Goal: Task Accomplishment & Management: Manage account settings

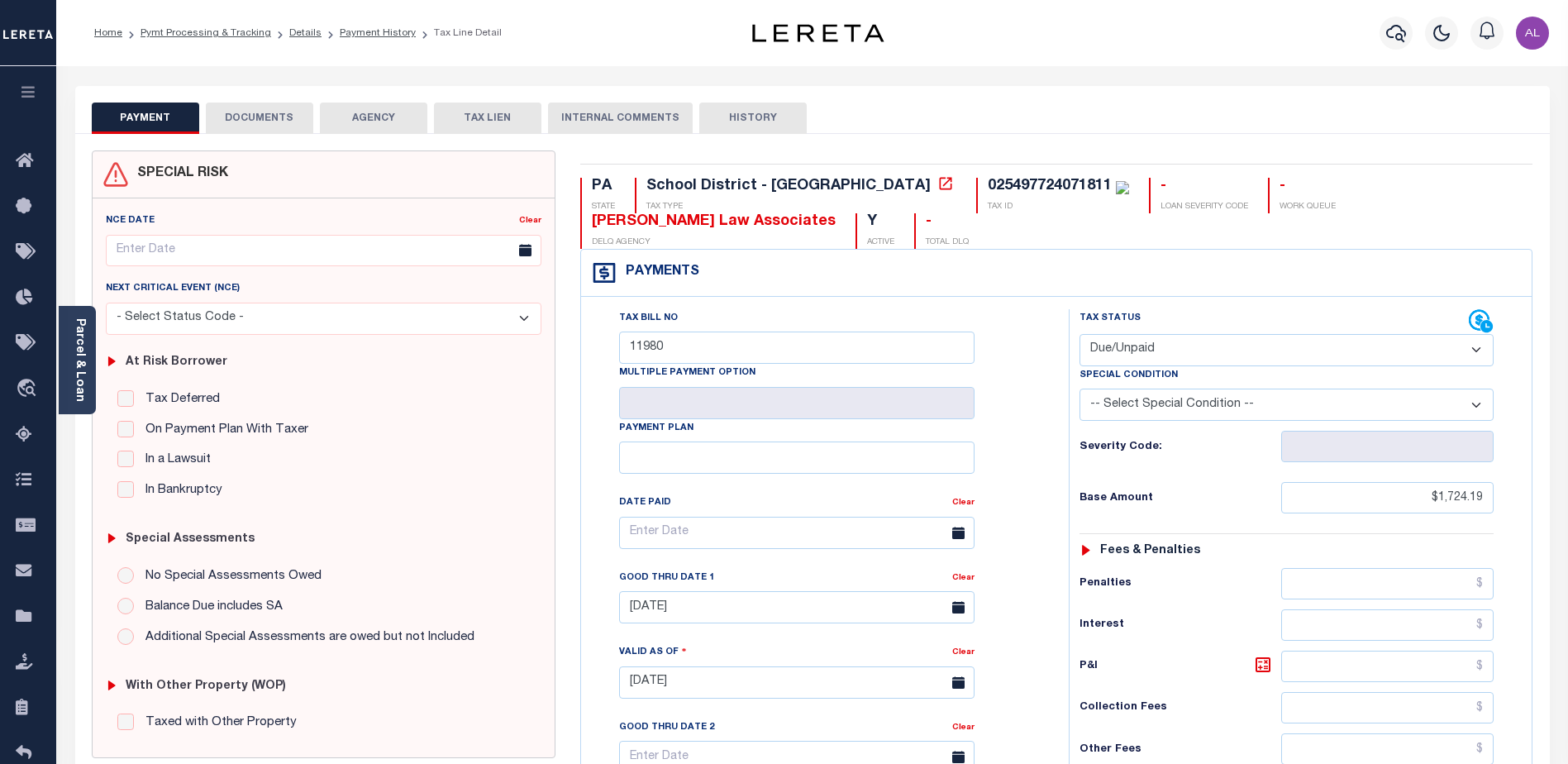
select select "DUE"
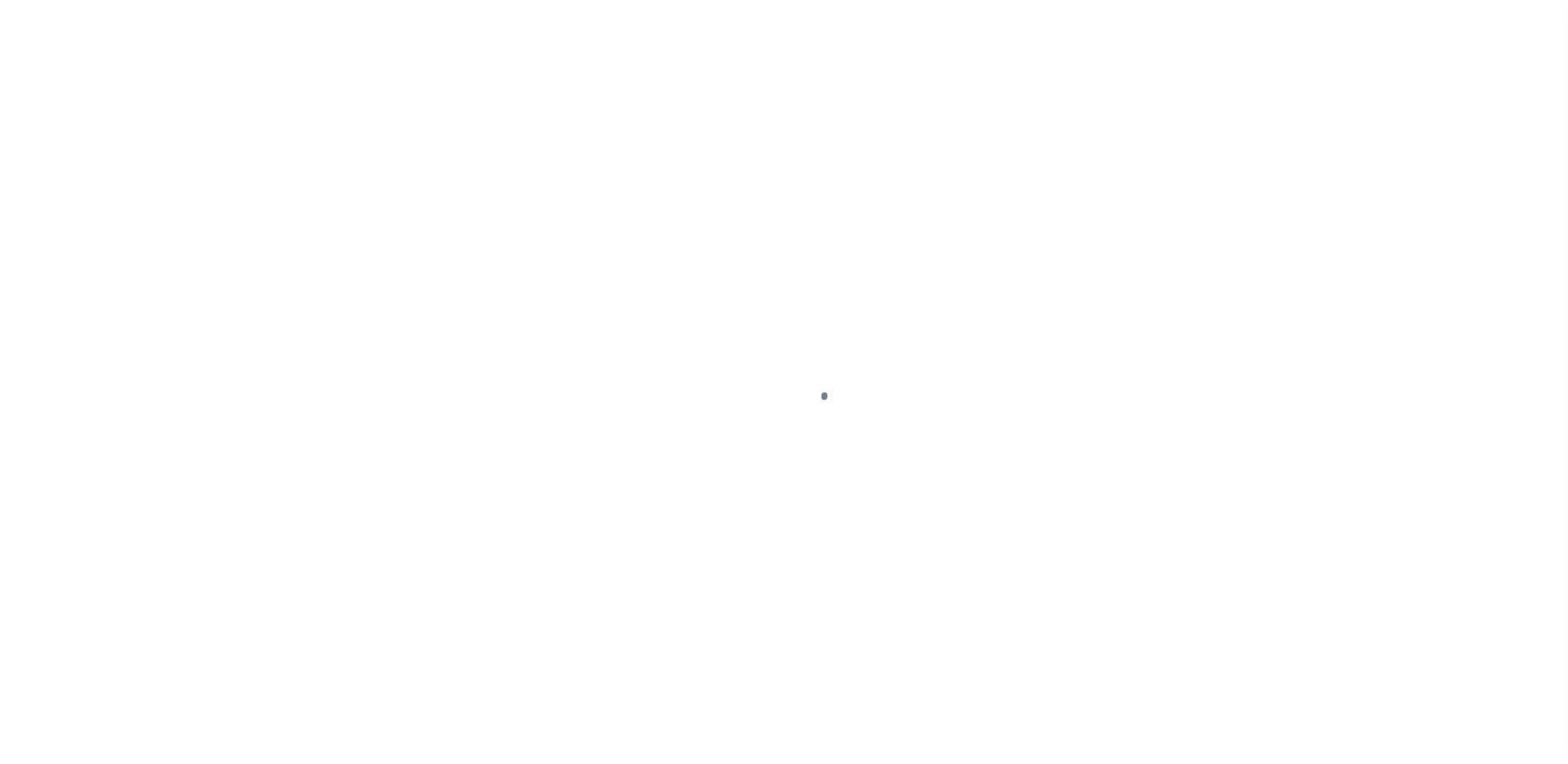
select select "SFP"
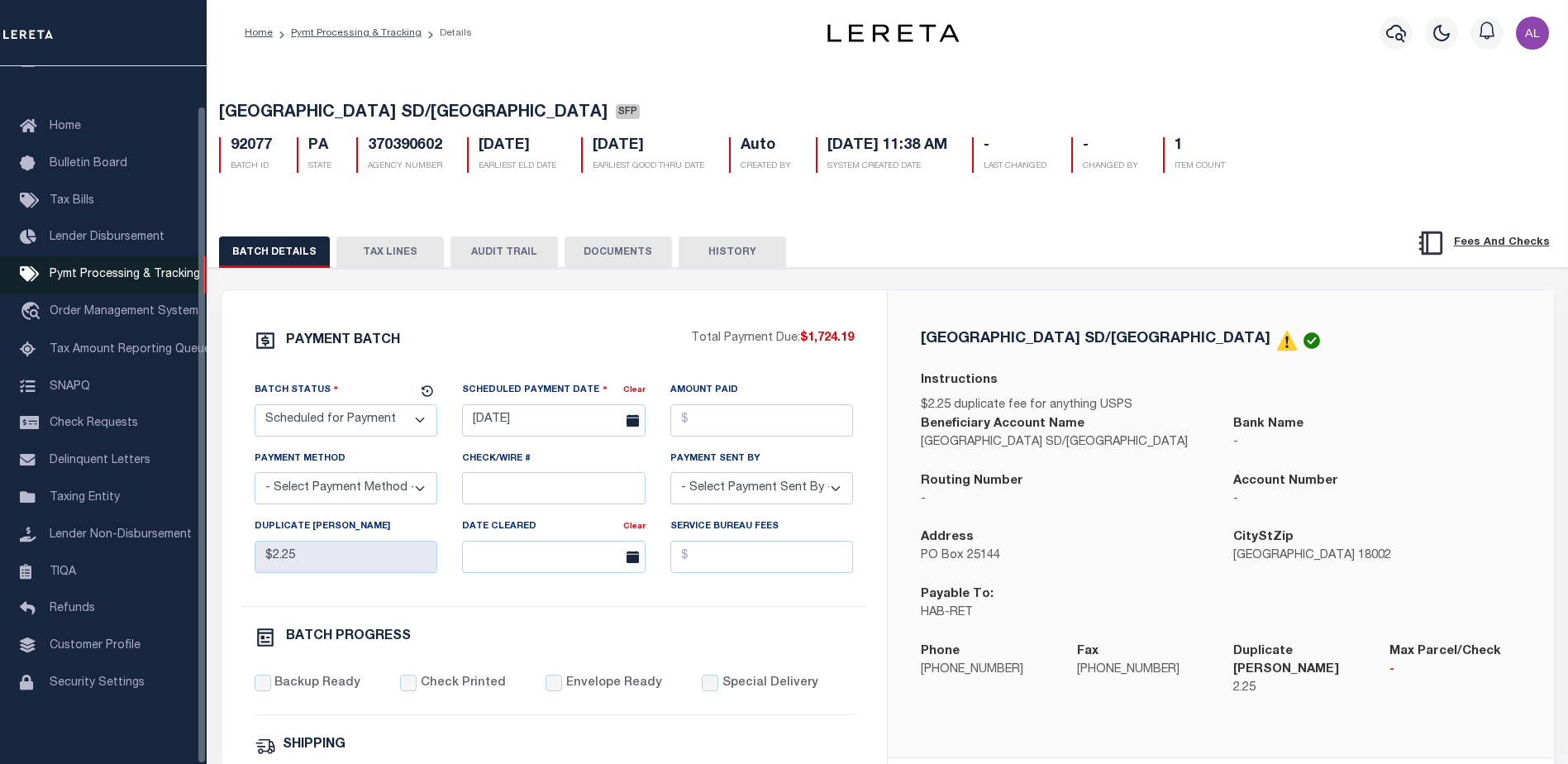
click at [126, 269] on span "Pymt Processing & Tracking" at bounding box center [124, 275] width 150 height 12
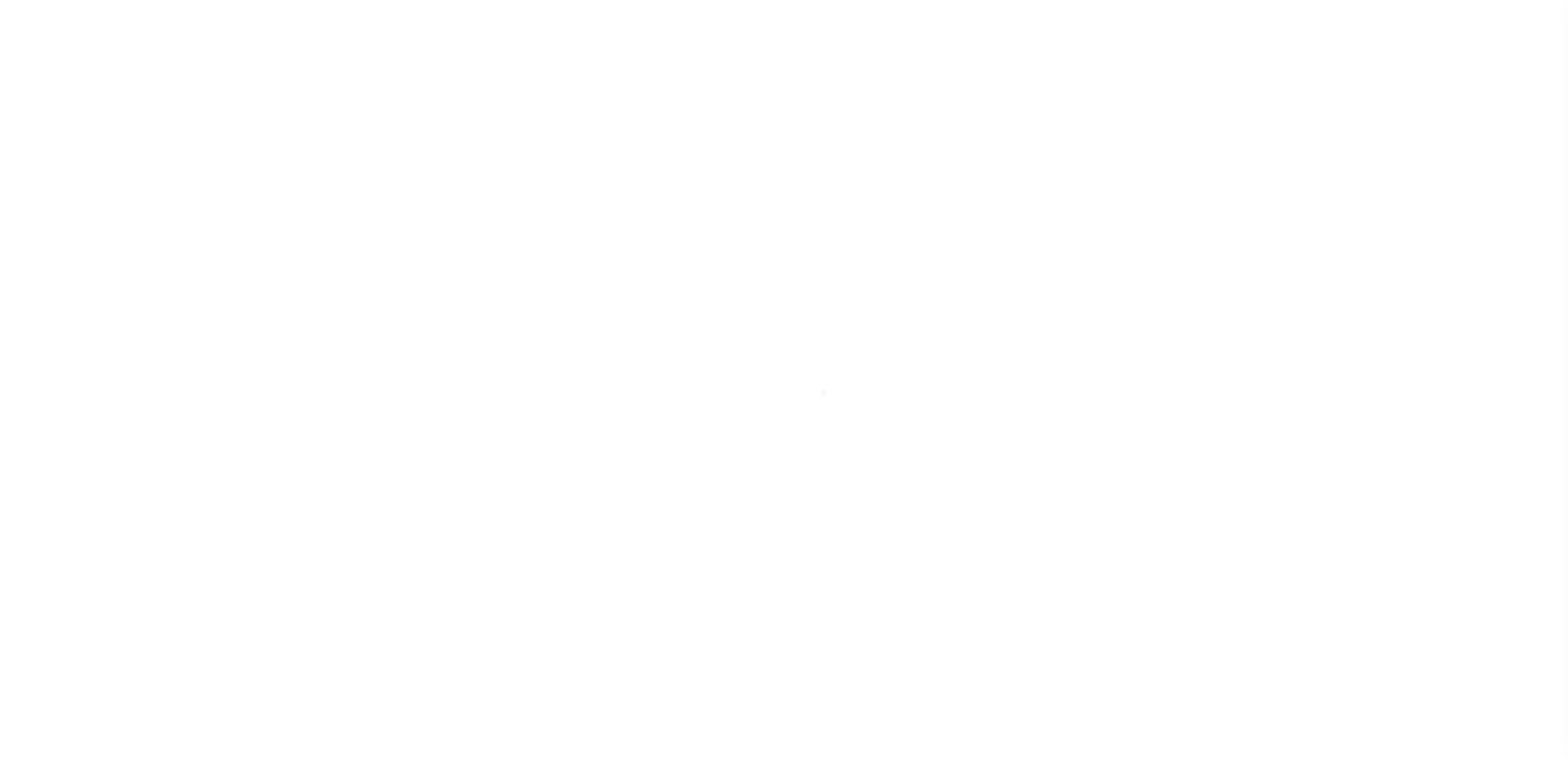
select select "1000"
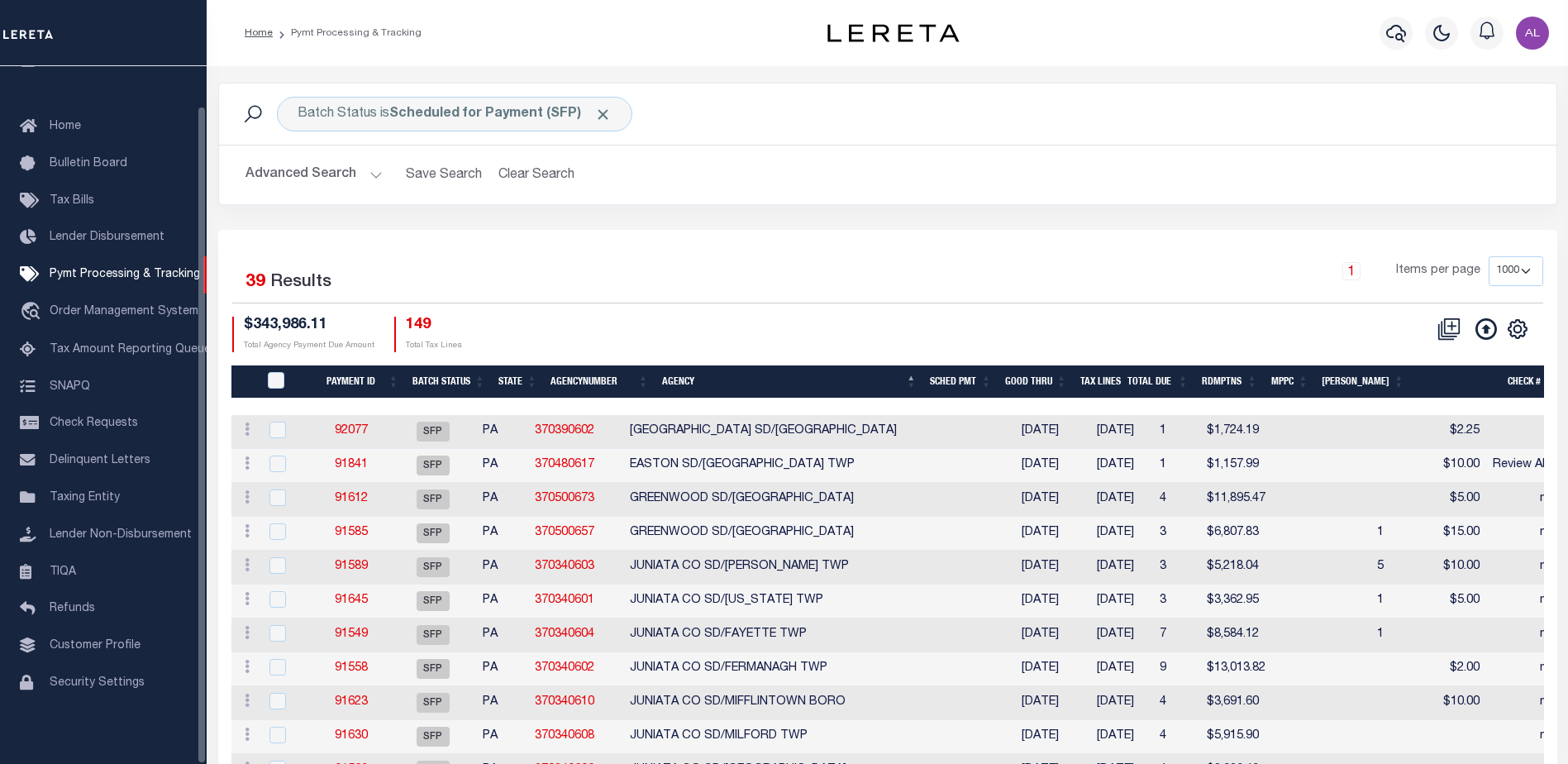
scroll to position [41, 0]
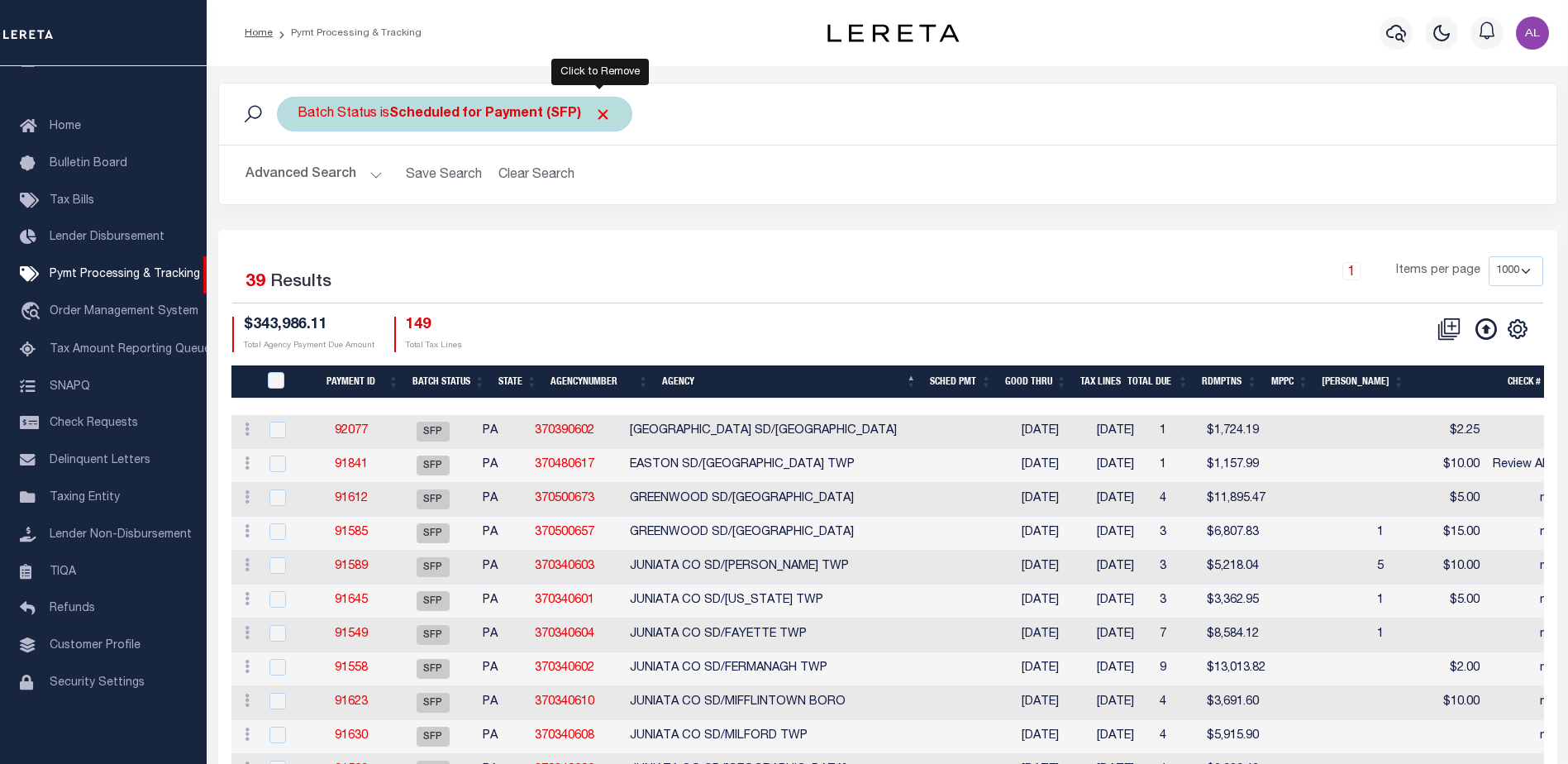
click at [605, 116] on span "Click to Remove" at bounding box center [603, 114] width 17 height 17
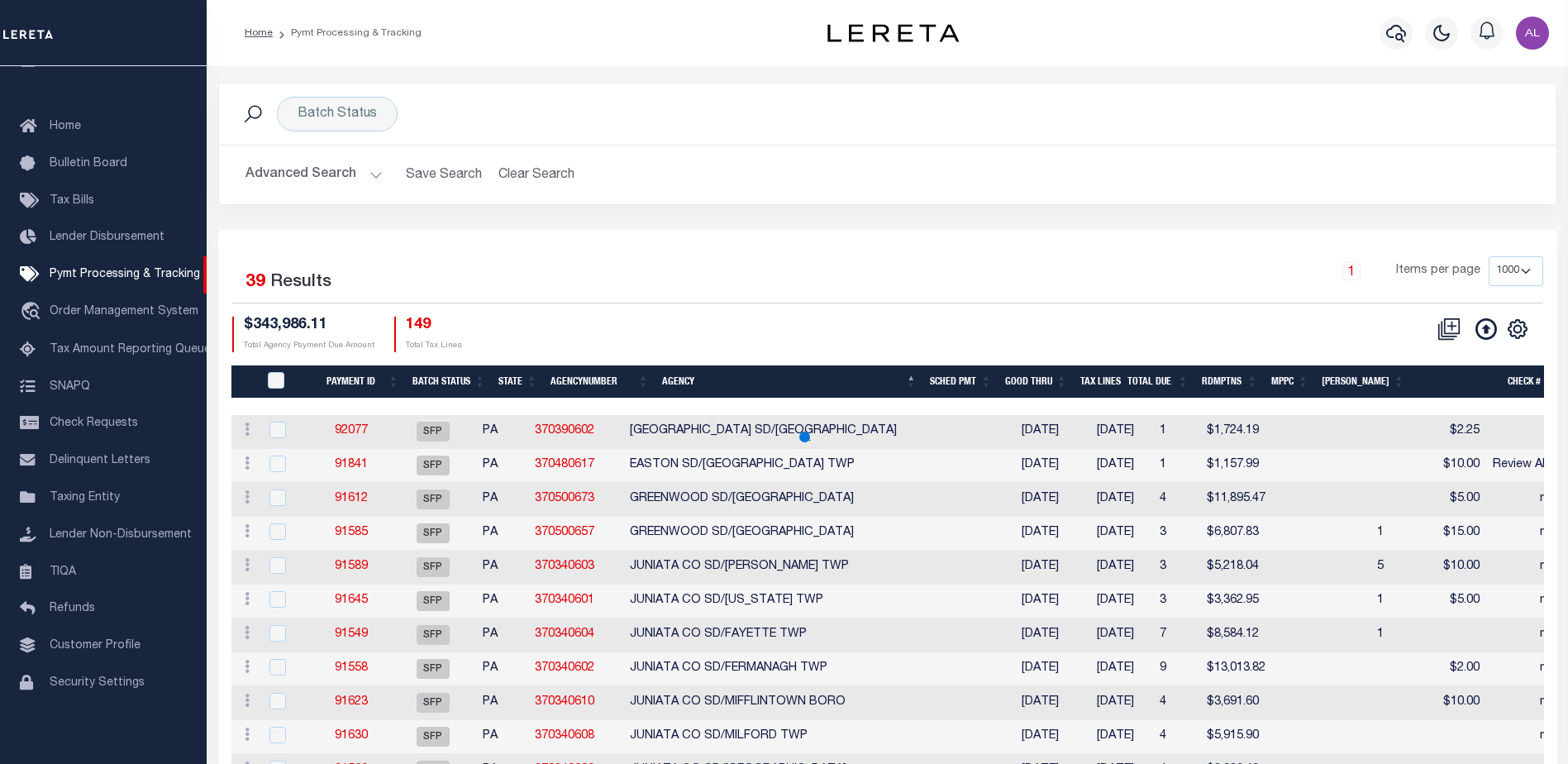
click at [373, 171] on button "Advanced Search" at bounding box center [314, 175] width 137 height 32
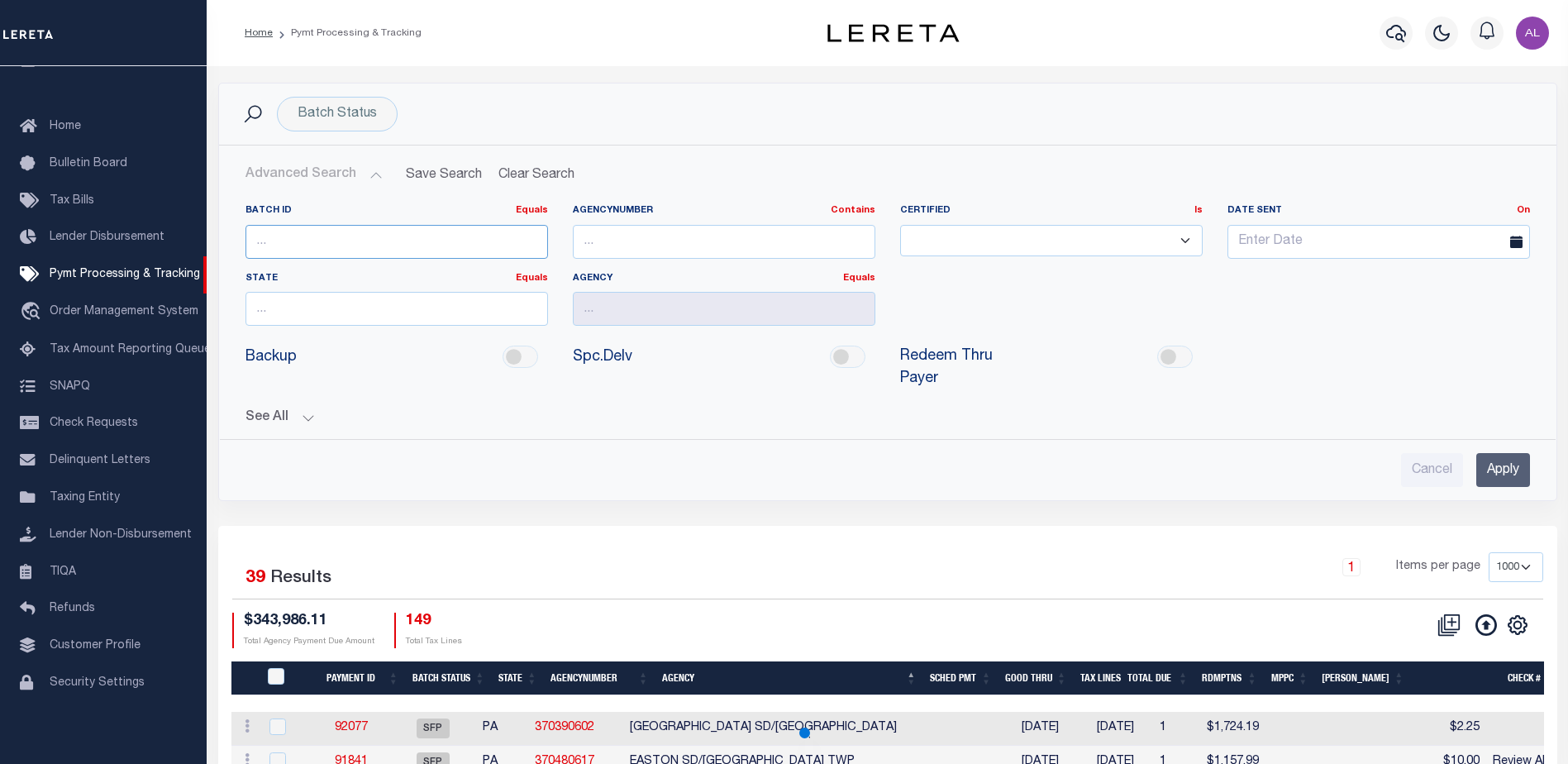
click at [412, 247] on input "number" at bounding box center [396, 242] width 303 height 34
click at [414, 240] on input "number" at bounding box center [396, 242] width 303 height 34
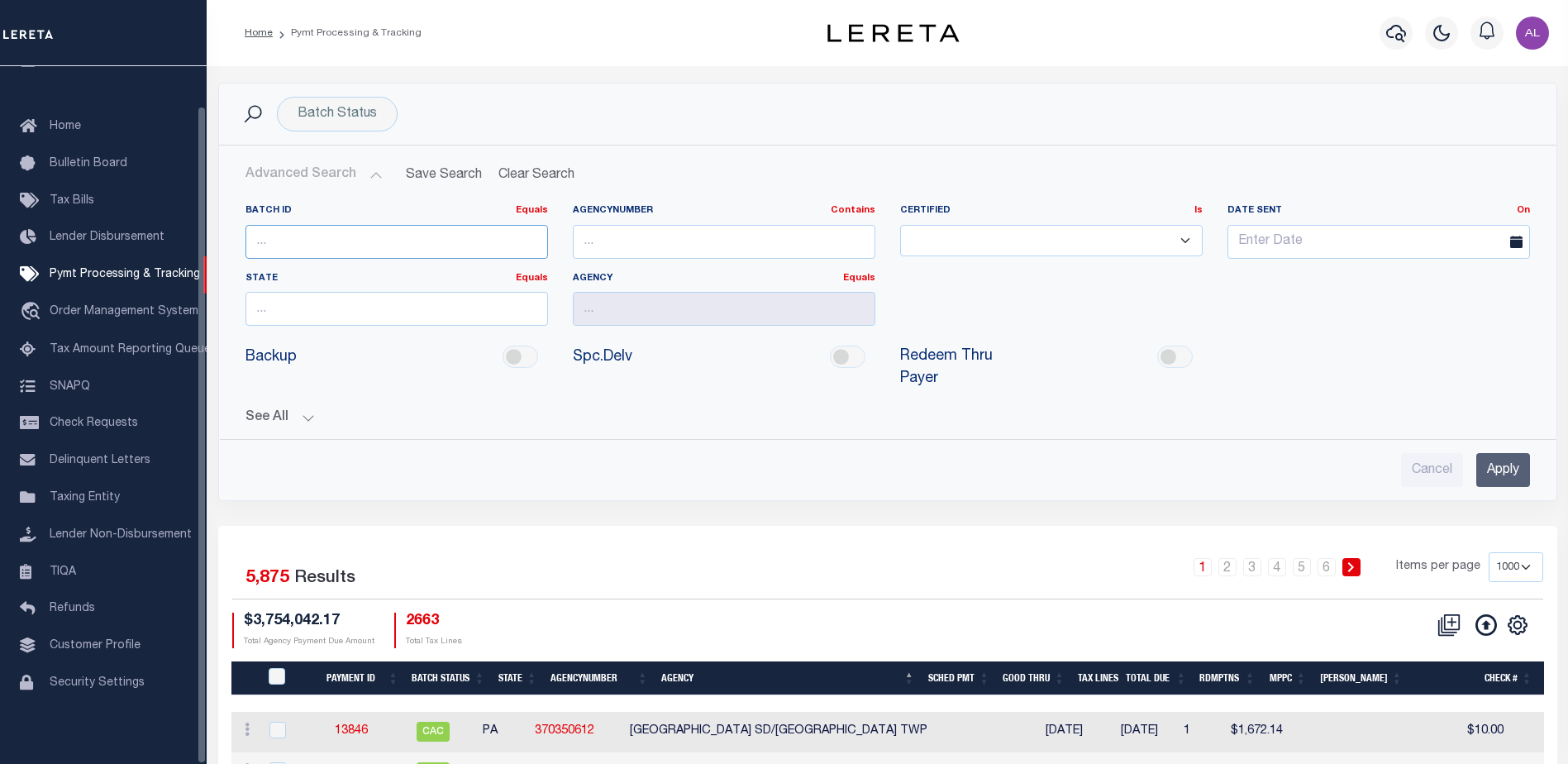
click at [379, 246] on input "number" at bounding box center [396, 242] width 303 height 34
click at [397, 237] on input "number" at bounding box center [396, 242] width 303 height 34
click at [355, 239] on input "number" at bounding box center [396, 242] width 303 height 34
type input "88955"
click at [1506, 453] on input "Apply" at bounding box center [1502, 470] width 54 height 34
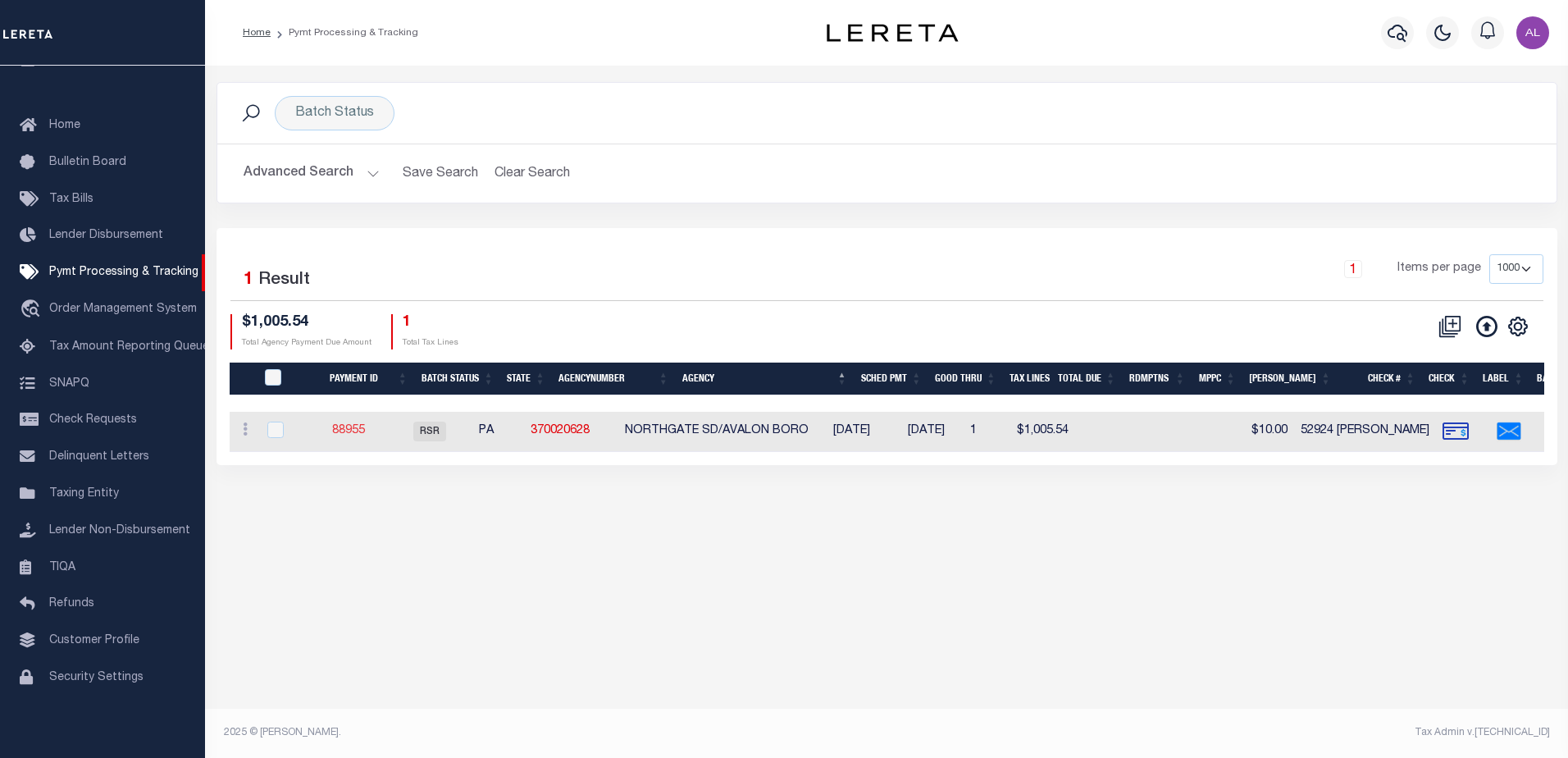
click at [363, 432] on link "88955" at bounding box center [349, 431] width 33 height 12
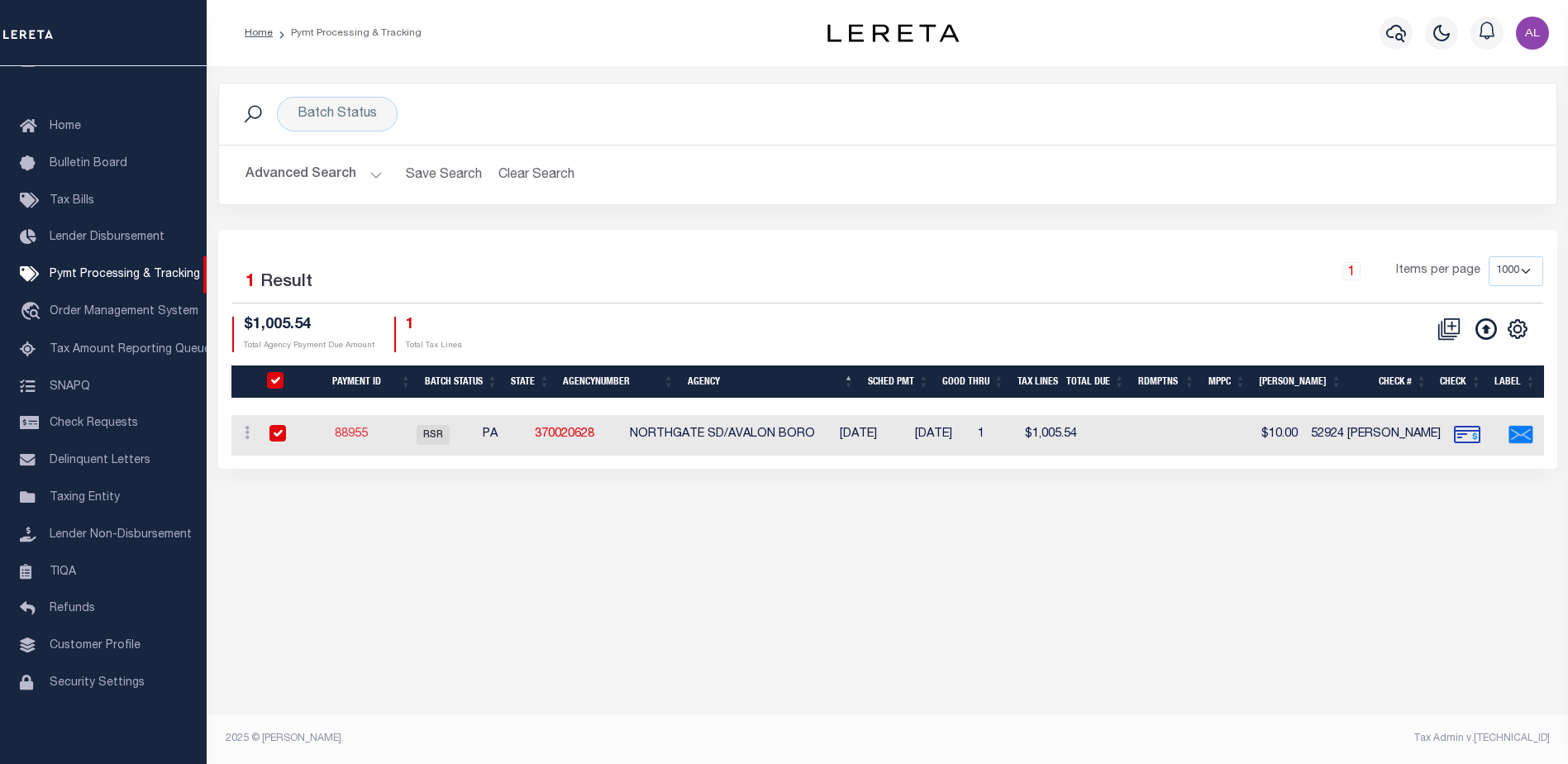
select select "RSR"
type input "[DATE]"
type input "$1,005.54"
select select "CHK"
type input "52924 Andres"
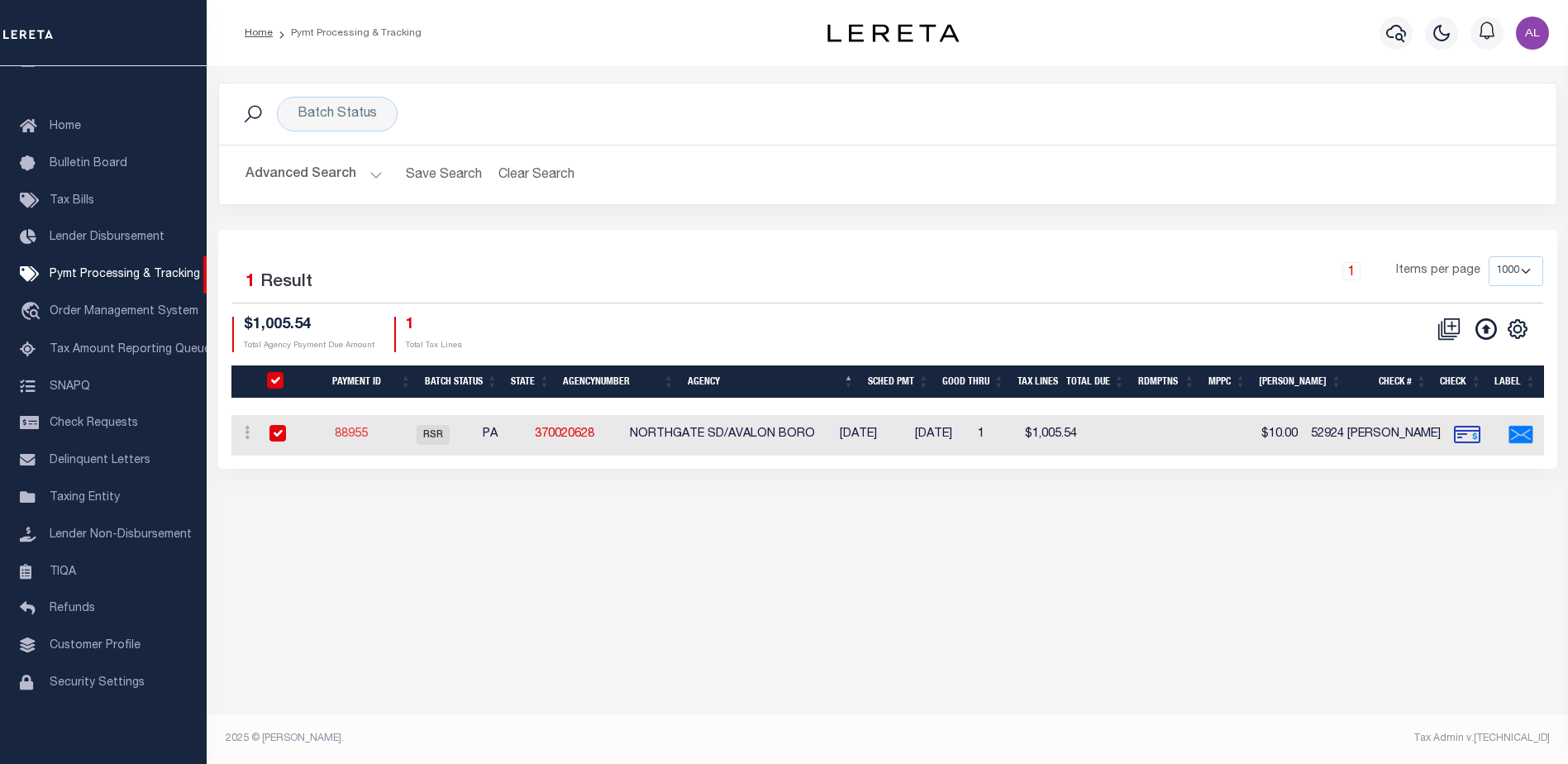
select select "[PERSON_NAME]"
type input "$20"
checkbox input "true"
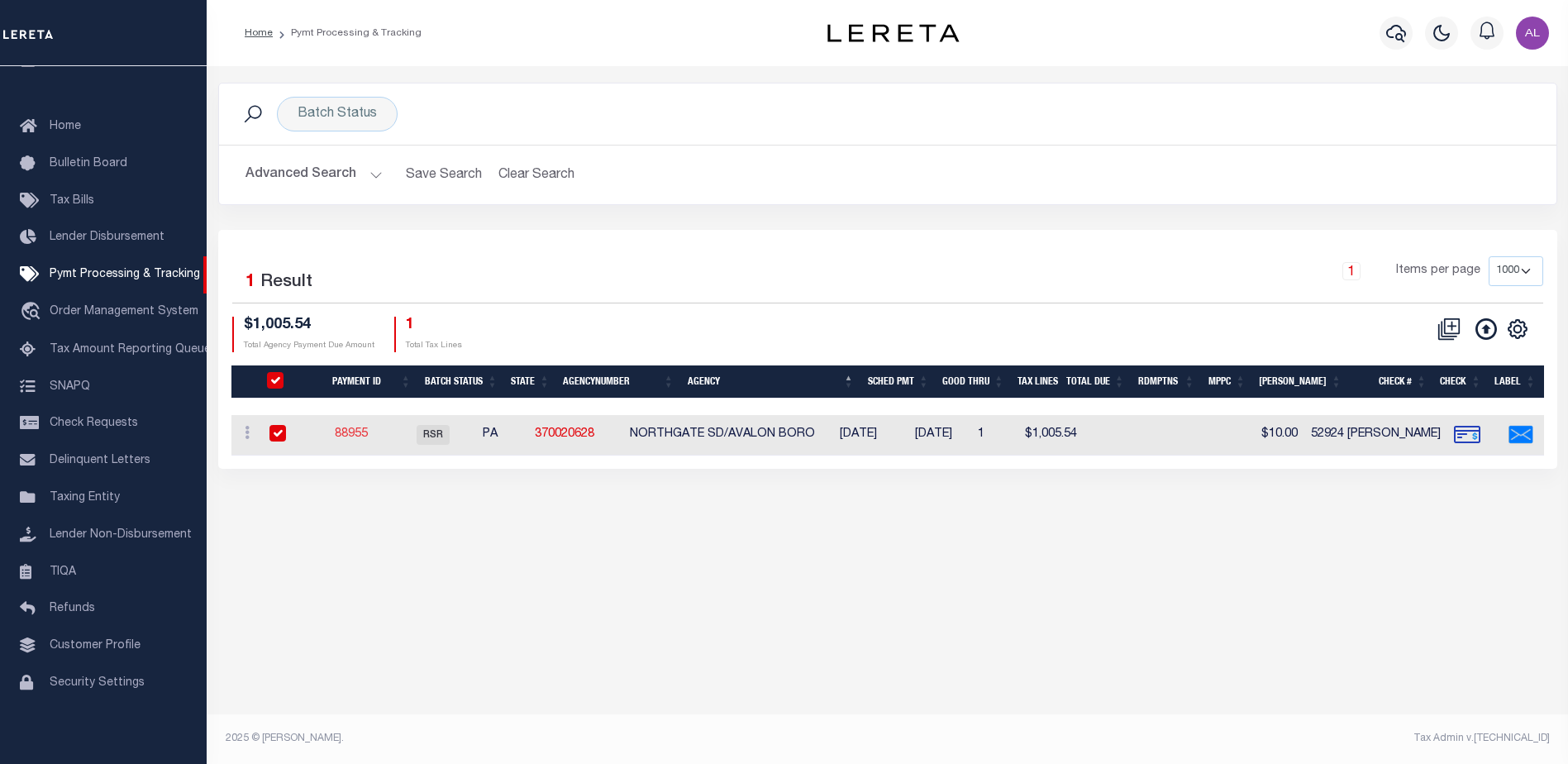
select select "USS"
type input "[DATE]"
type input "$9.85"
type input "unavailable"
type input "1"
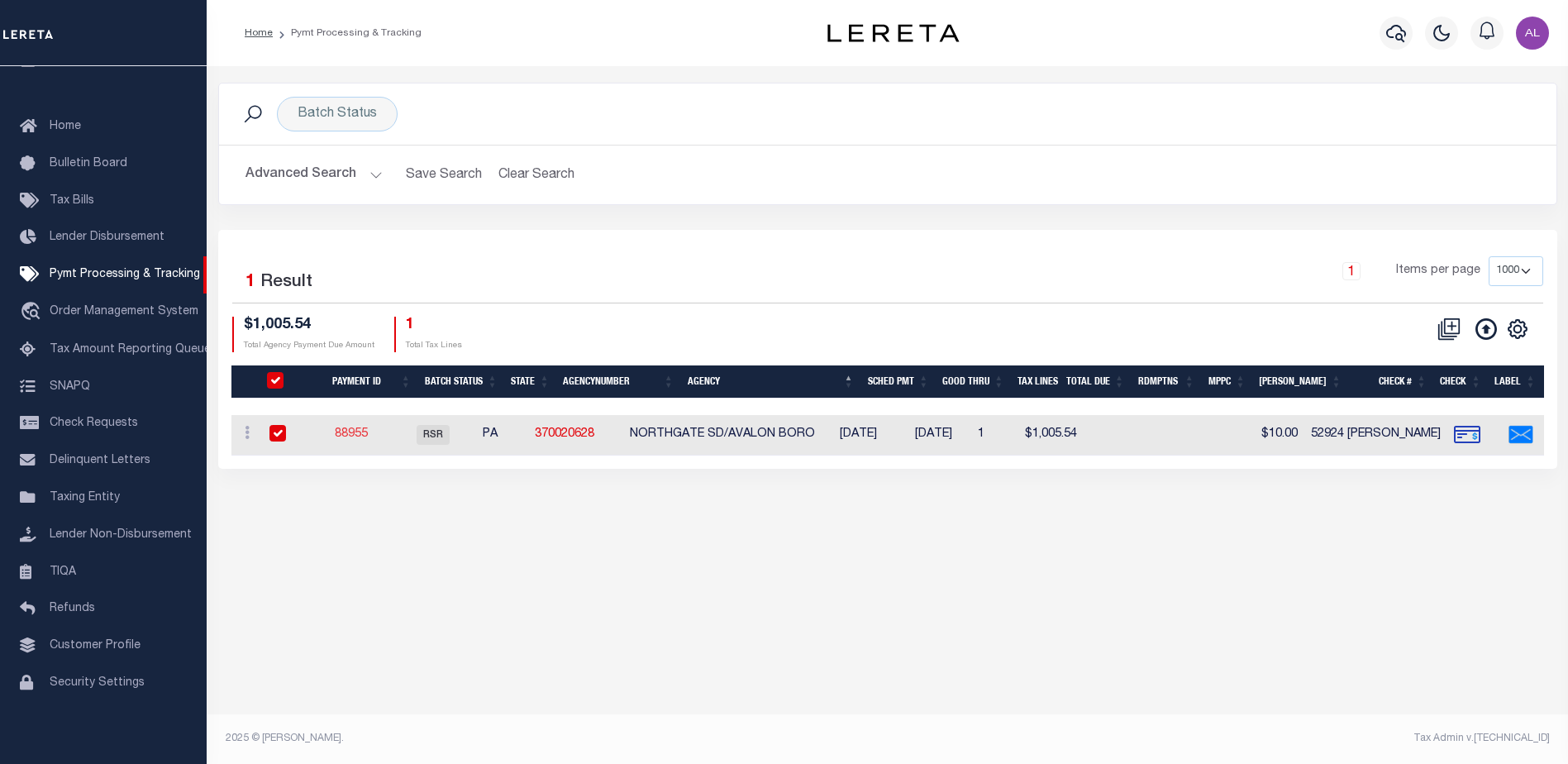
radio input "true"
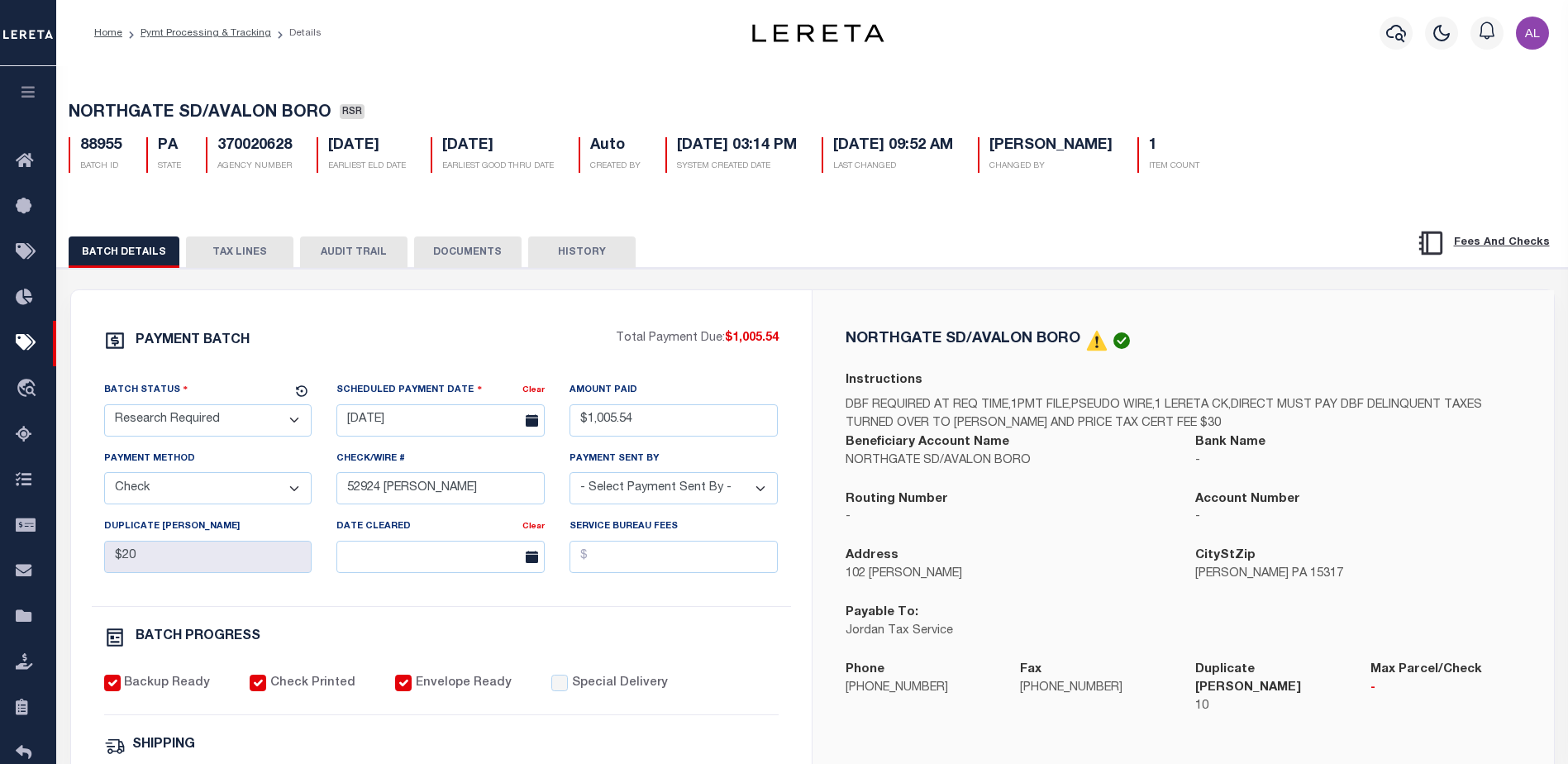
click at [251, 247] on button "TAX LINES" at bounding box center [240, 252] width 107 height 32
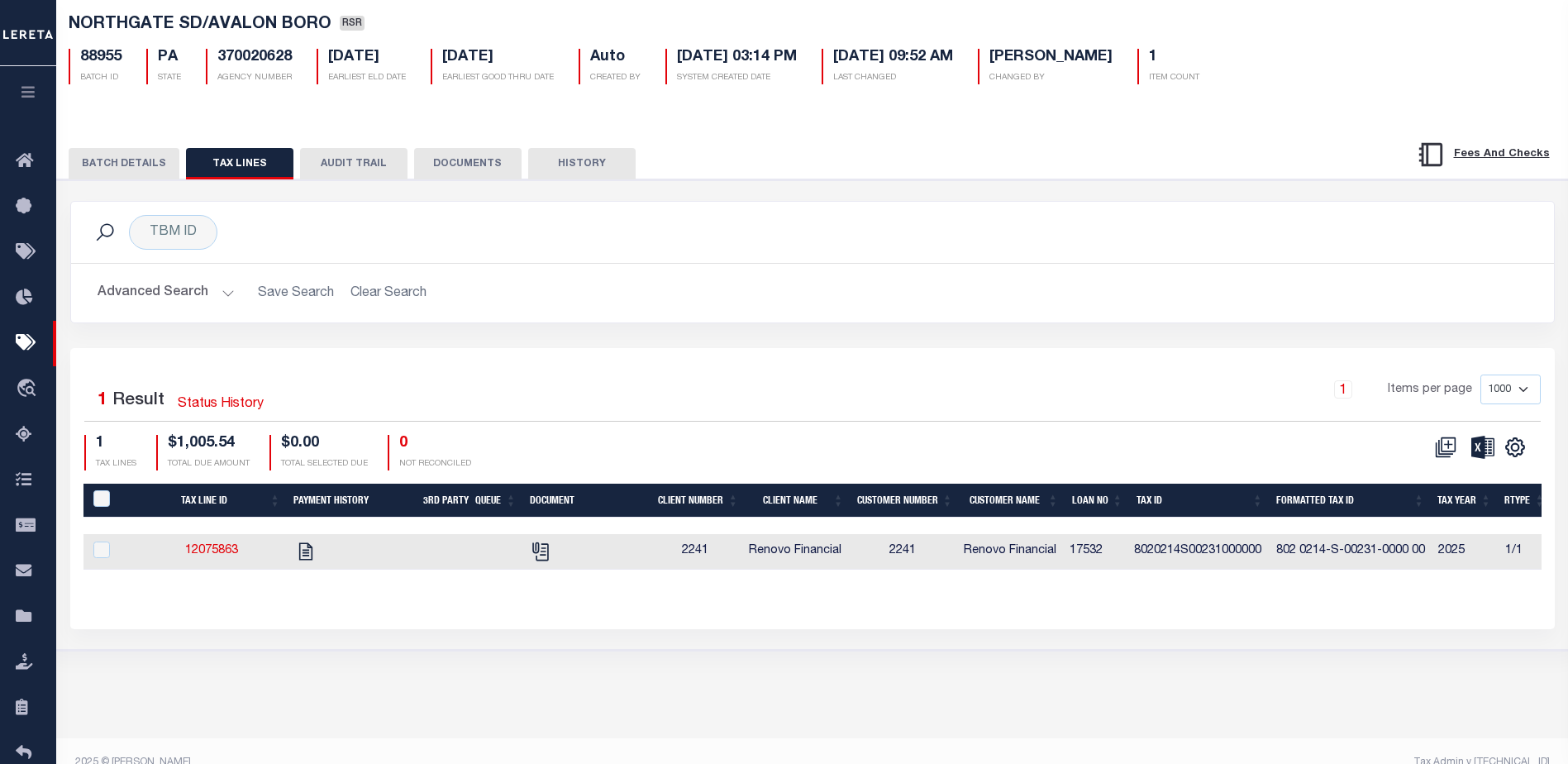
scroll to position [113, 0]
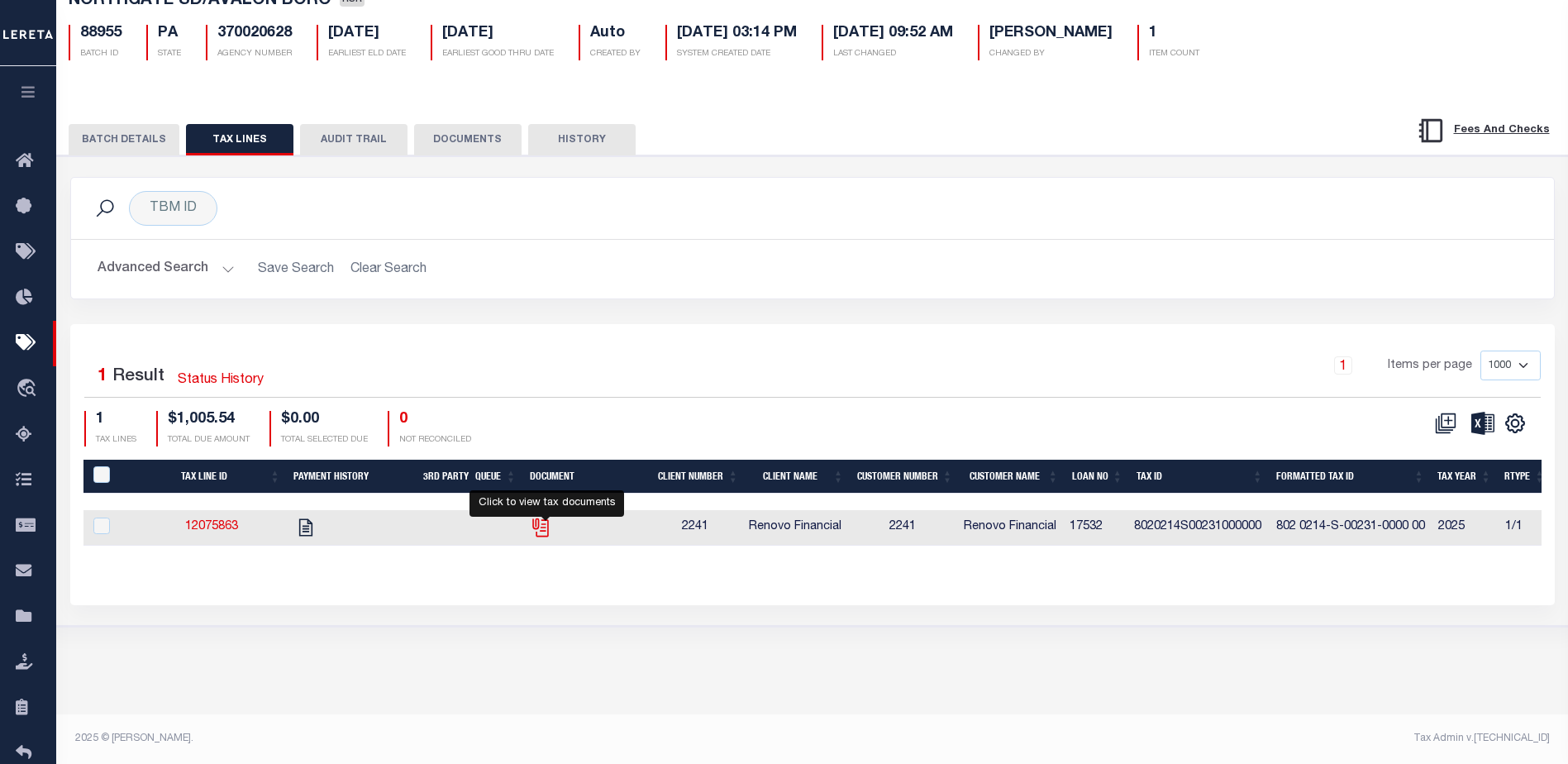
click at [548, 534] on icon "" at bounding box center [540, 527] width 21 height 21
checkbox input "true"
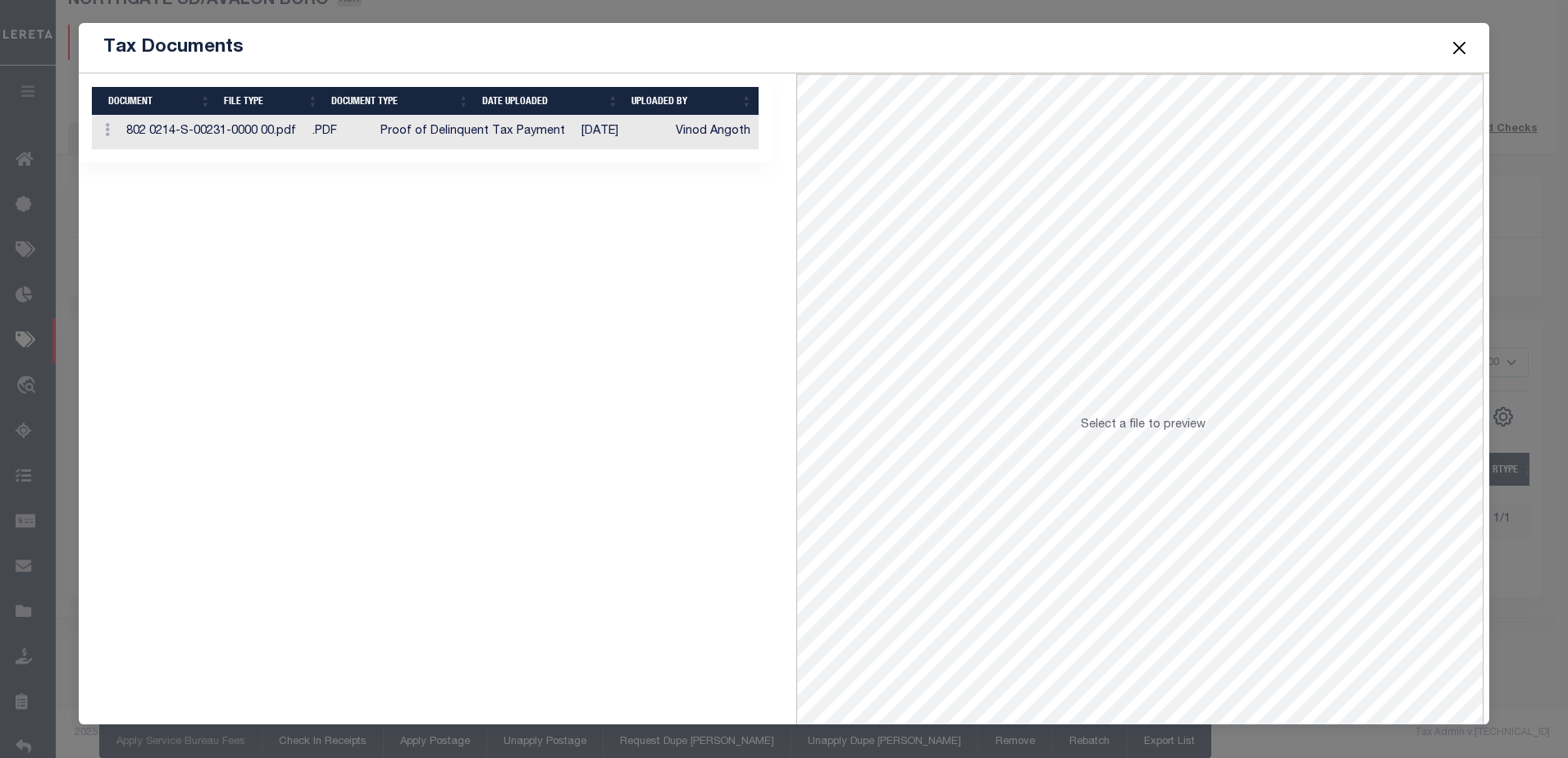
click at [326, 121] on td ".PDF" at bounding box center [340, 133] width 68 height 34
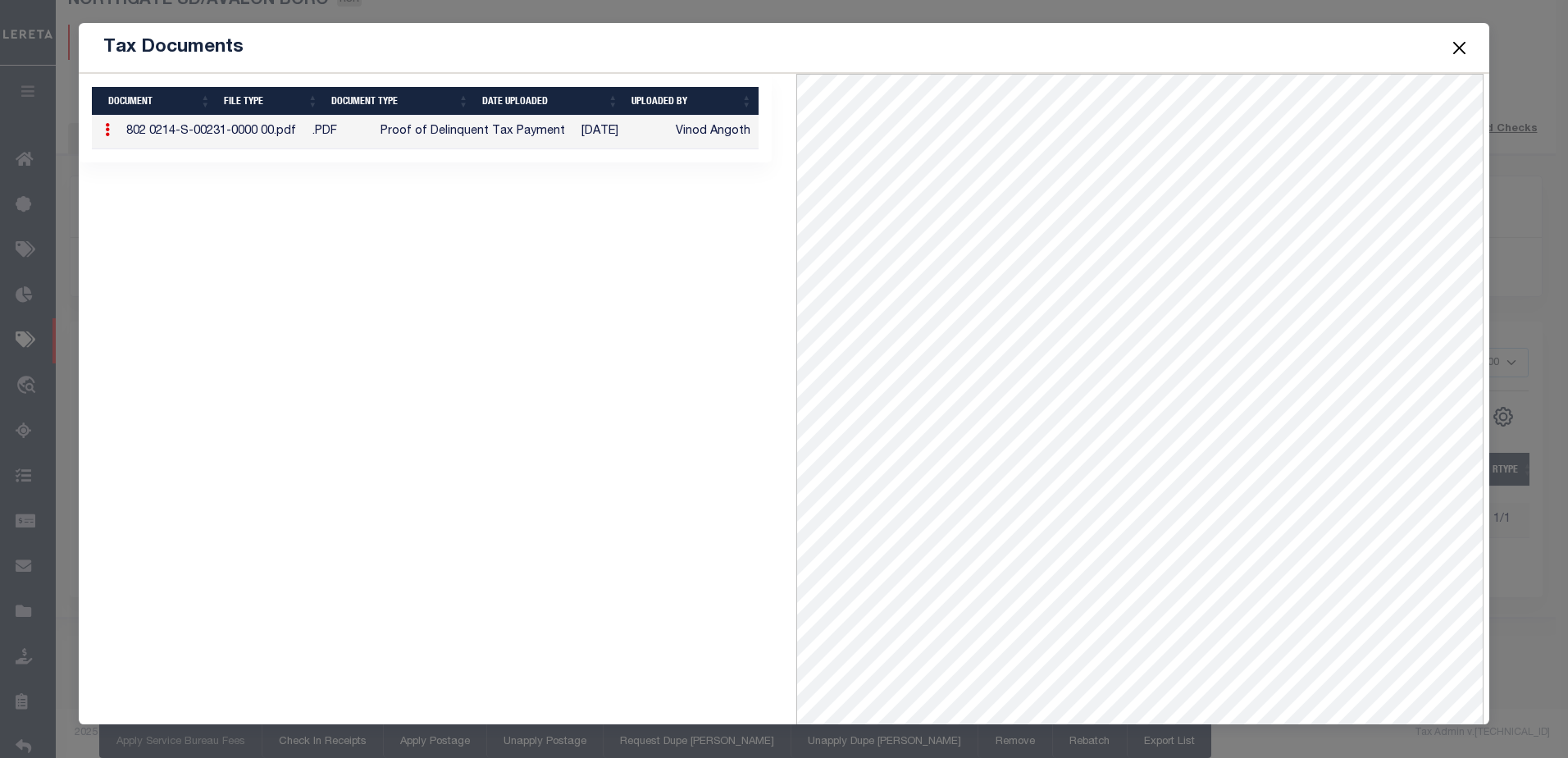
click at [1457, 54] on button "Close" at bounding box center [1459, 47] width 21 height 21
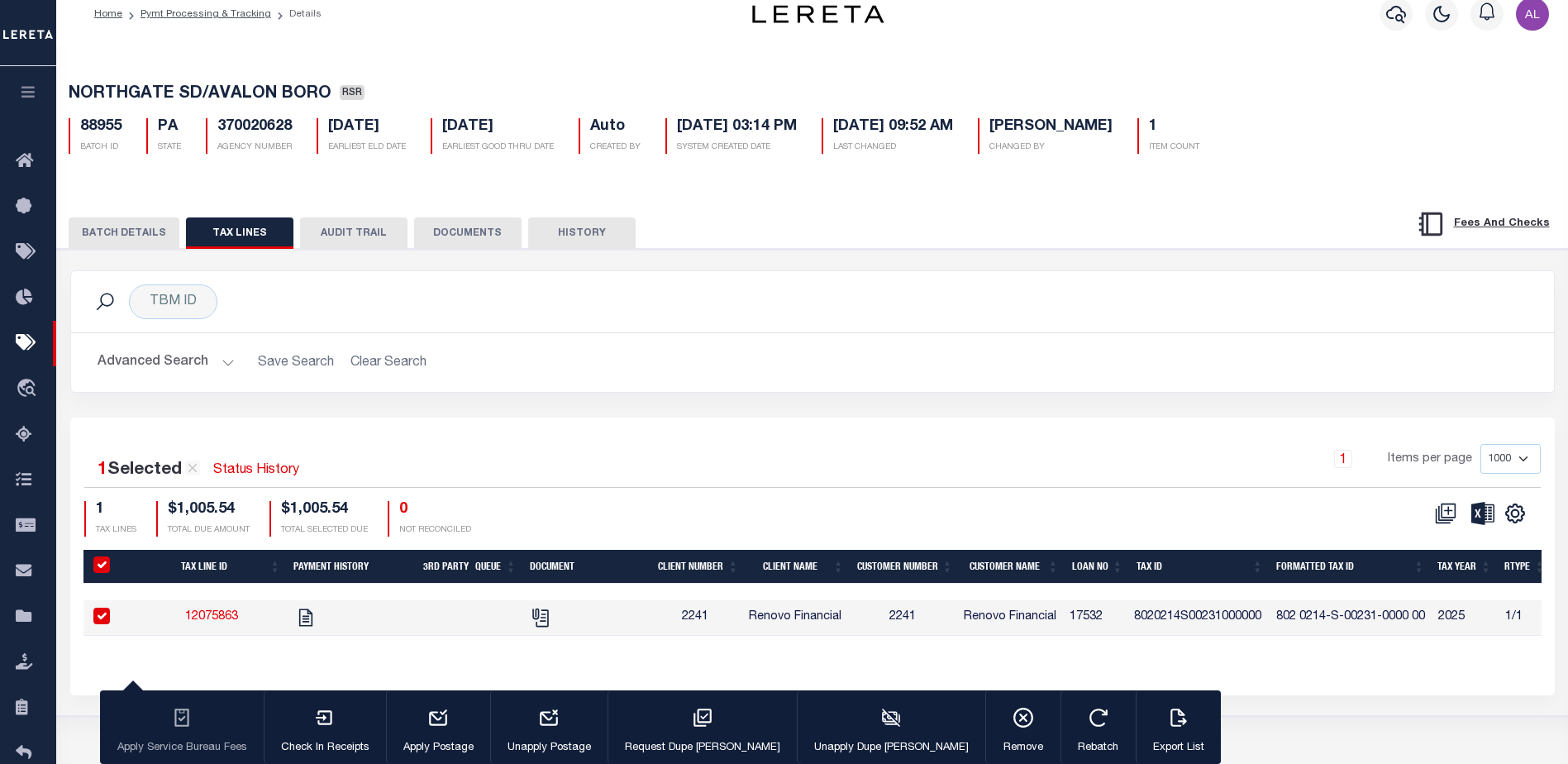
scroll to position [0, 0]
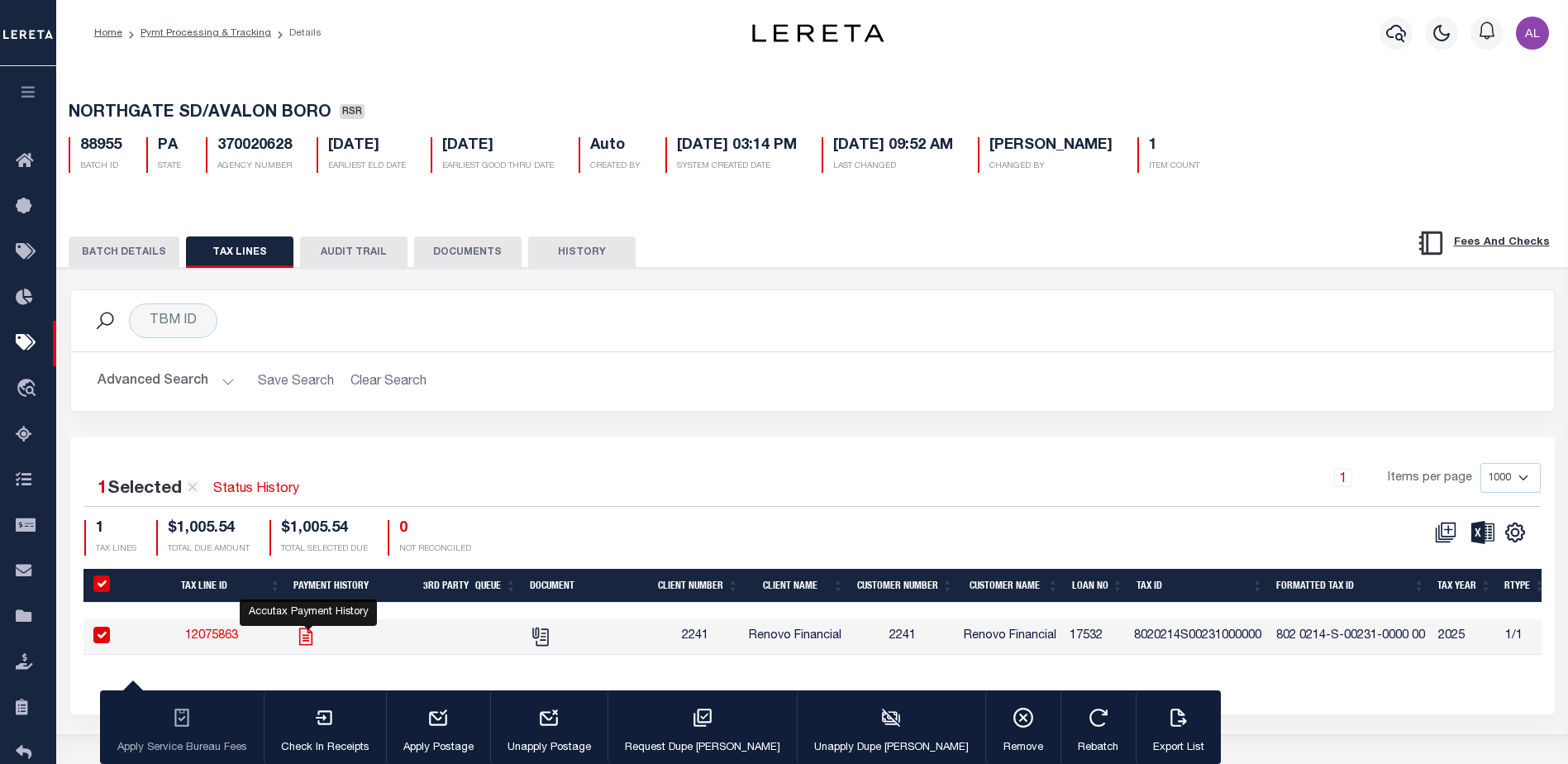
click at [306, 640] on icon "" at bounding box center [305, 636] width 21 height 21
checkbox input "false"
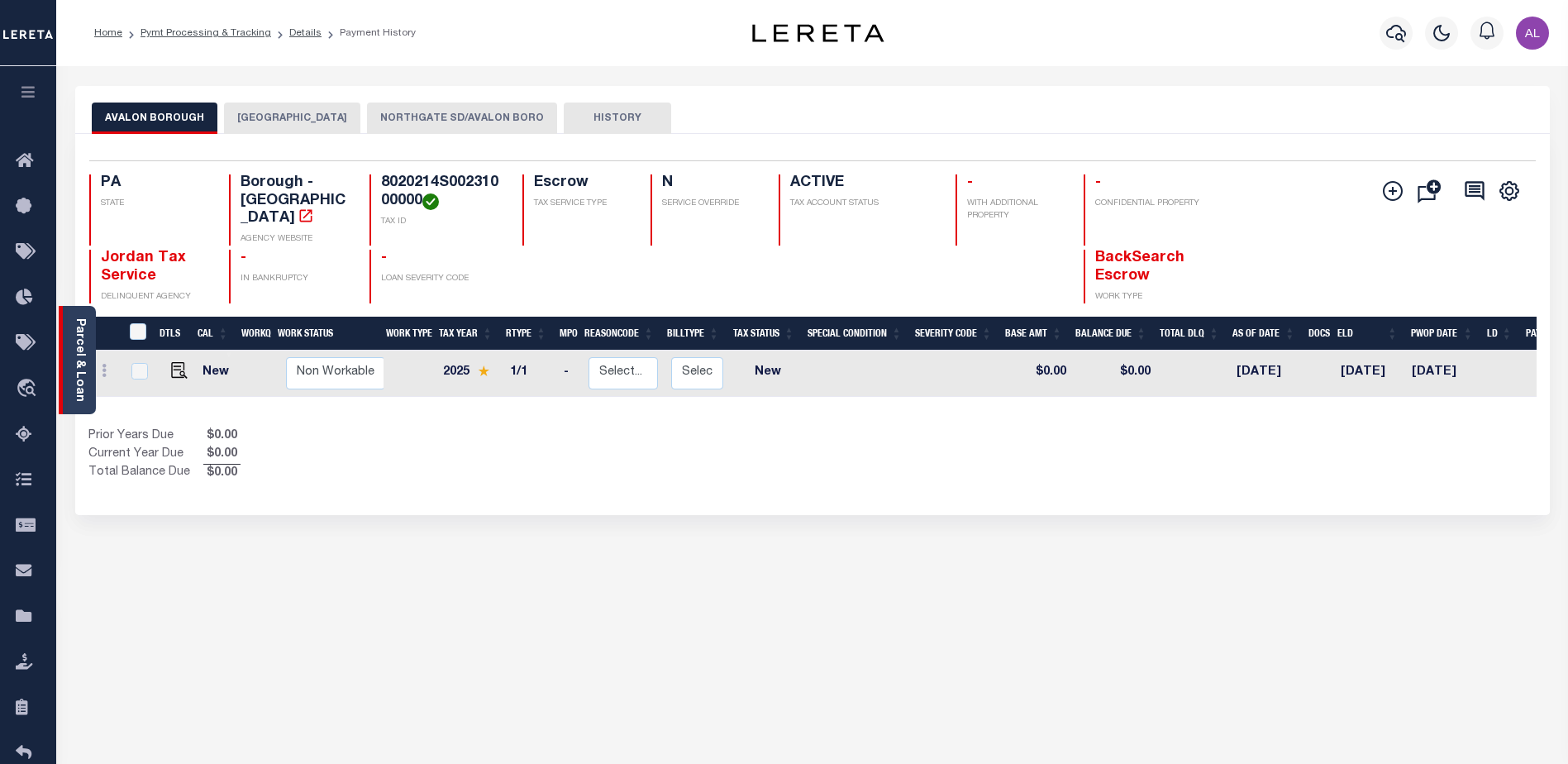
click at [78, 367] on link "Parcel & Loan" at bounding box center [79, 360] width 12 height 84
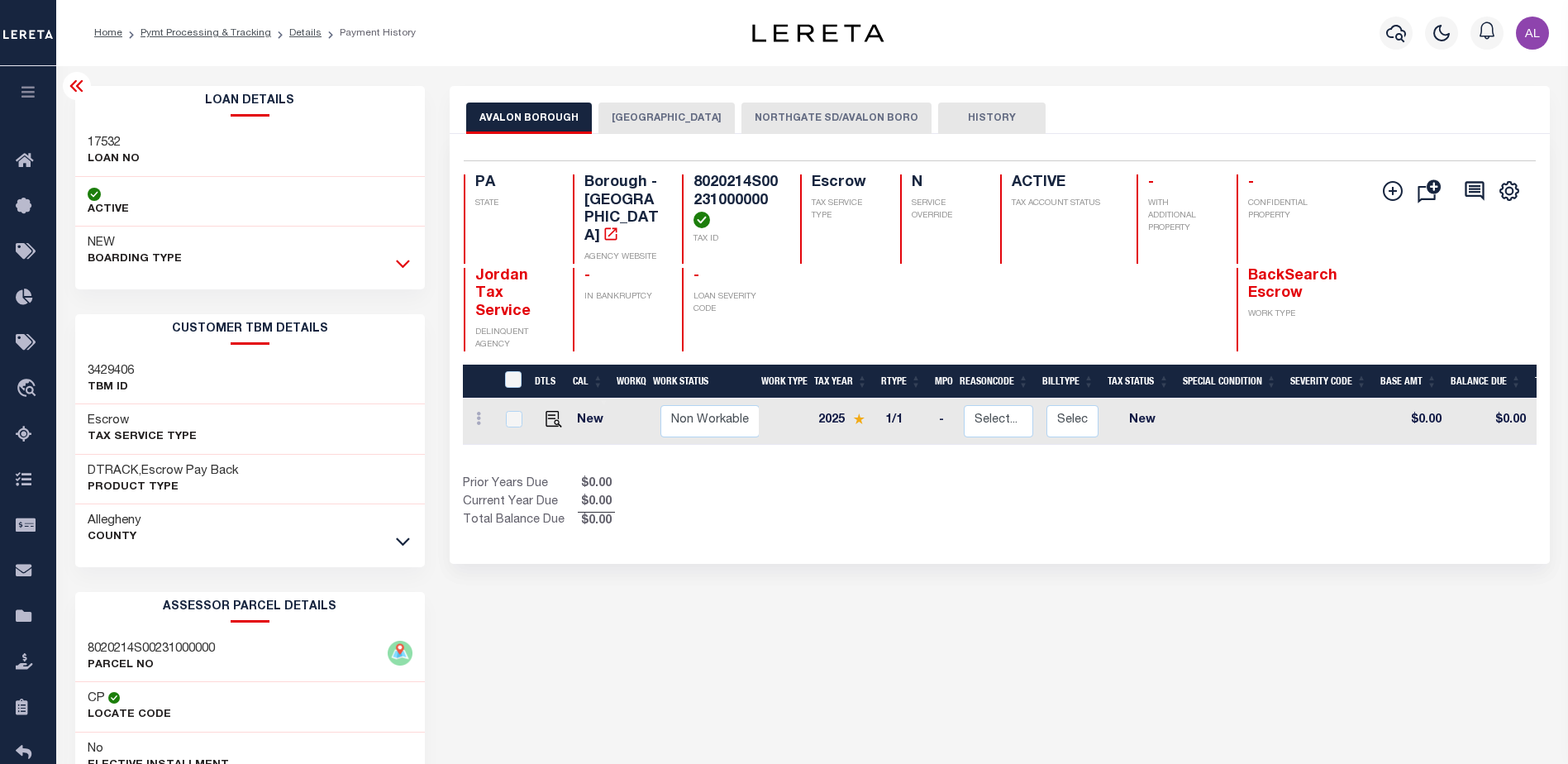
click at [404, 265] on icon at bounding box center [402, 263] width 14 height 17
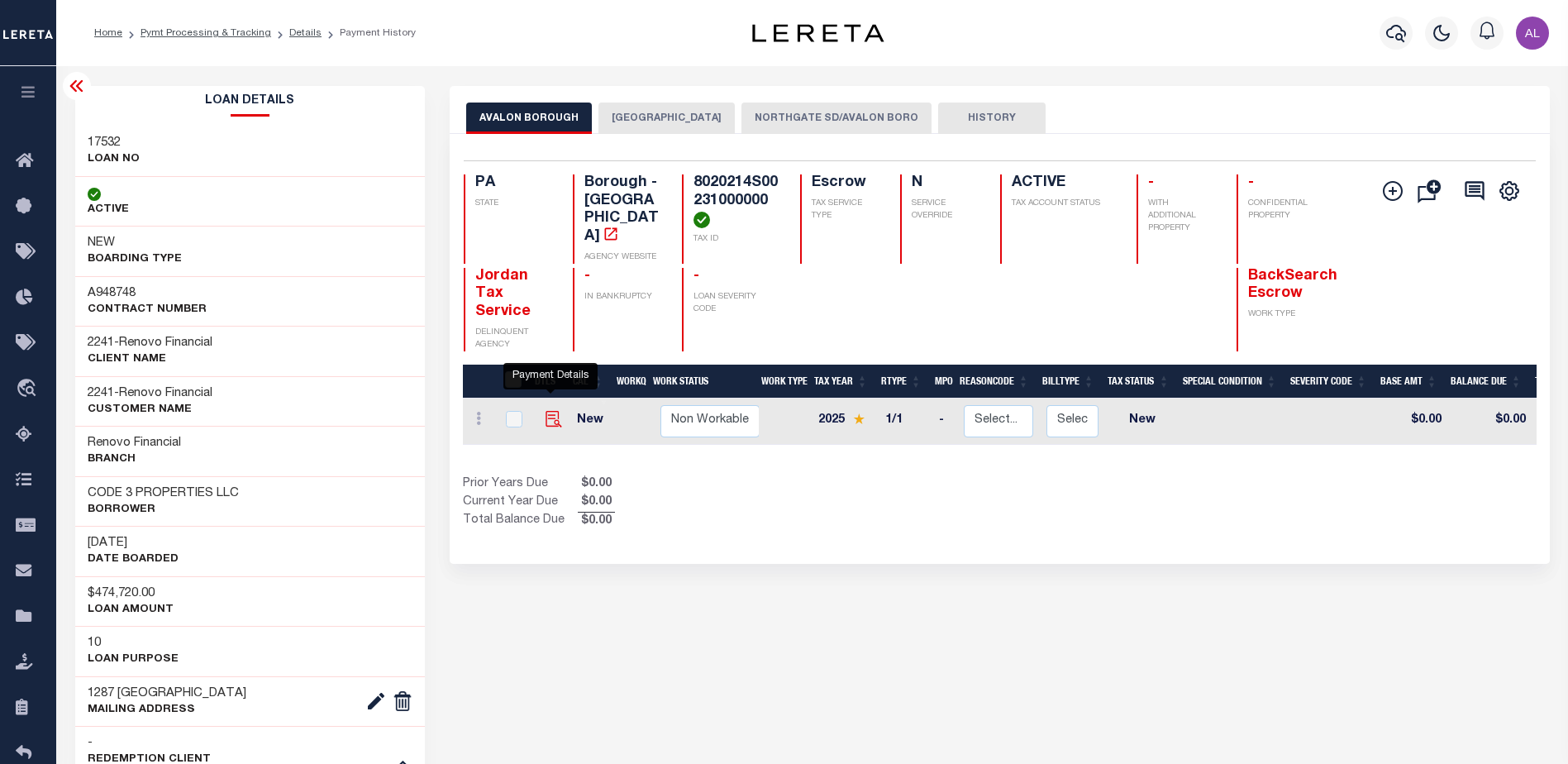
click at [548, 411] on img "" at bounding box center [553, 419] width 16 height 16
checkbox input "true"
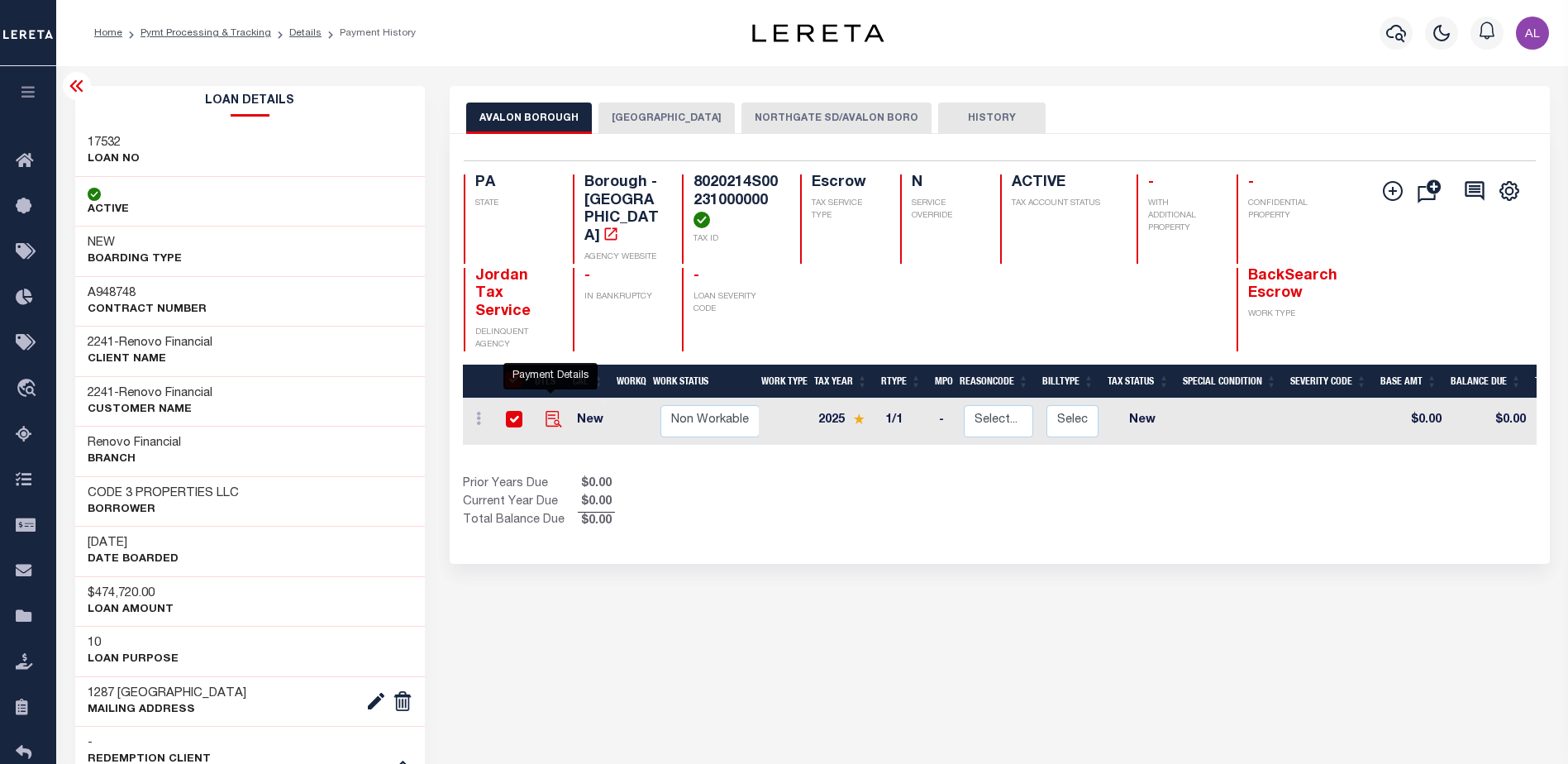
checkbox input "true"
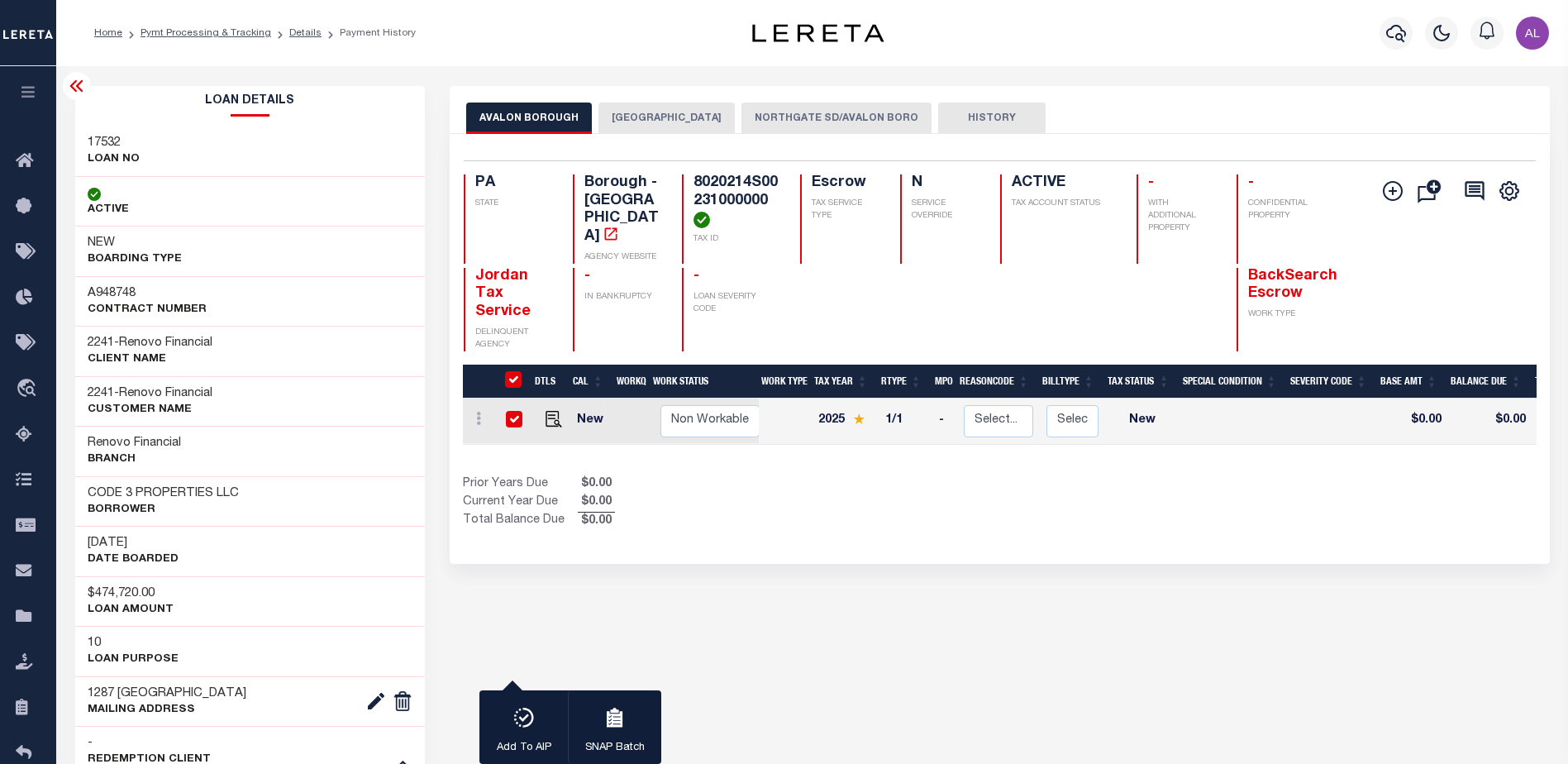
click at [799, 119] on button "NORTHGATE SD/AVALON BORO" at bounding box center [836, 118] width 190 height 32
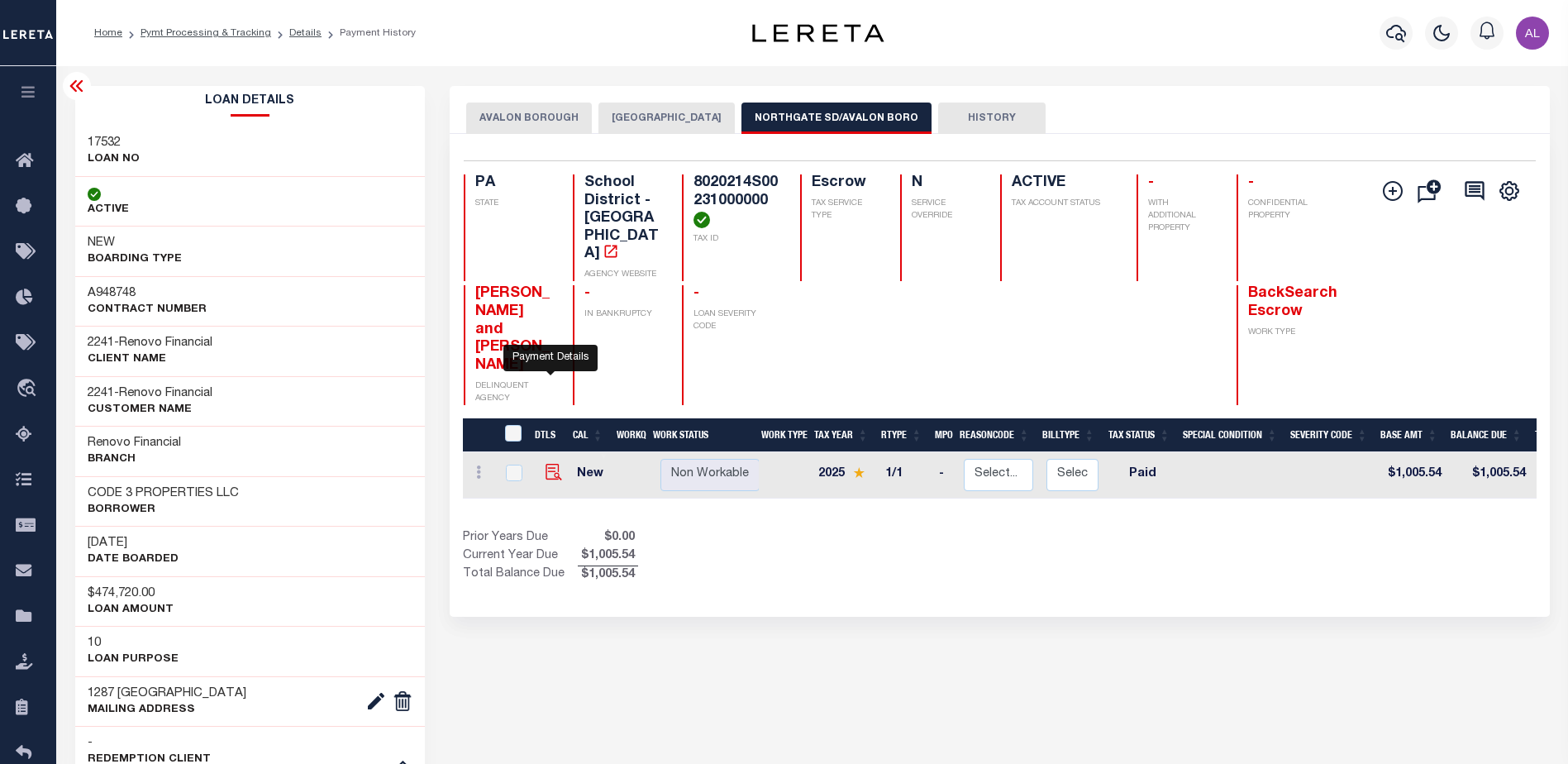
click at [551, 464] on img "" at bounding box center [553, 472] width 16 height 16
checkbox input "true"
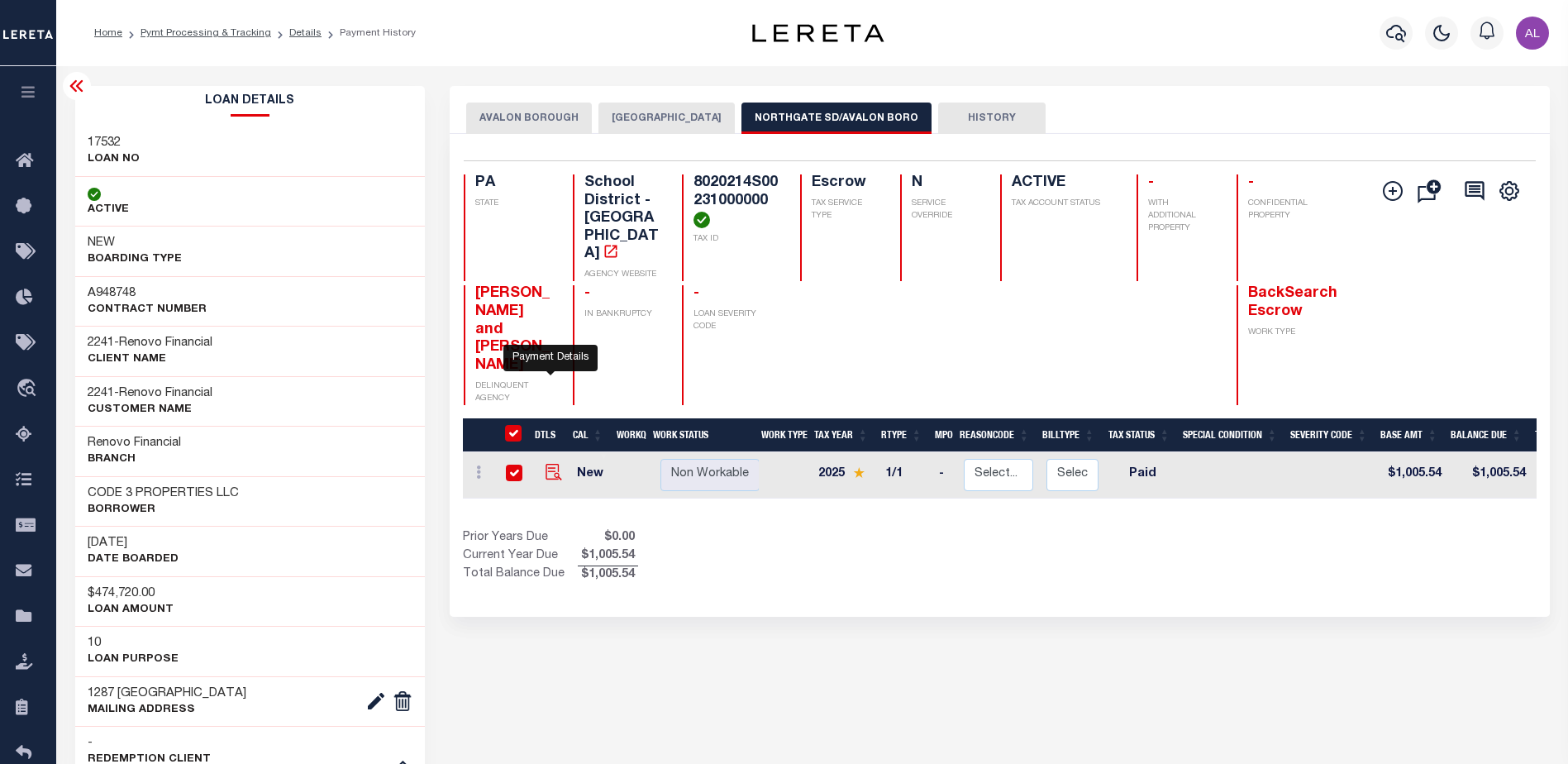
checkbox input "true"
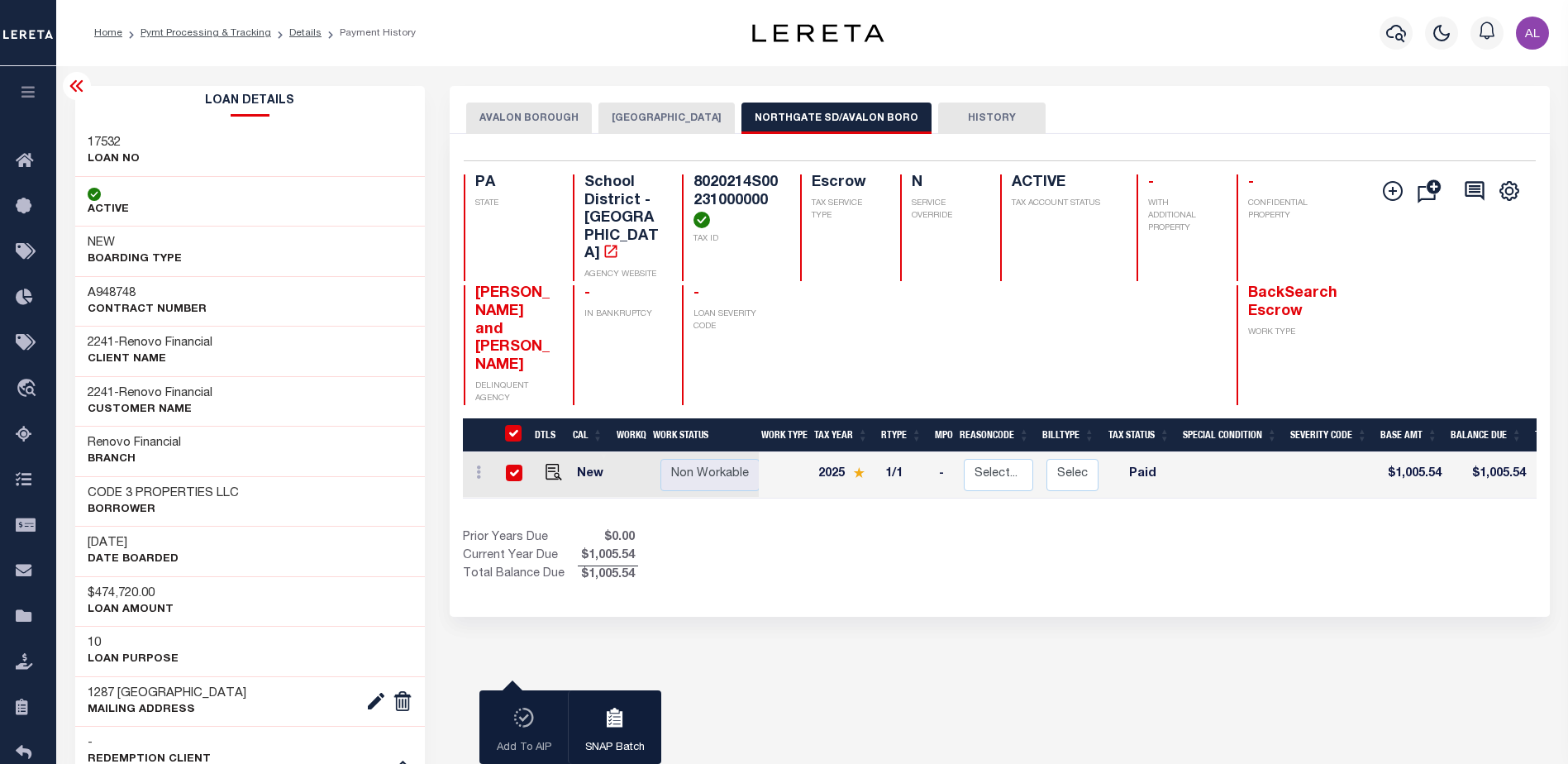
click at [667, 110] on button "ALLEGHENY COUNTY" at bounding box center [667, 118] width 136 height 32
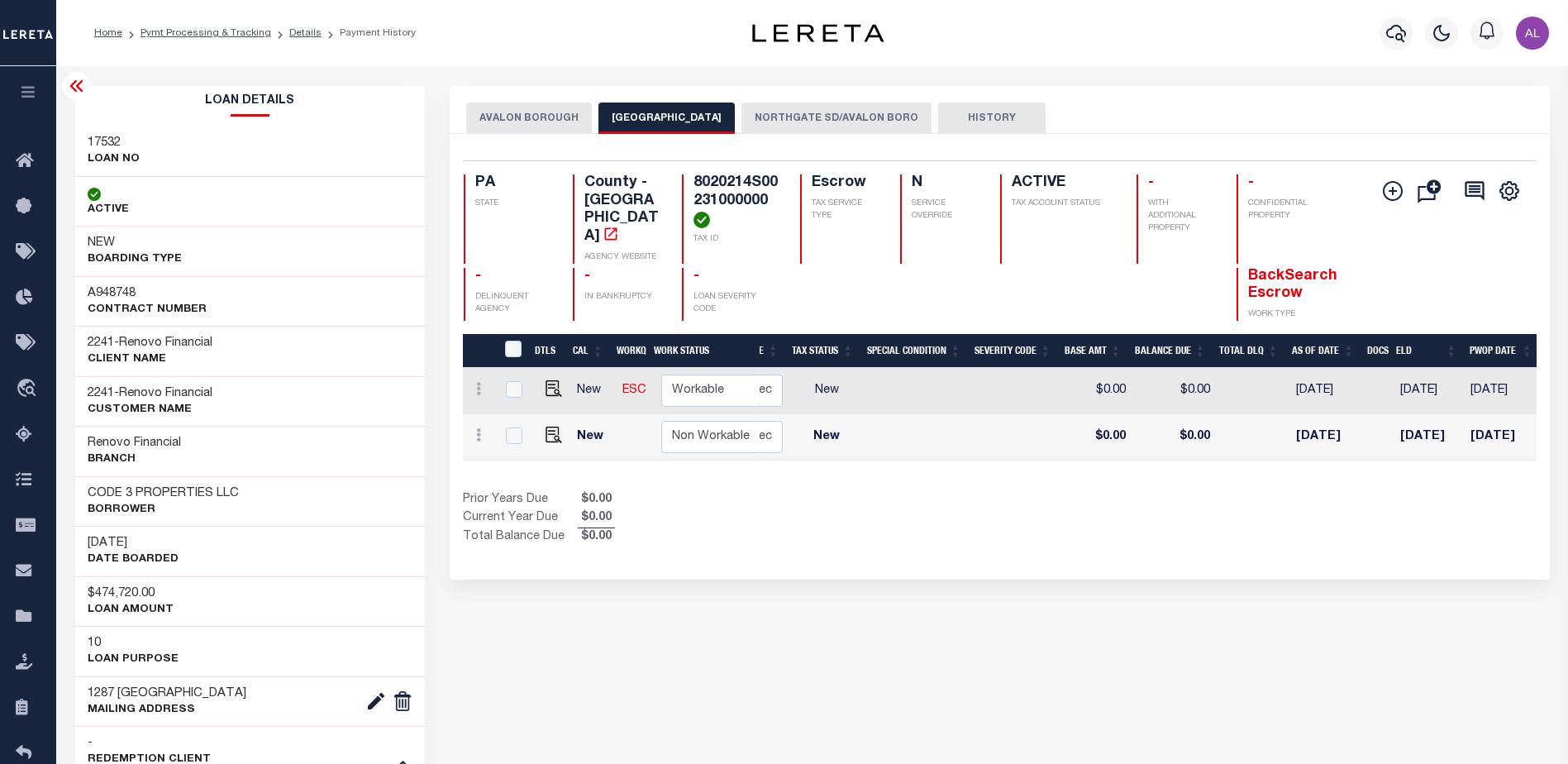
scroll to position [0, 267]
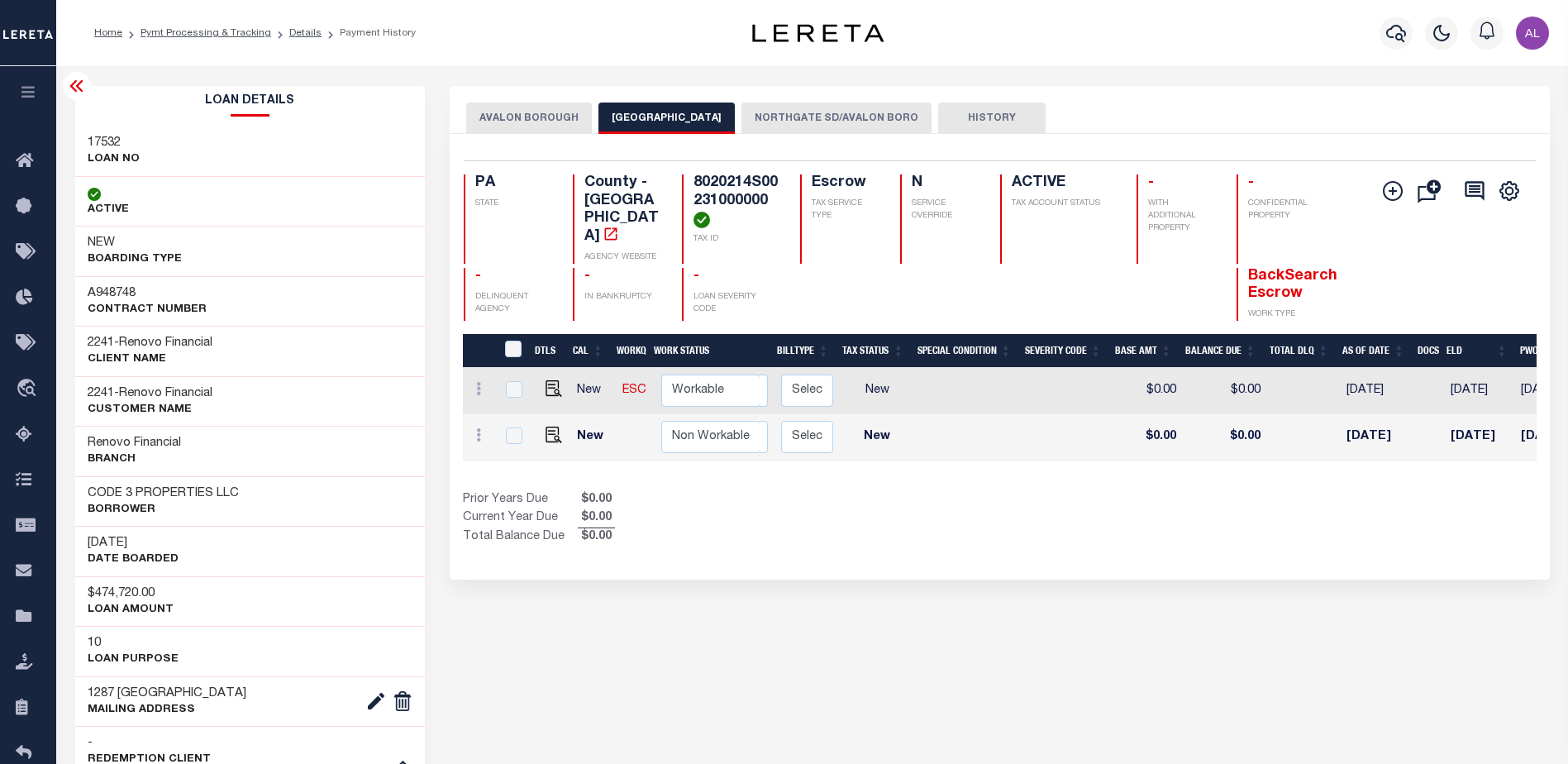
click at [665, 113] on button "ALLEGHENY COUNTY" at bounding box center [667, 118] width 136 height 32
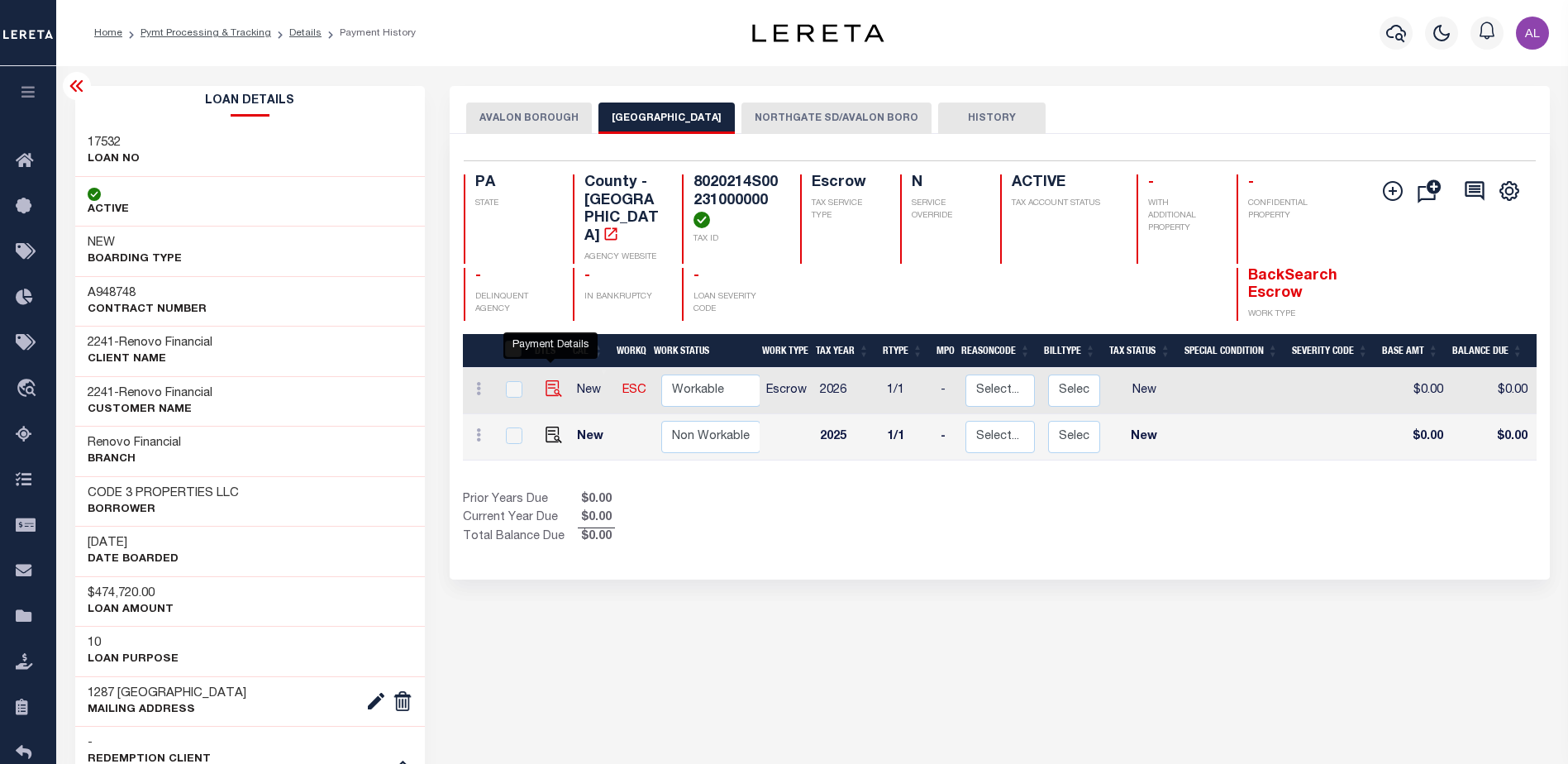
click at [548, 380] on img "" at bounding box center [553, 388] width 16 height 16
checkbox input "false"
checkbox input "true"
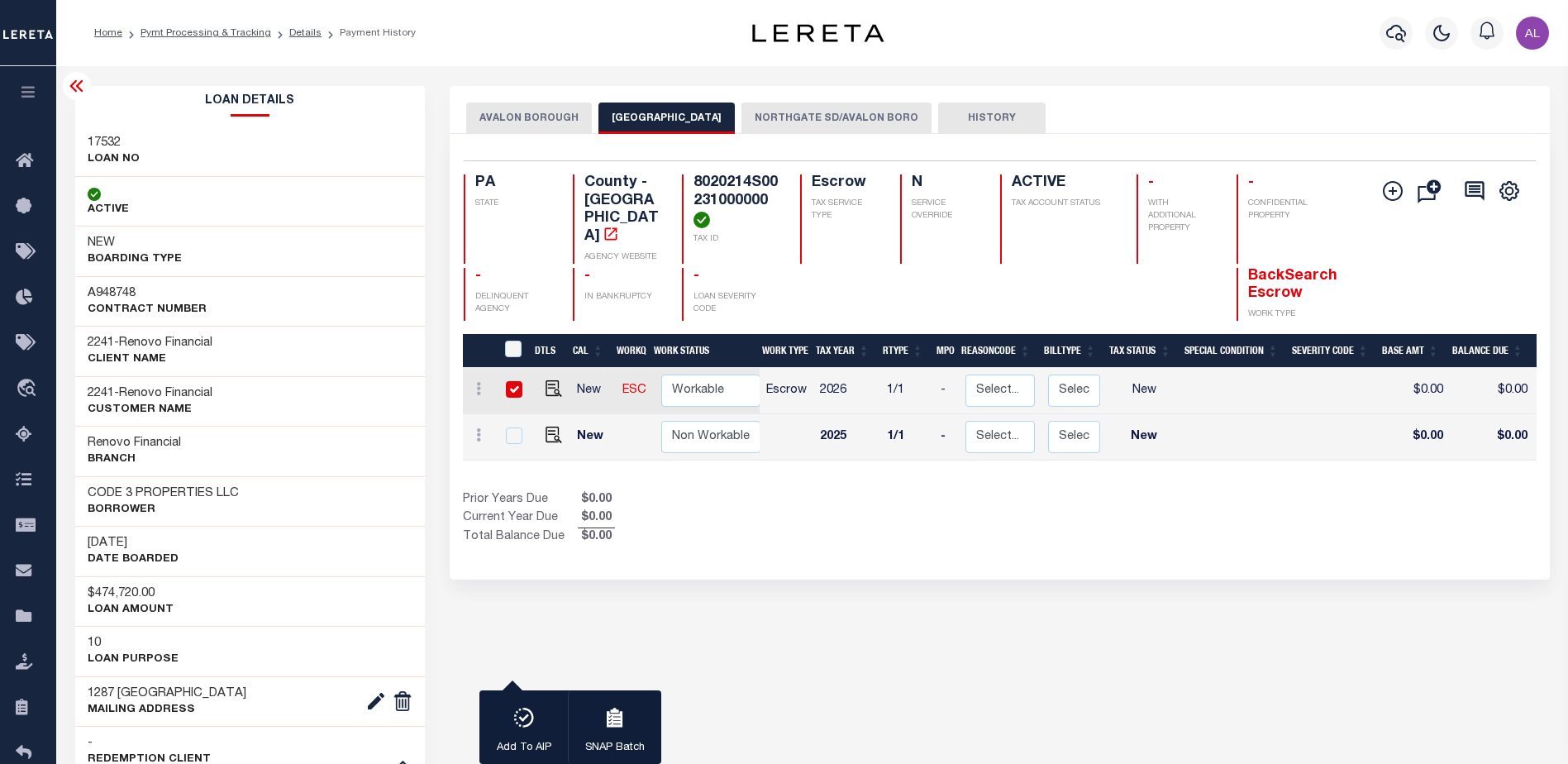
click at [842, 116] on button "NORTHGATE SD/AVALON BORO" at bounding box center [836, 118] width 190 height 32
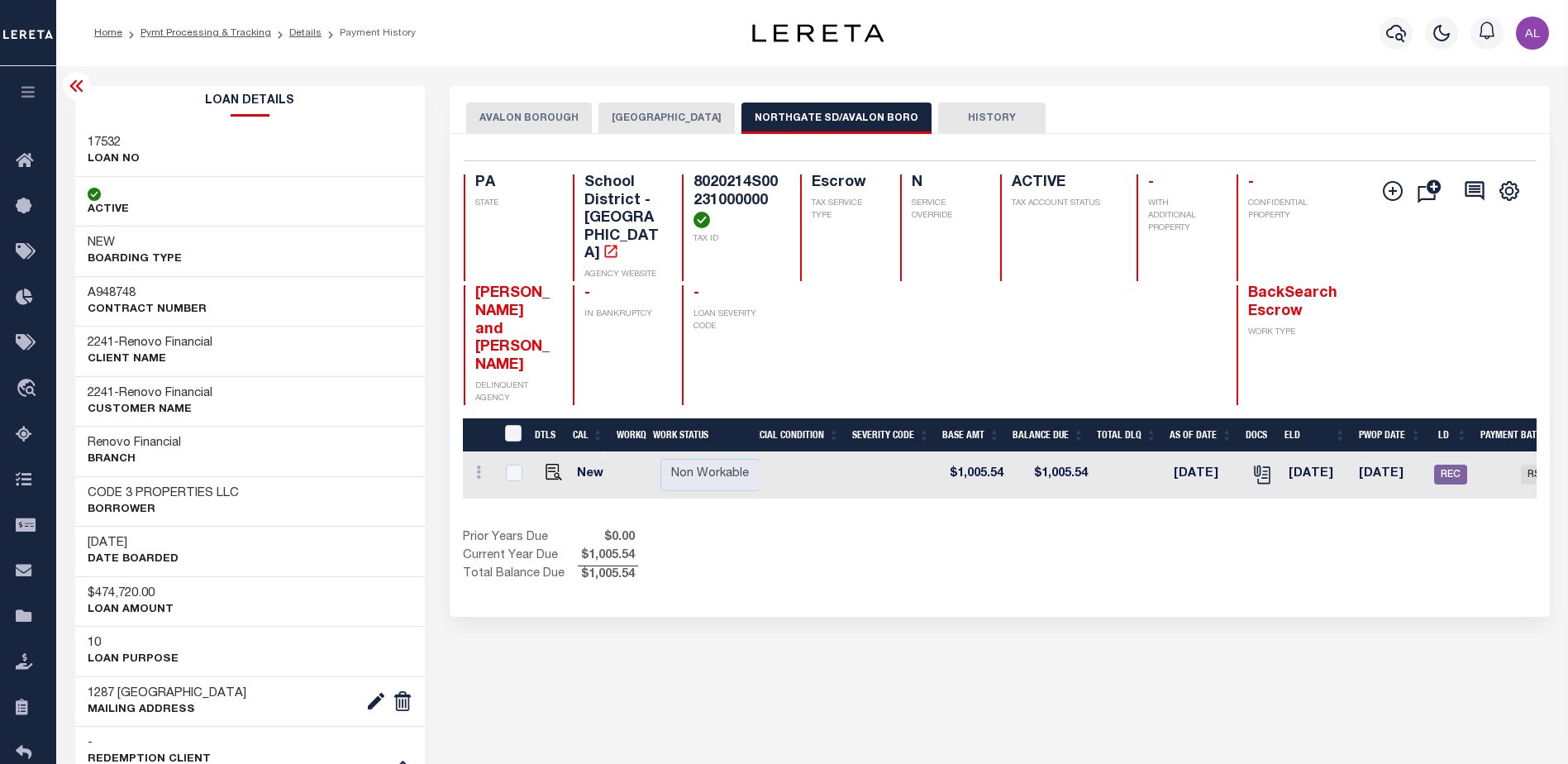
scroll to position [0, 396]
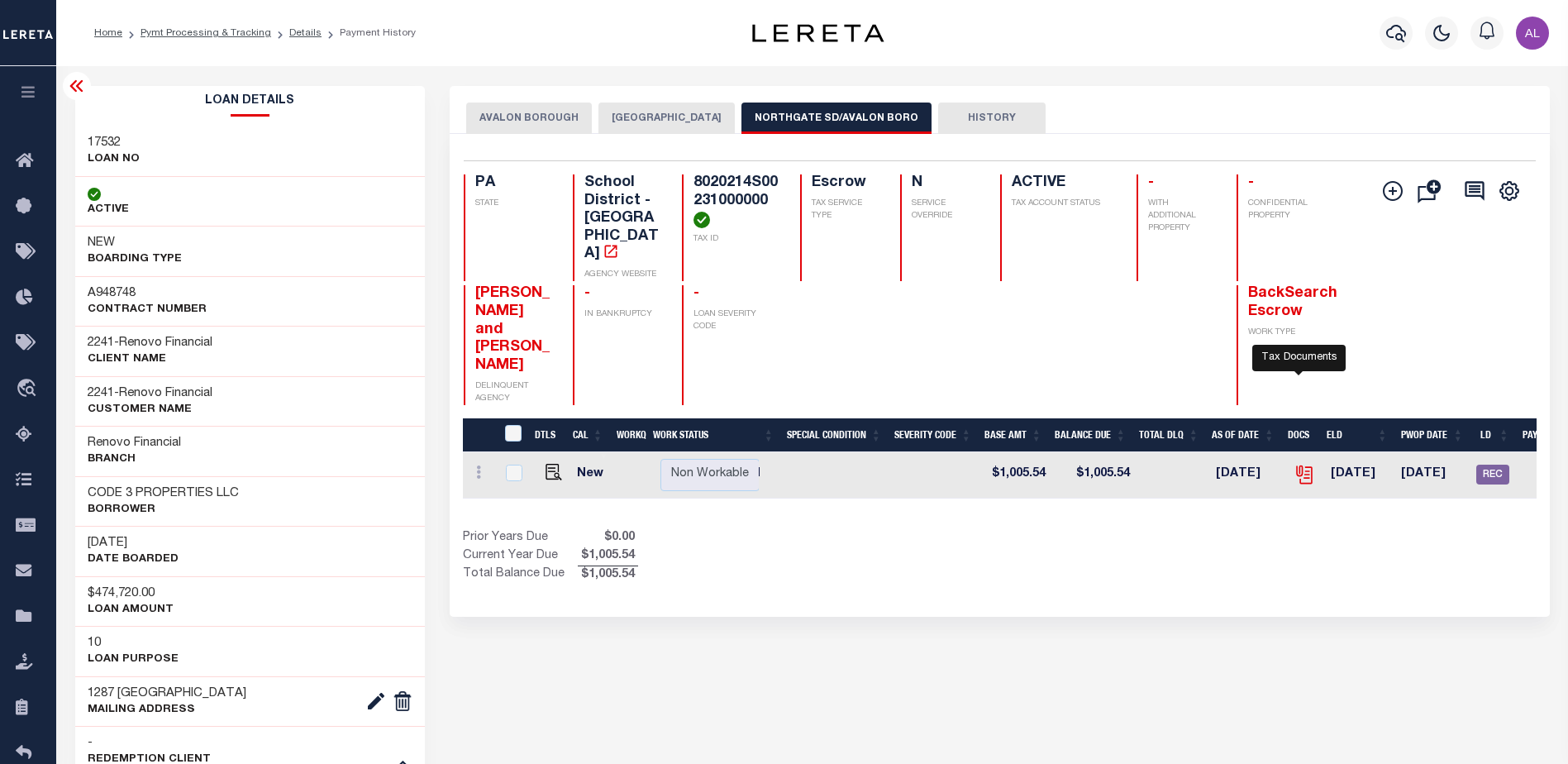
click at [1298, 464] on icon "" at bounding box center [1304, 474] width 21 height 21
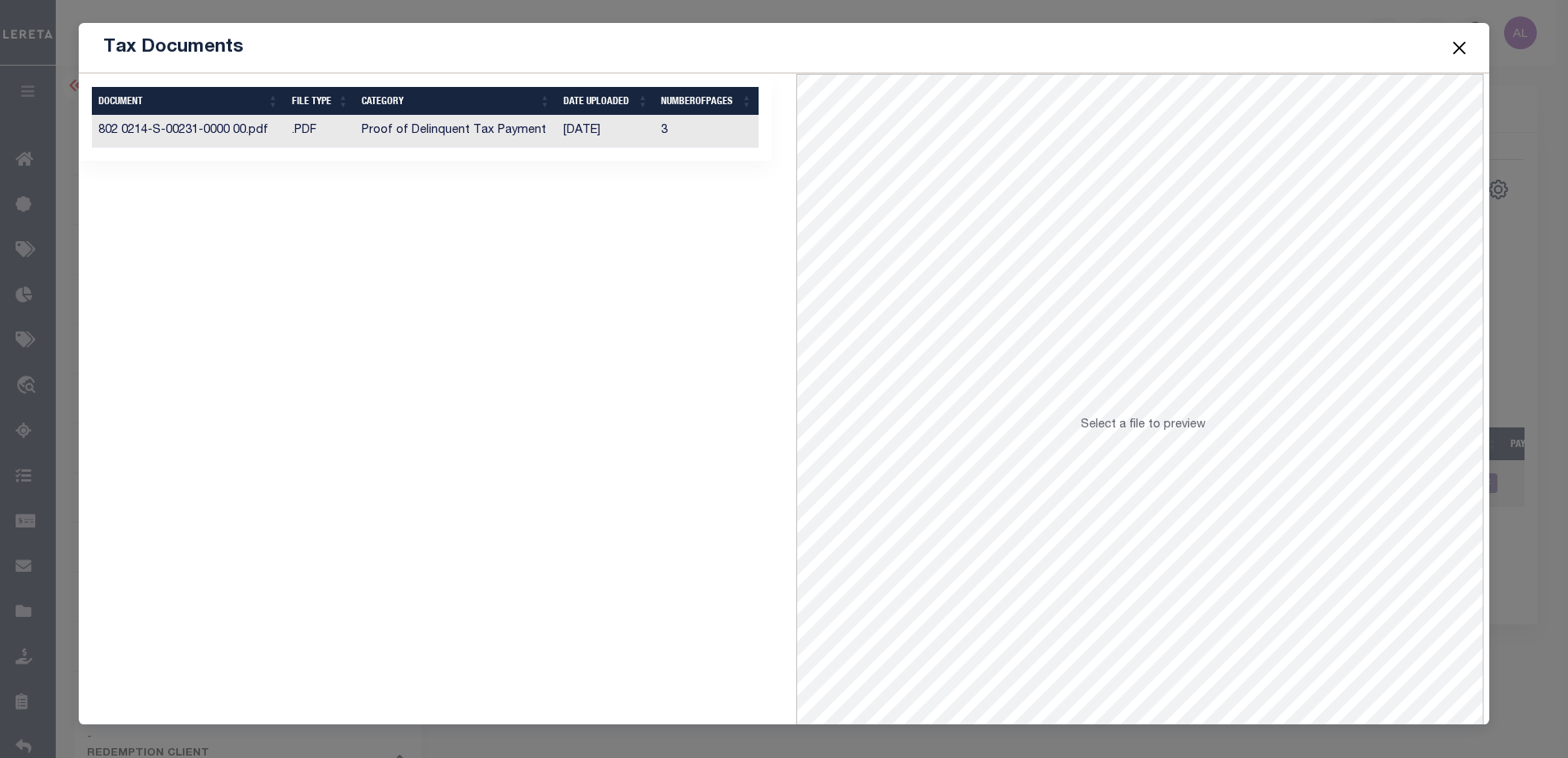
click at [1464, 45] on button "Close" at bounding box center [1459, 47] width 21 height 21
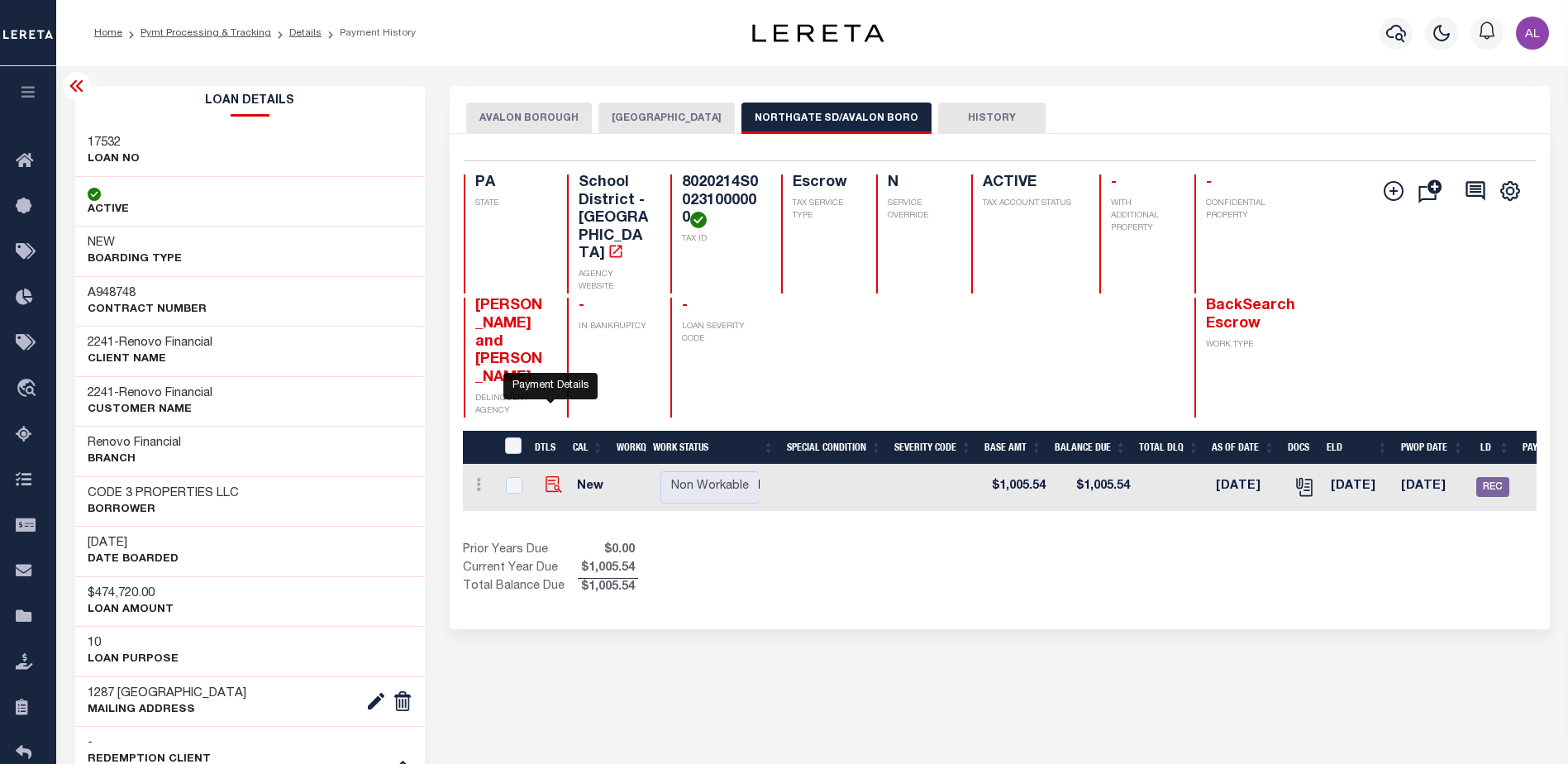
click at [549, 476] on img "" at bounding box center [553, 483] width 16 height 16
checkbox input "true"
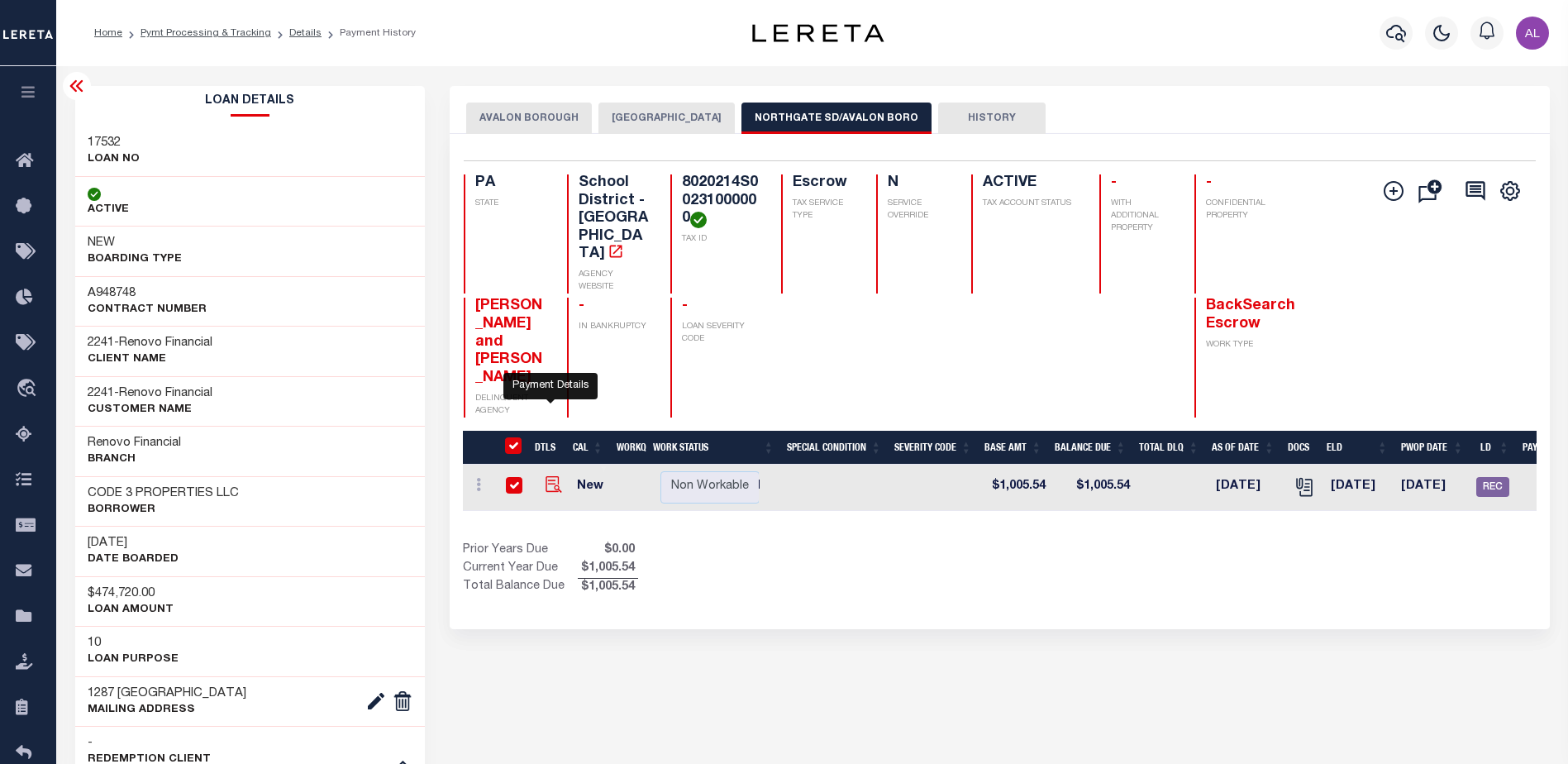
checkbox input "true"
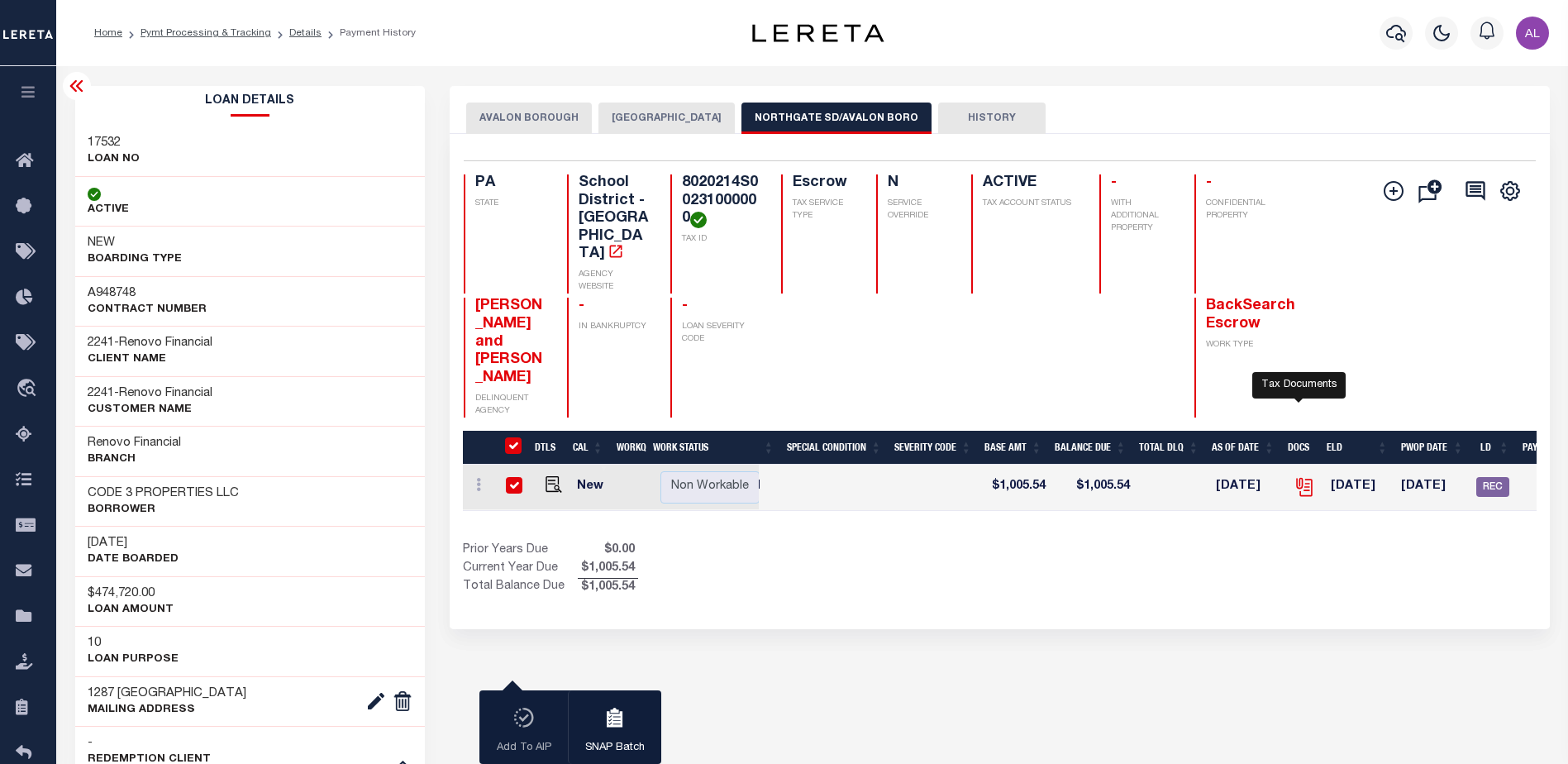
click at [1300, 476] on icon "" at bounding box center [1304, 486] width 21 height 21
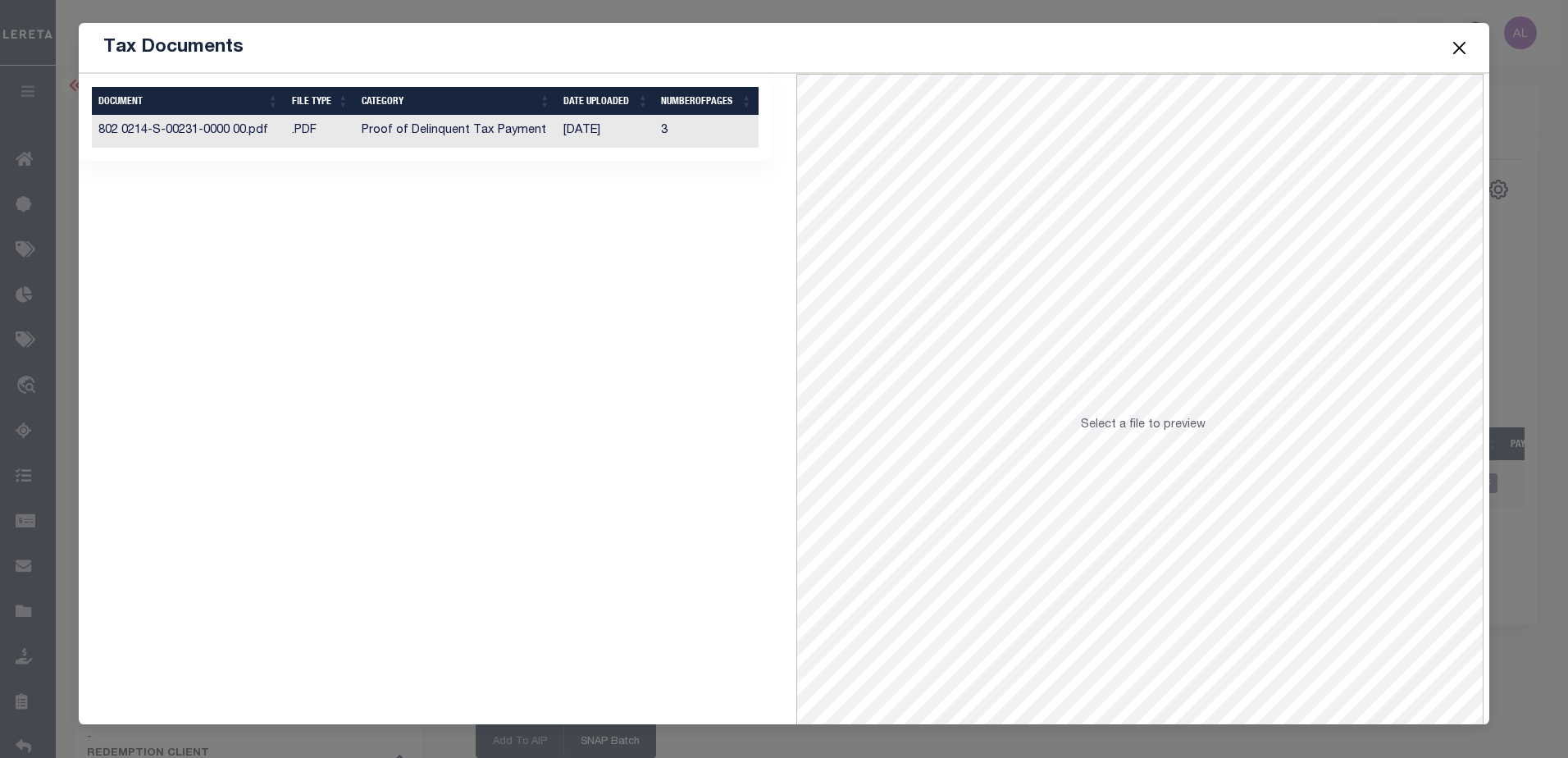
click at [1460, 52] on button "Close" at bounding box center [1459, 47] width 21 height 21
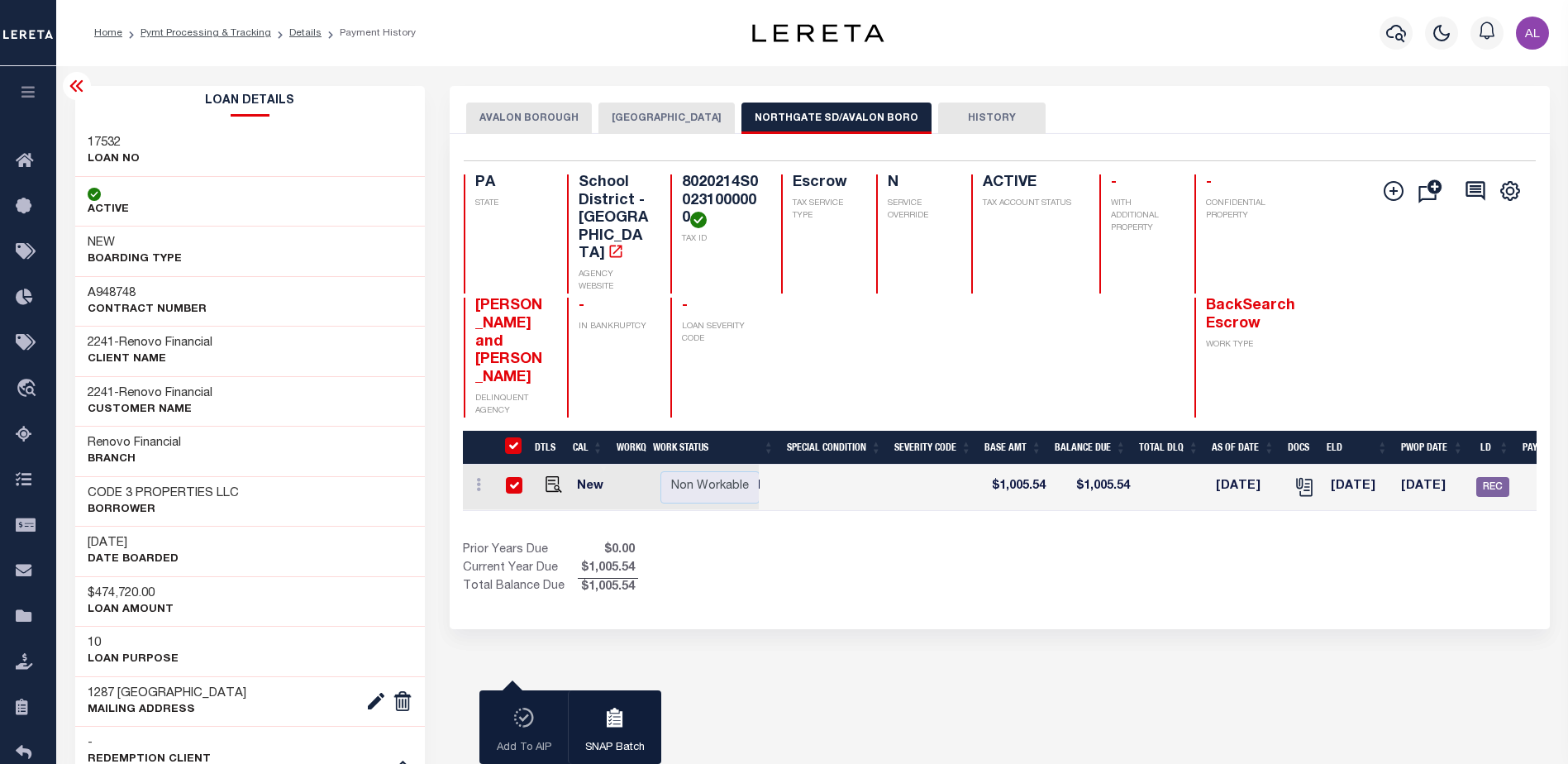
click at [524, 107] on button "AVALON BOROUGH" at bounding box center [529, 118] width 125 height 32
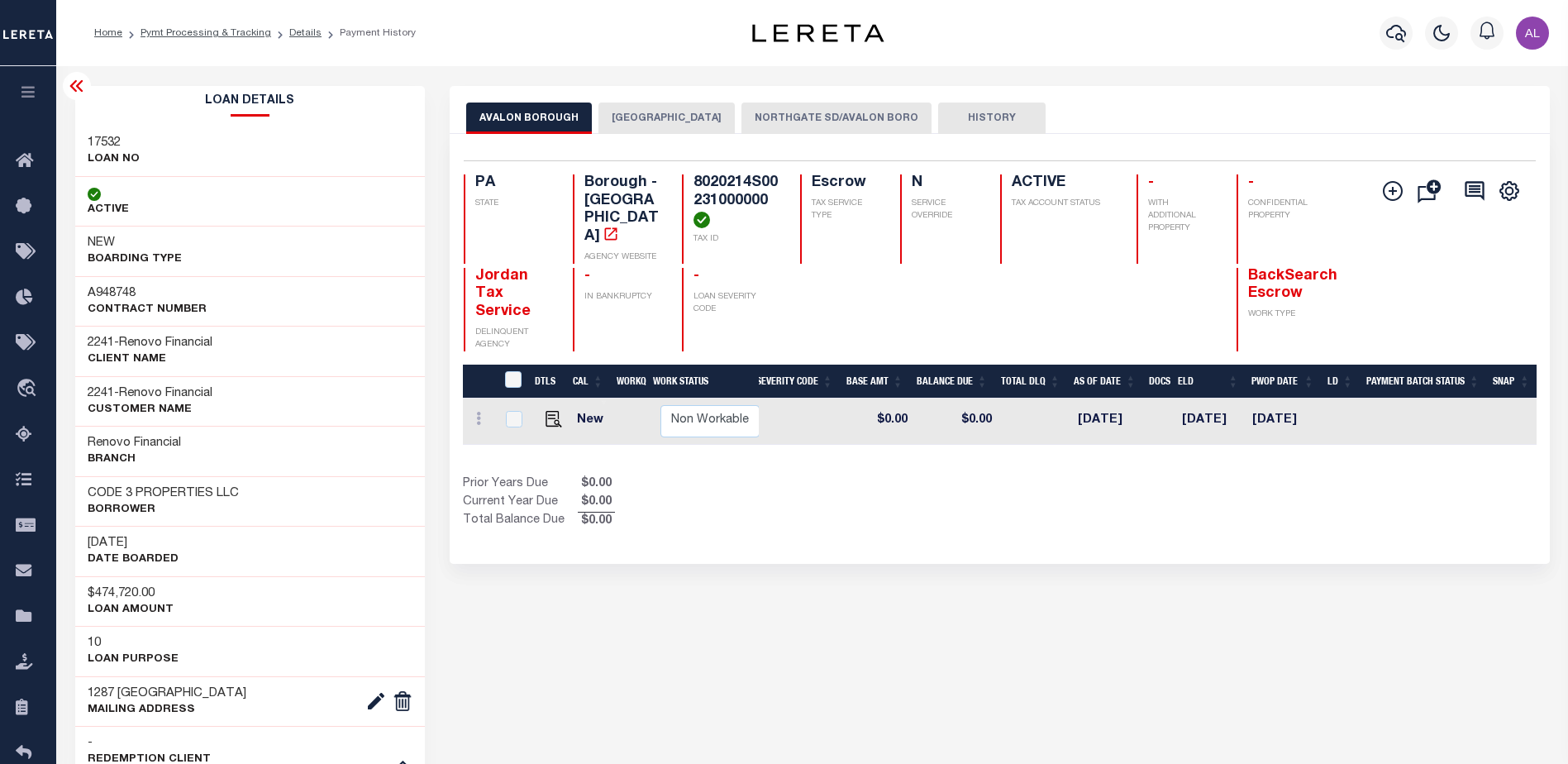
scroll to position [0, 0]
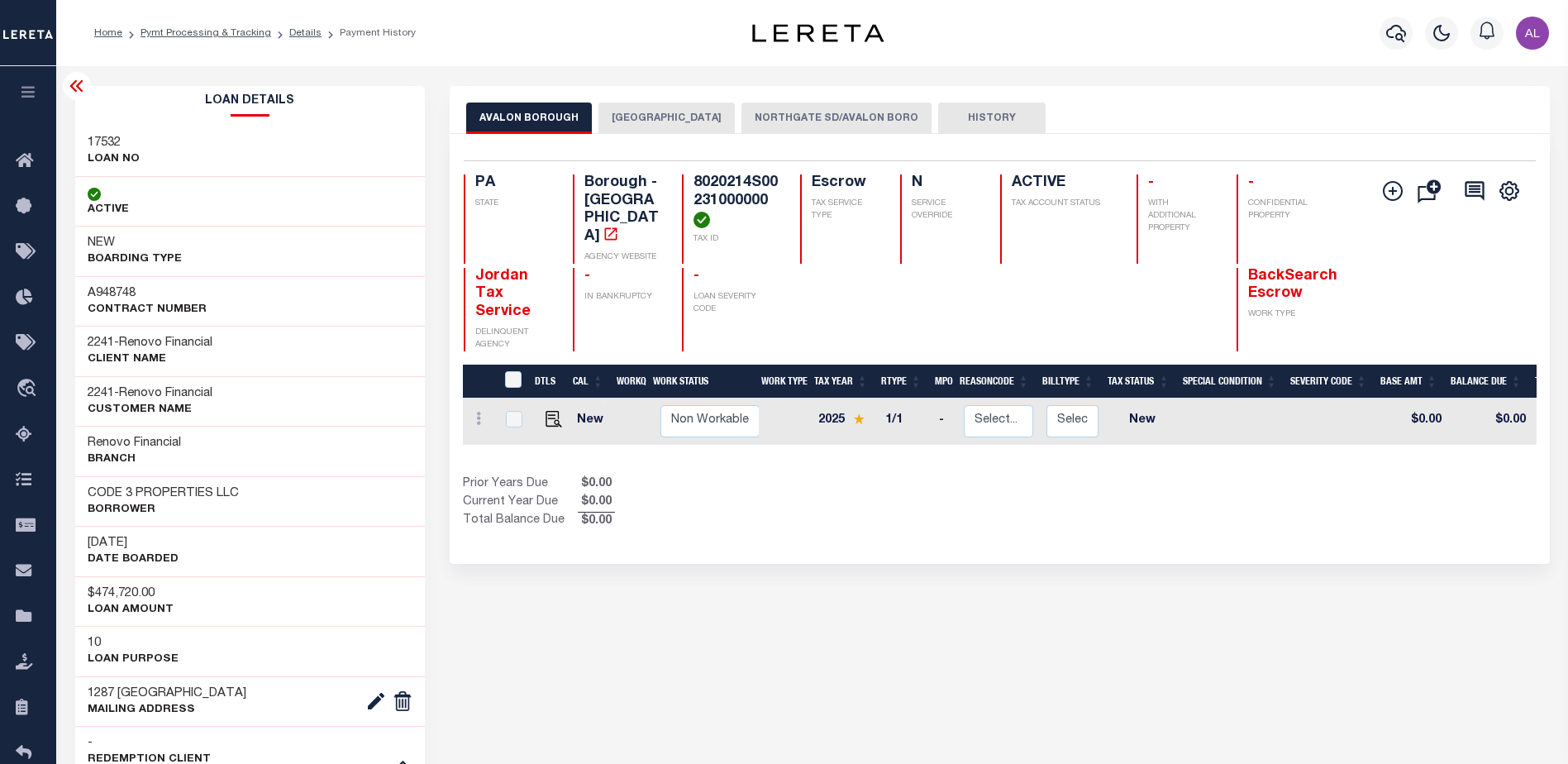
click at [806, 115] on button "NORTHGATE SD/AVALON BORO" at bounding box center [836, 118] width 190 height 32
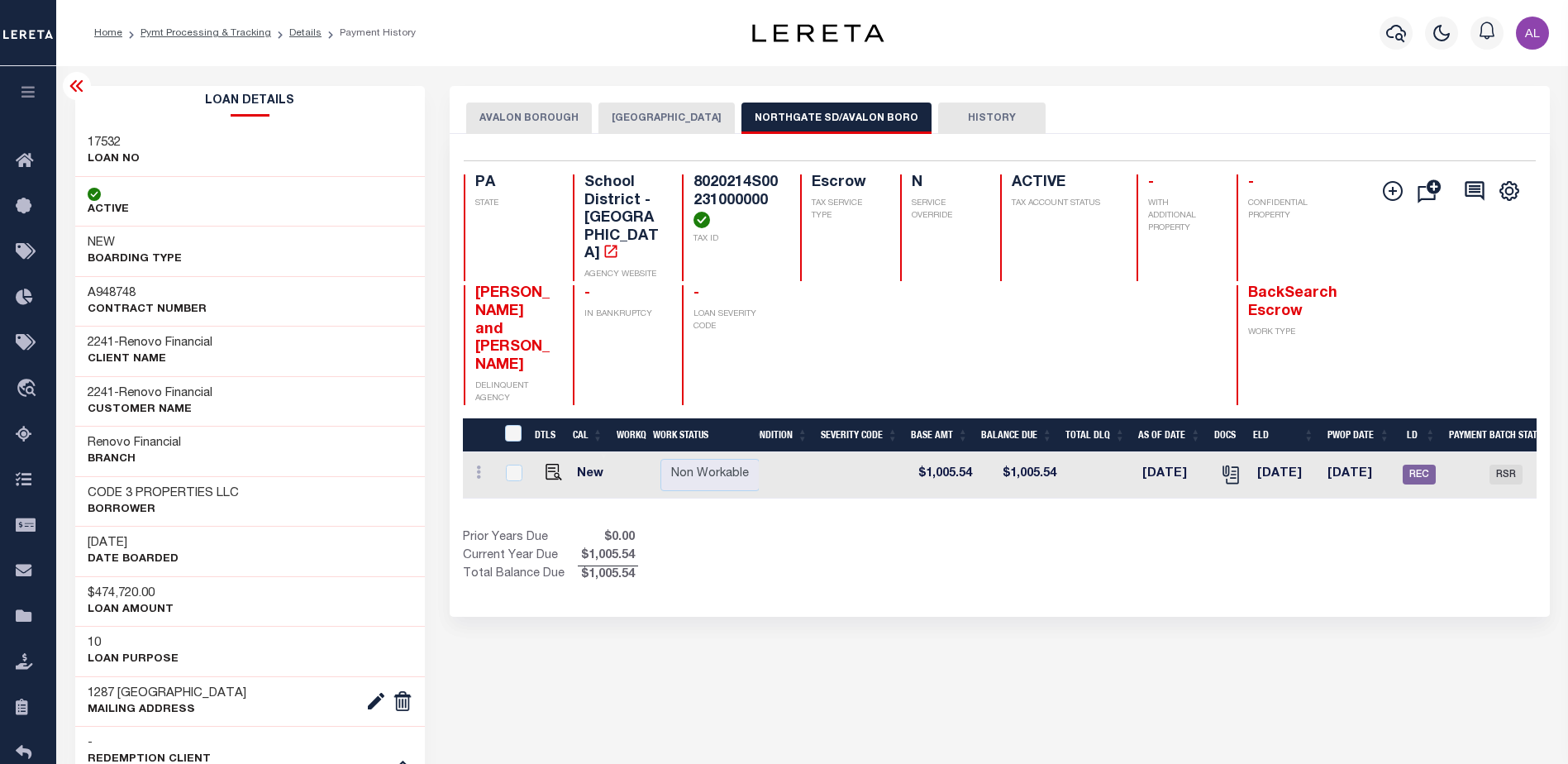
scroll to position [0, 498]
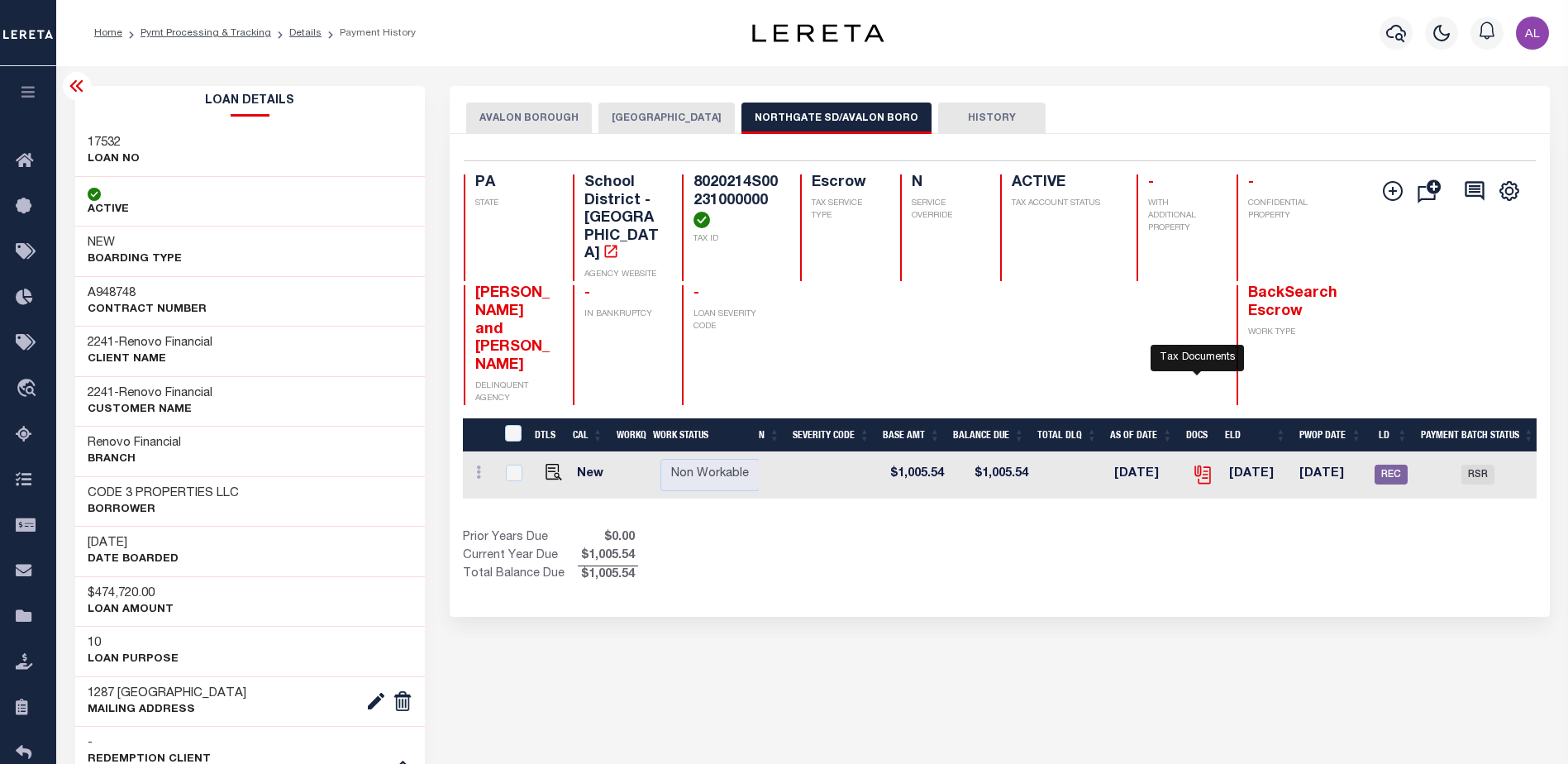
click at [1194, 464] on icon "" at bounding box center [1202, 474] width 21 height 21
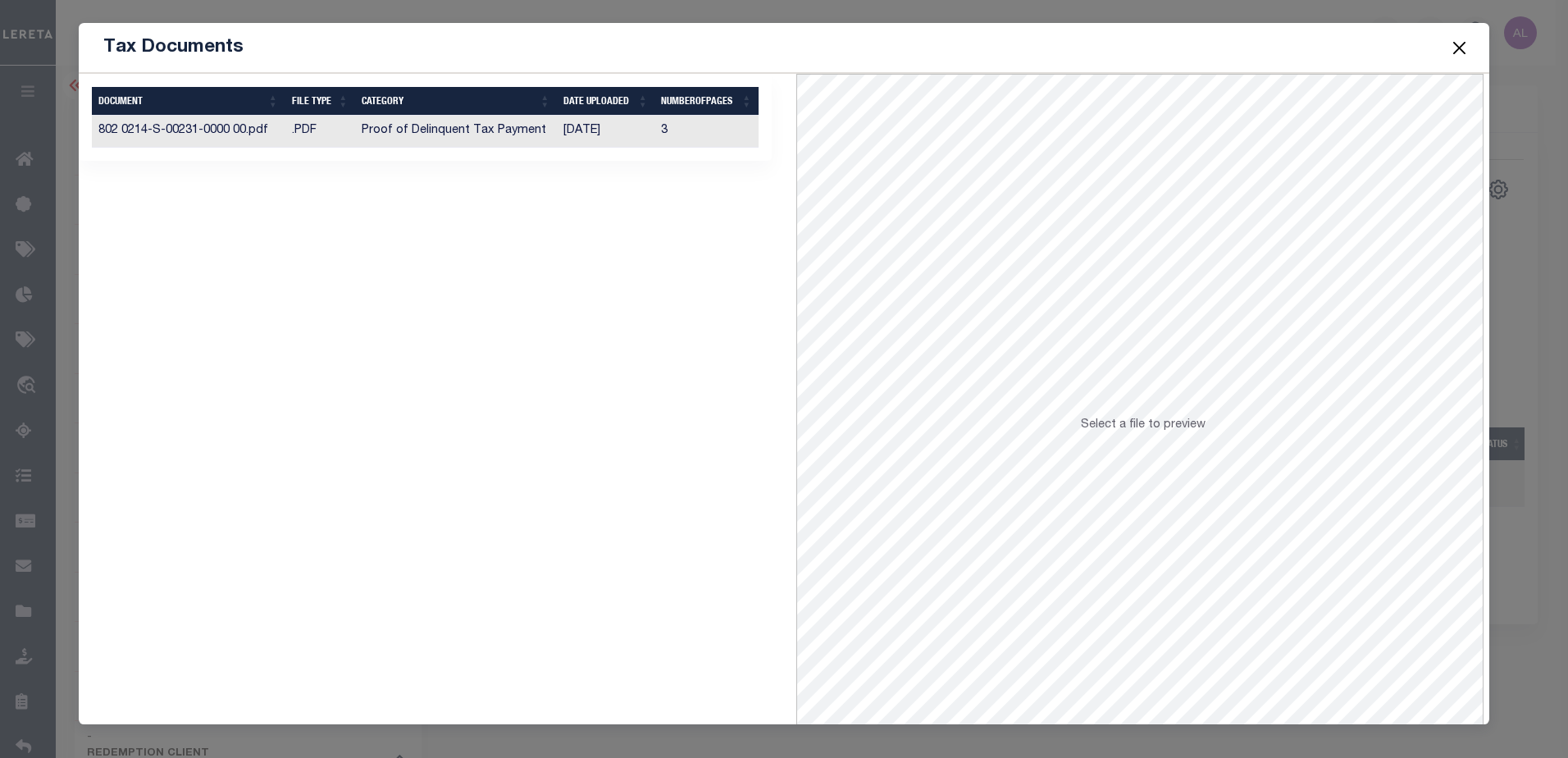
click at [327, 127] on td ".PDF" at bounding box center [320, 132] width 69 height 32
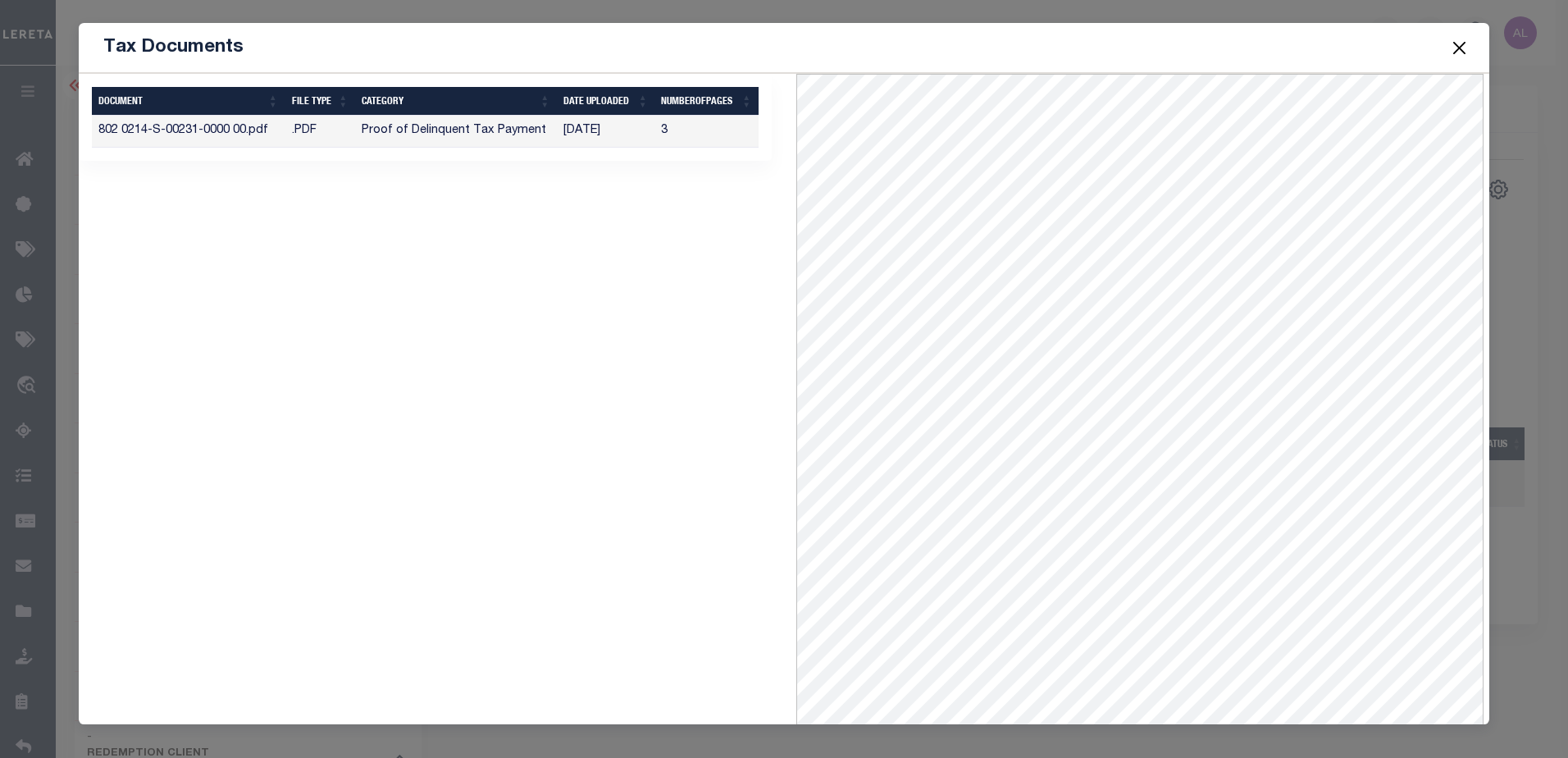
click at [1456, 52] on button "Close" at bounding box center [1459, 47] width 21 height 21
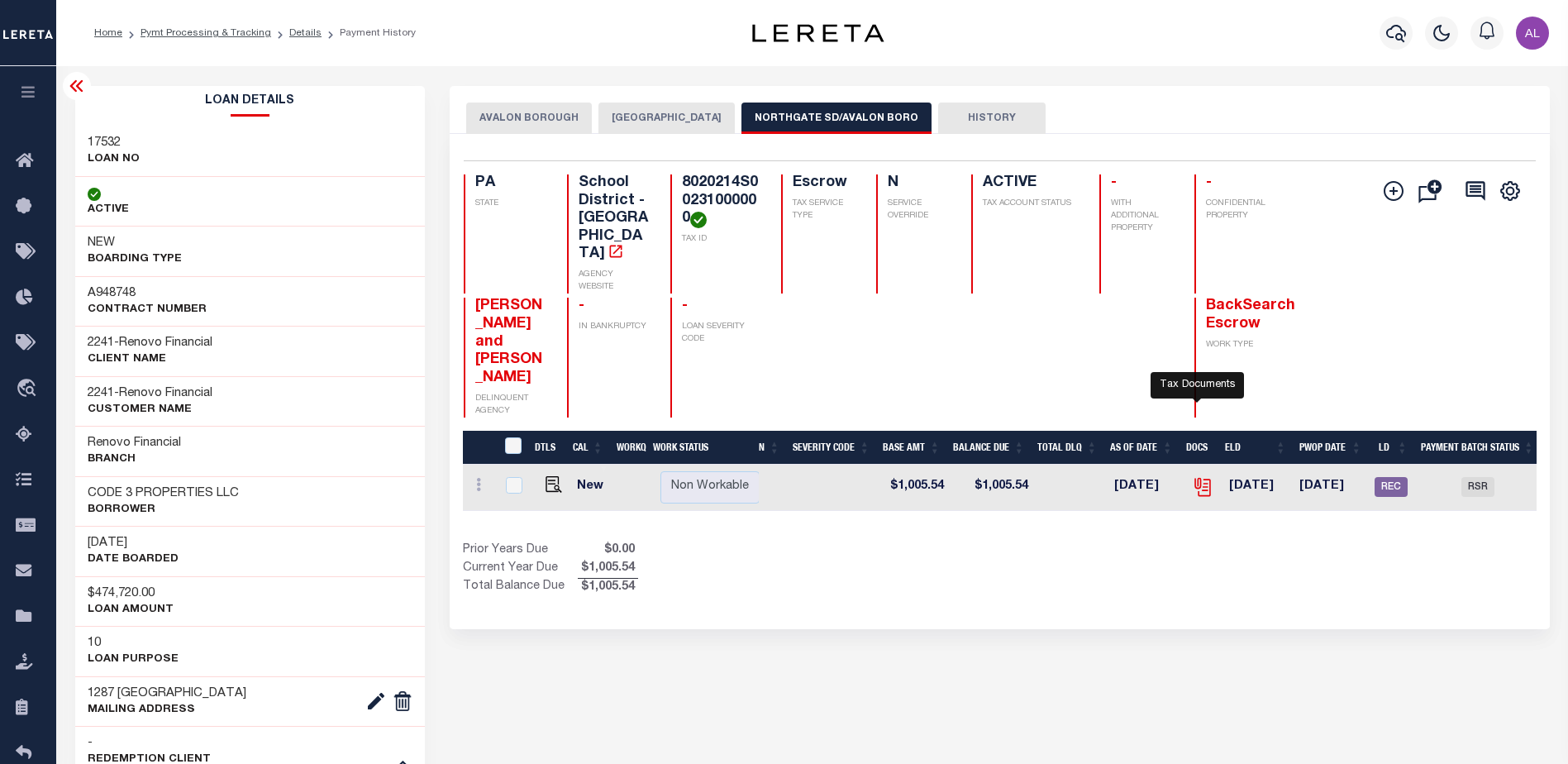
click at [1195, 478] on icon "" at bounding box center [1201, 484] width 14 height 14
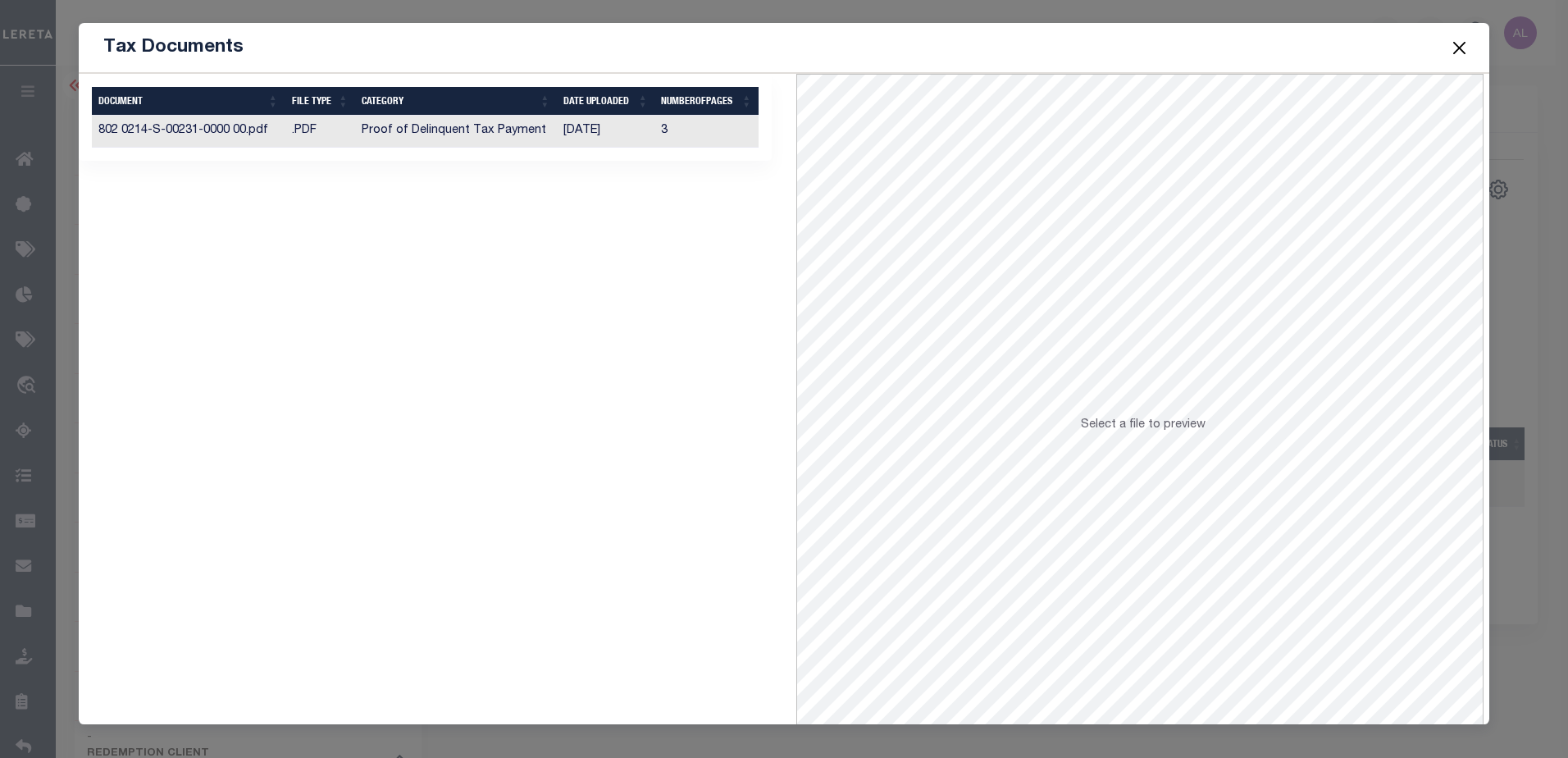
click at [1461, 50] on button "Close" at bounding box center [1459, 47] width 21 height 21
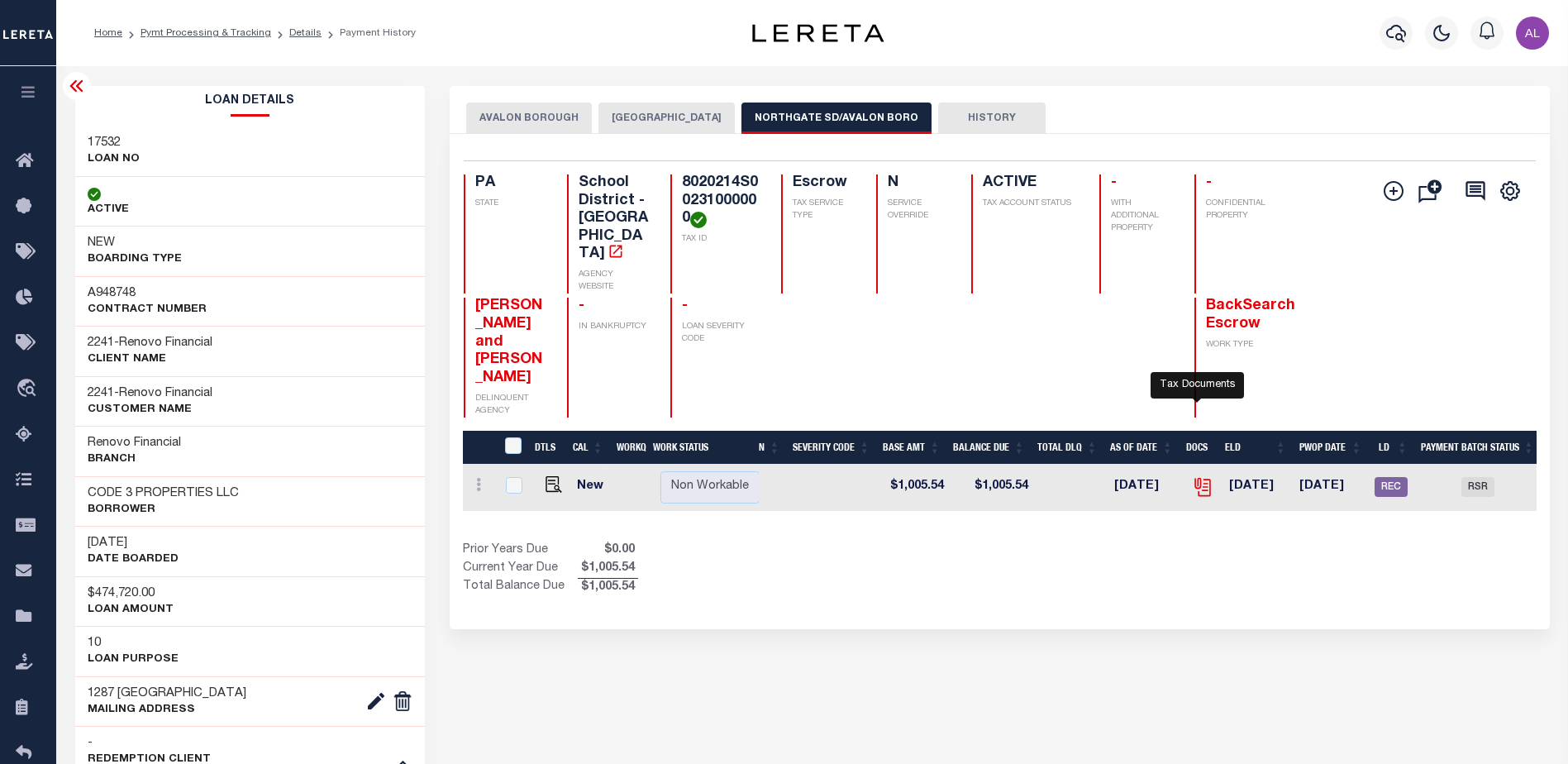
click at [1195, 478] on icon "" at bounding box center [1201, 484] width 14 height 14
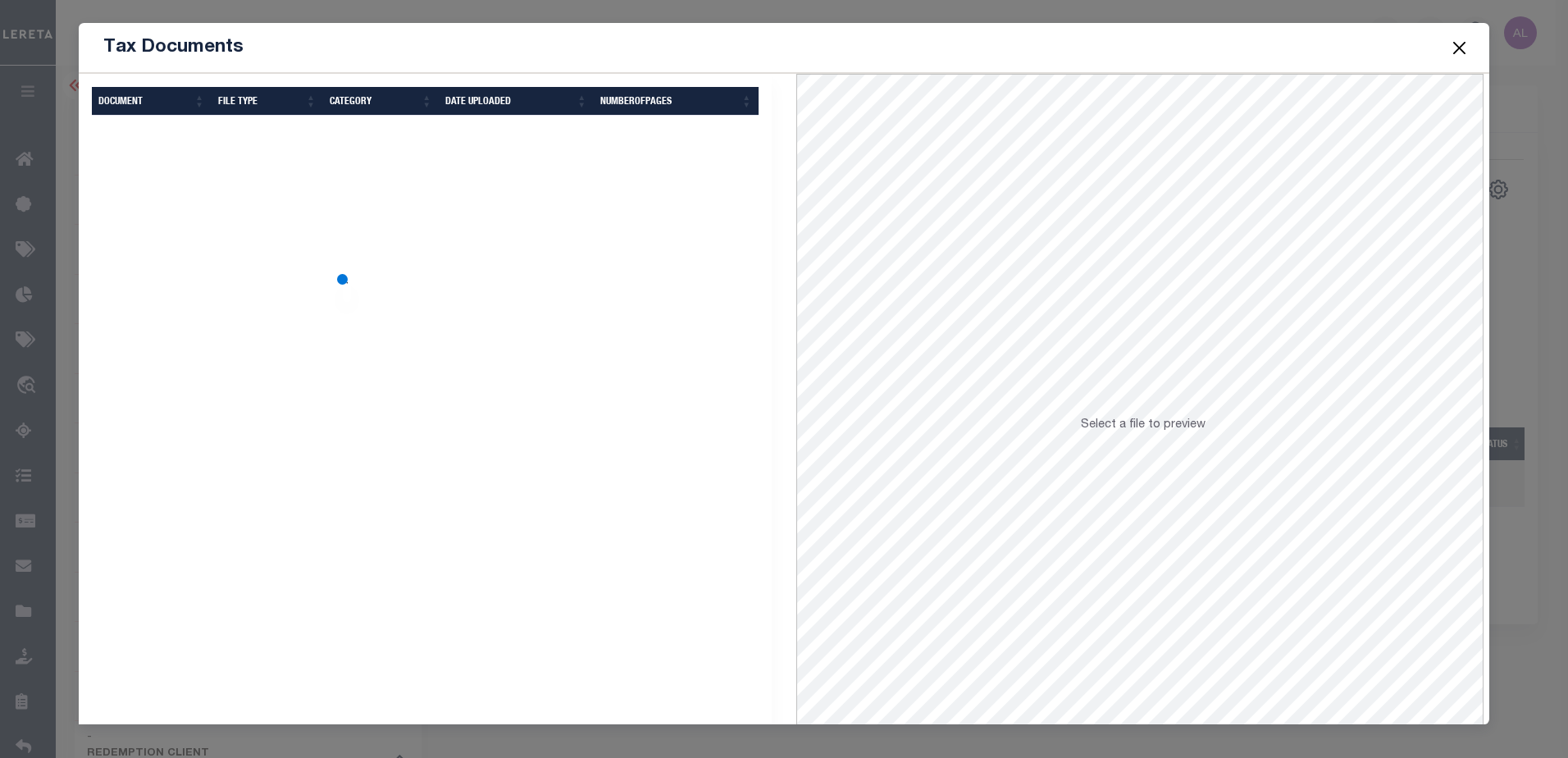
click at [1180, 413] on body "Home Pymt Processing & Tracking Details Payment History Profile Sign out" at bounding box center [784, 754] width 1568 height 1508
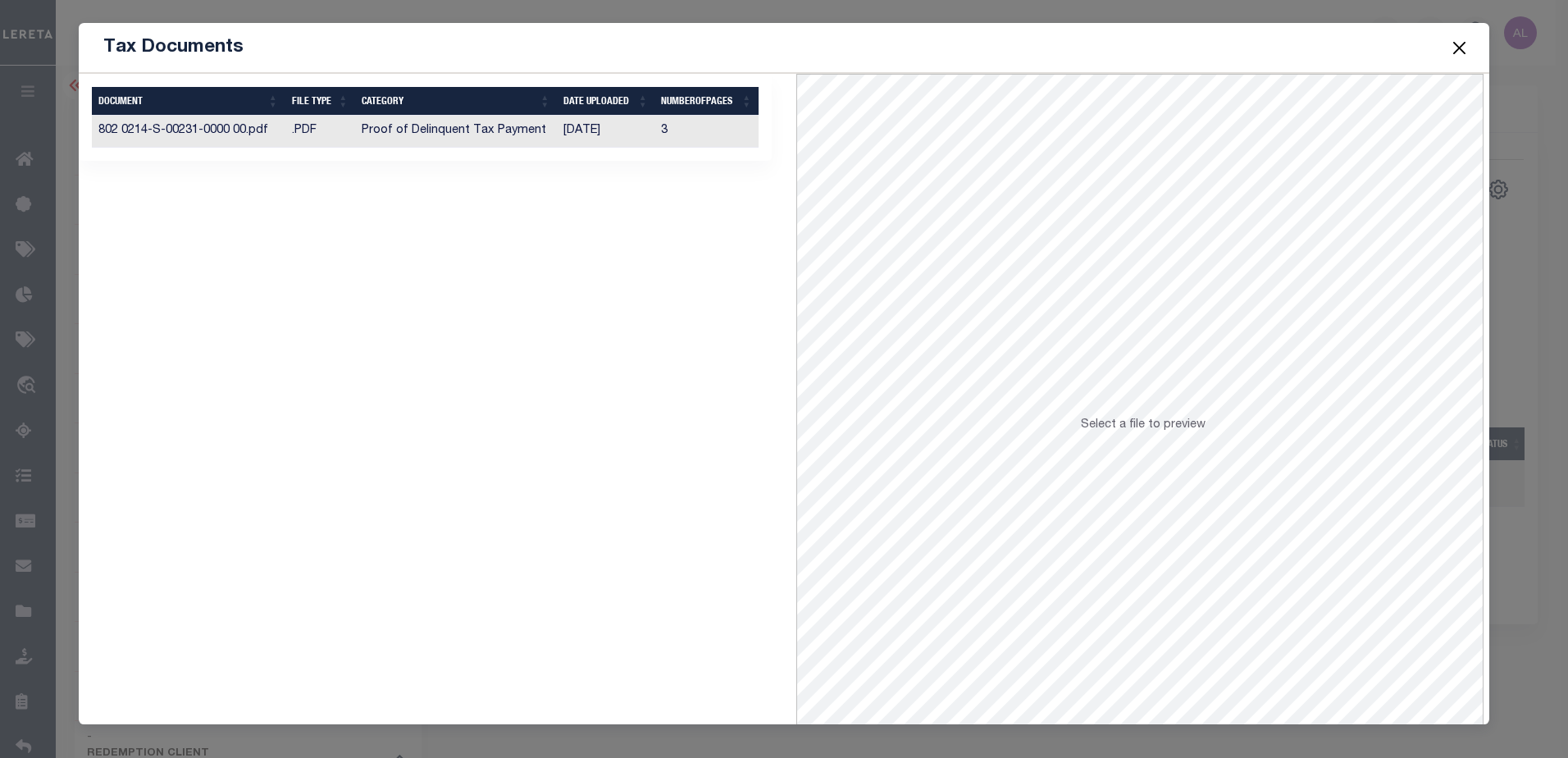
click at [512, 133] on td "Proof of Delinquent Tax Payment" at bounding box center [456, 132] width 201 height 32
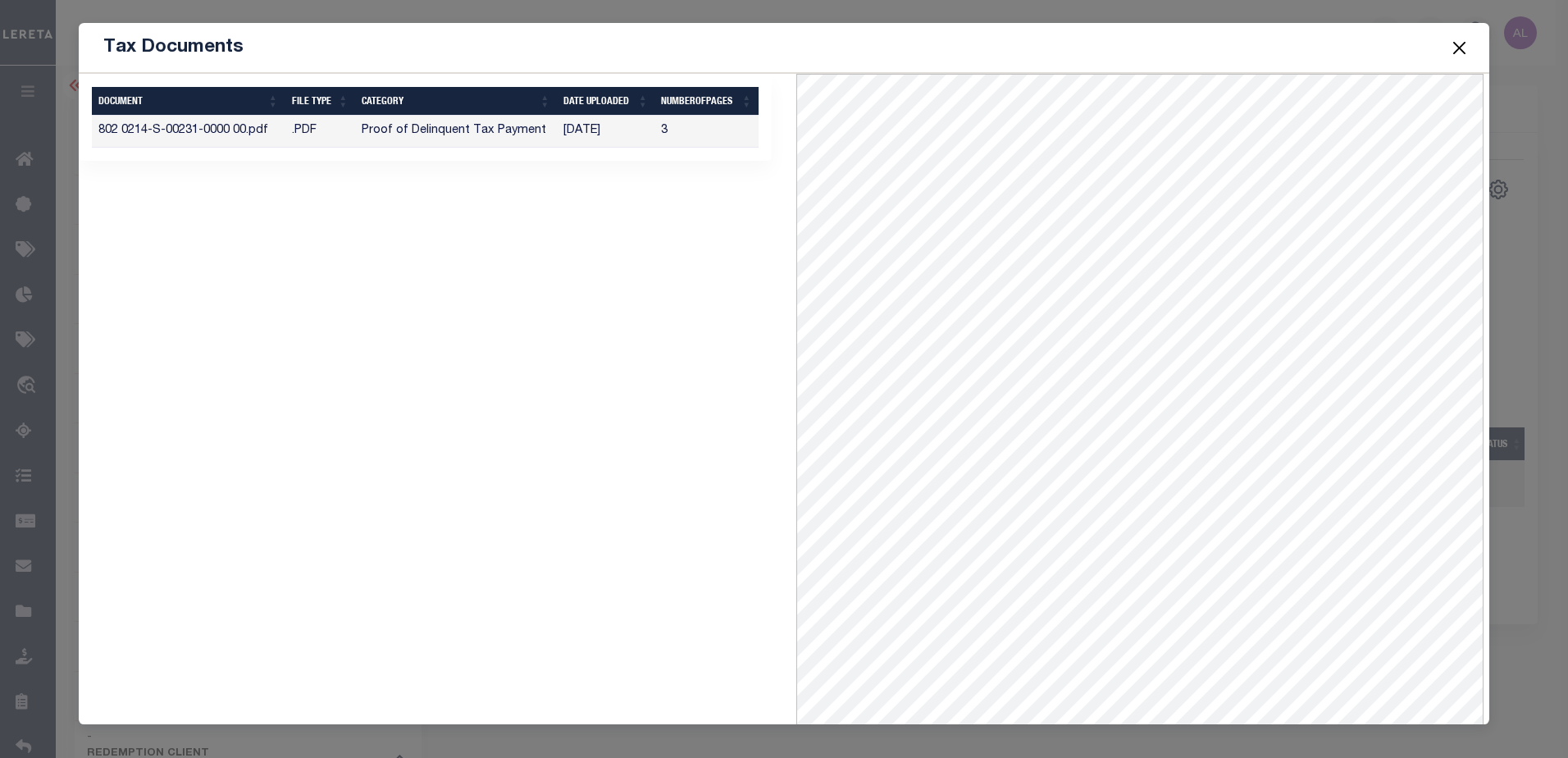
click at [1524, 251] on div "Tax Documents 1 Selected 1 Result" at bounding box center [784, 379] width 1568 height 758
click at [1457, 49] on button "Close" at bounding box center [1459, 47] width 21 height 21
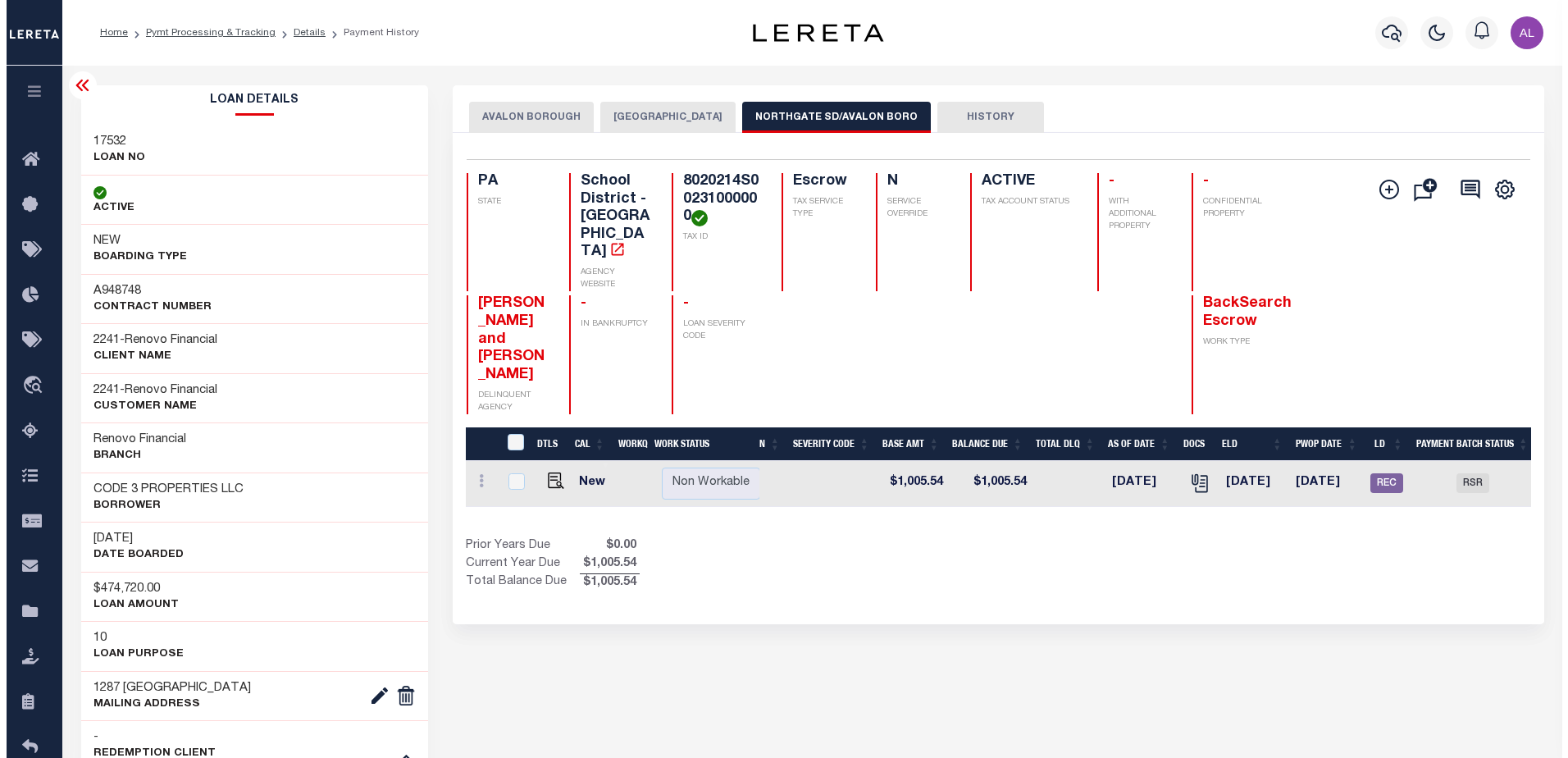
scroll to position [0, 548]
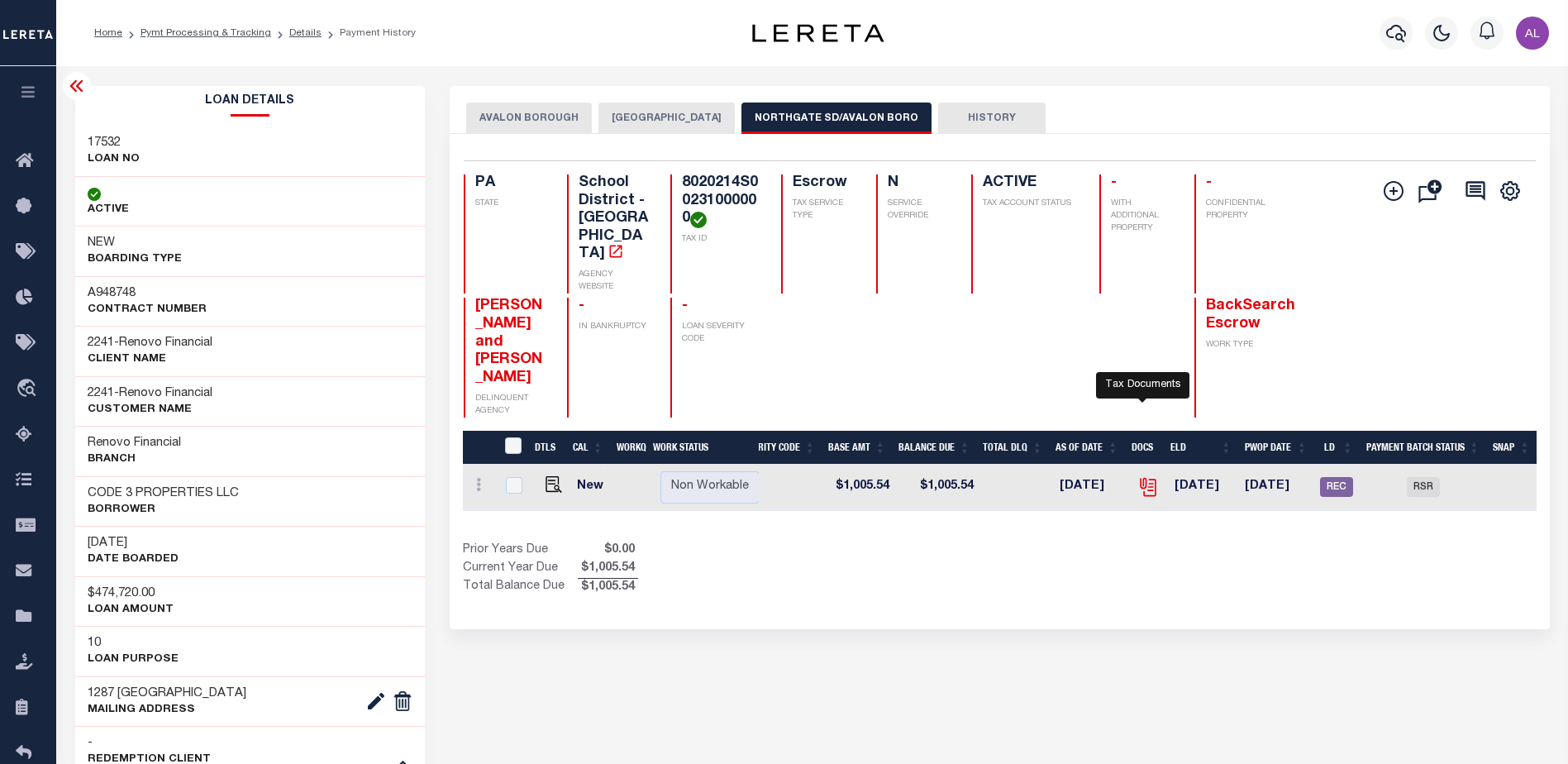
click at [1140, 476] on icon "" at bounding box center [1148, 486] width 21 height 21
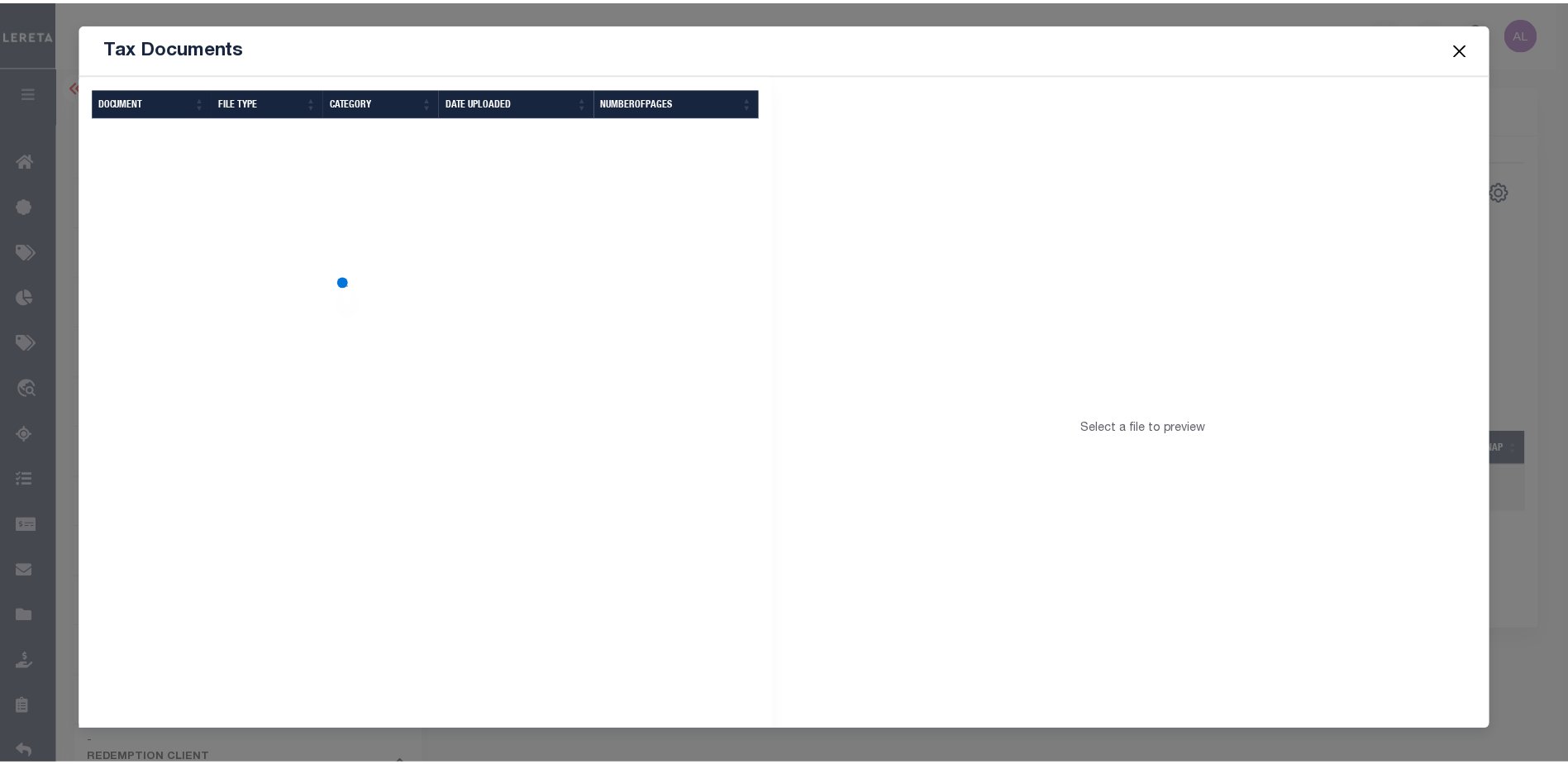
scroll to position [0, 543]
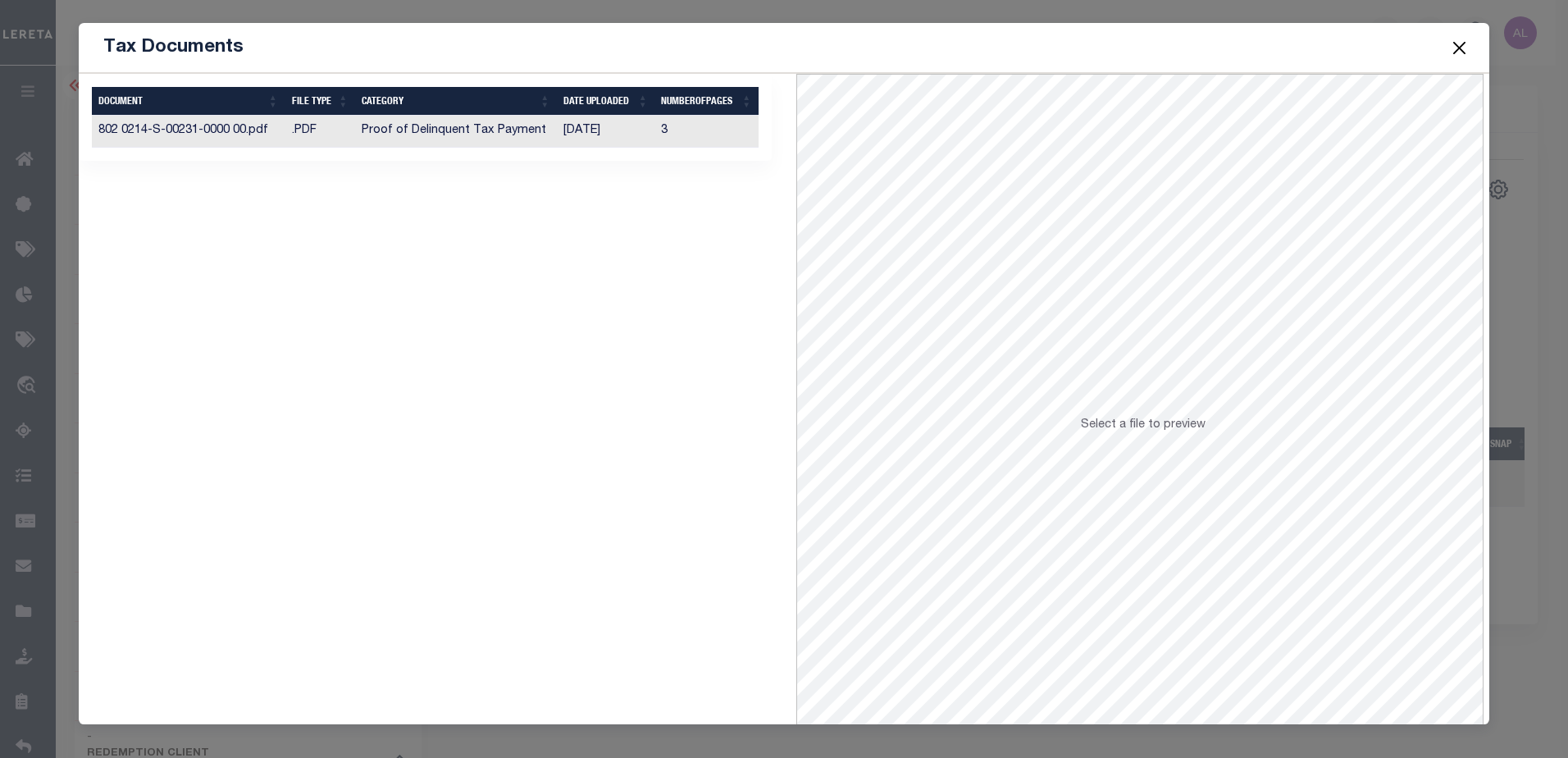
click at [331, 133] on td ".PDF" at bounding box center [320, 132] width 69 height 32
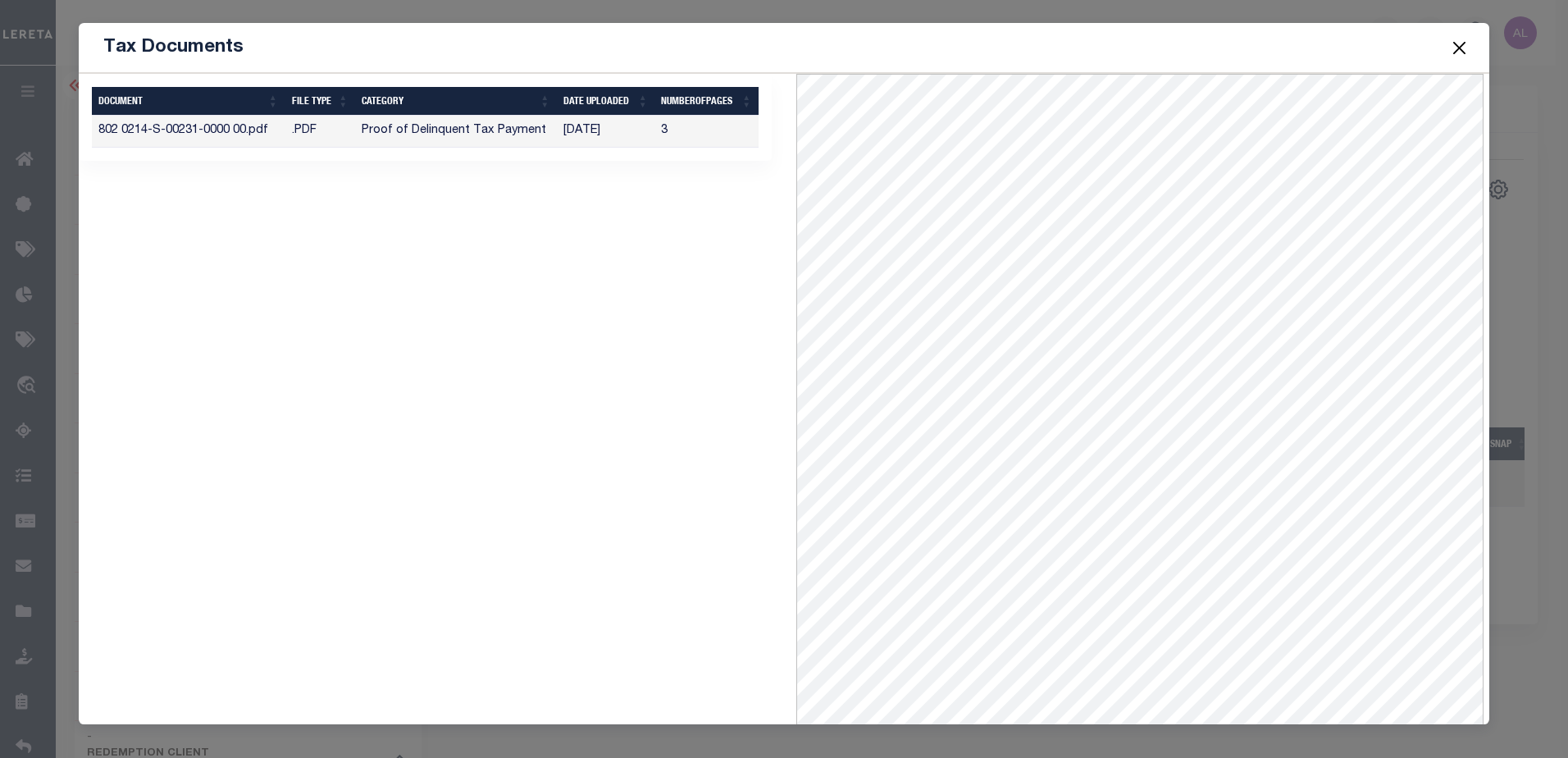
click at [1460, 53] on button "Close" at bounding box center [1459, 47] width 21 height 21
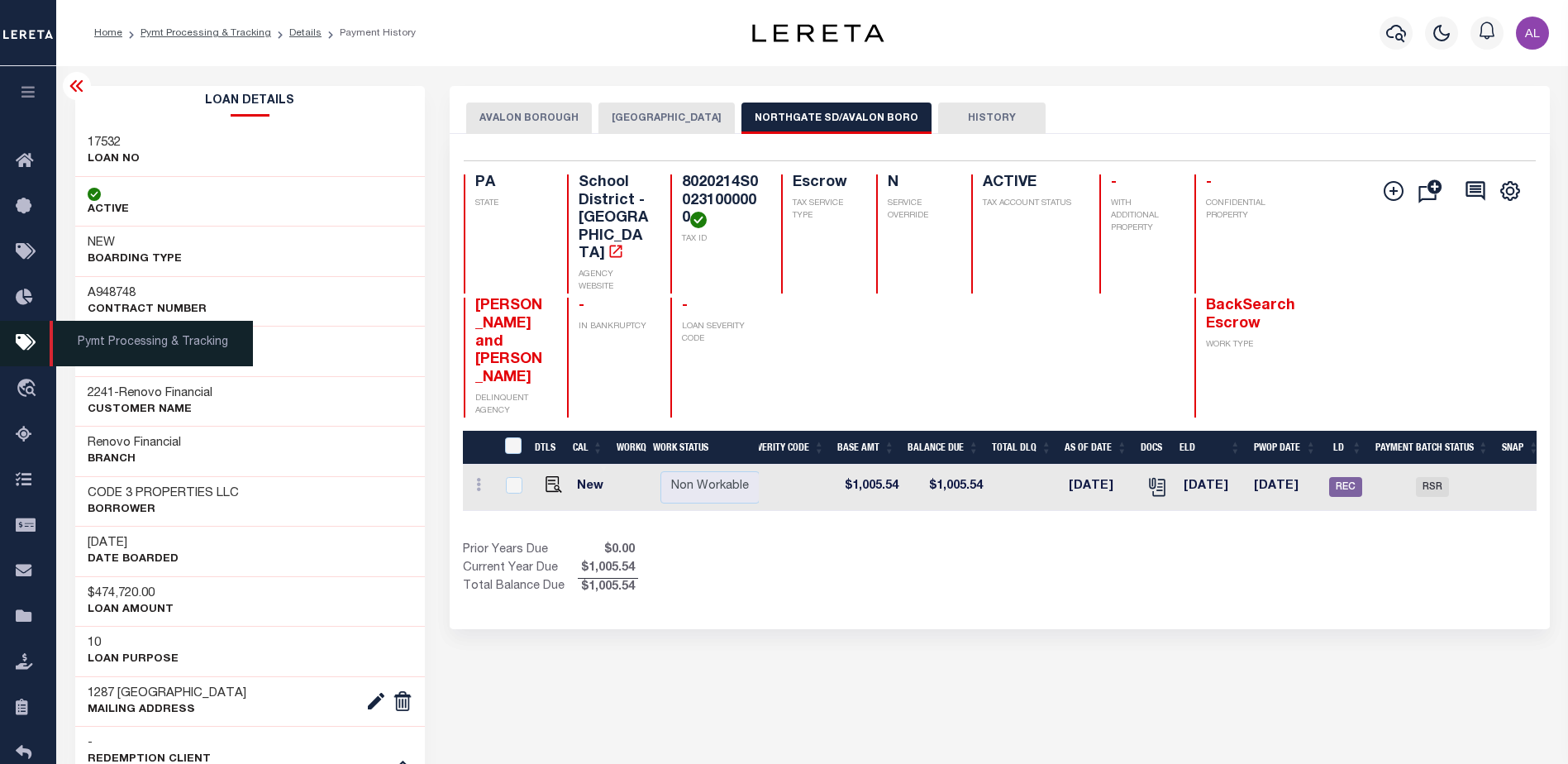
click at [31, 343] on icon at bounding box center [28, 344] width 26 height 20
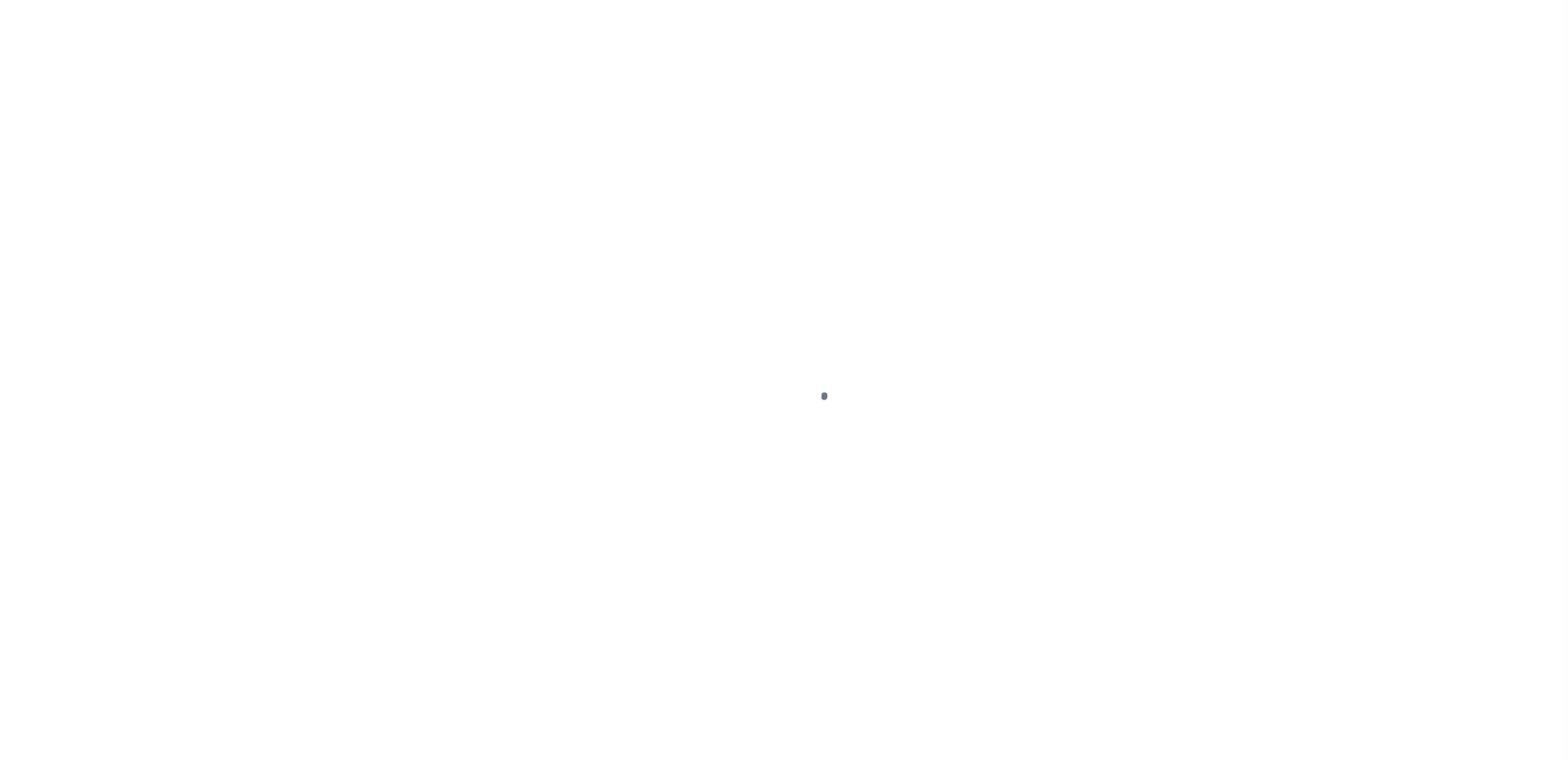
select select "NW2"
select select "PYD"
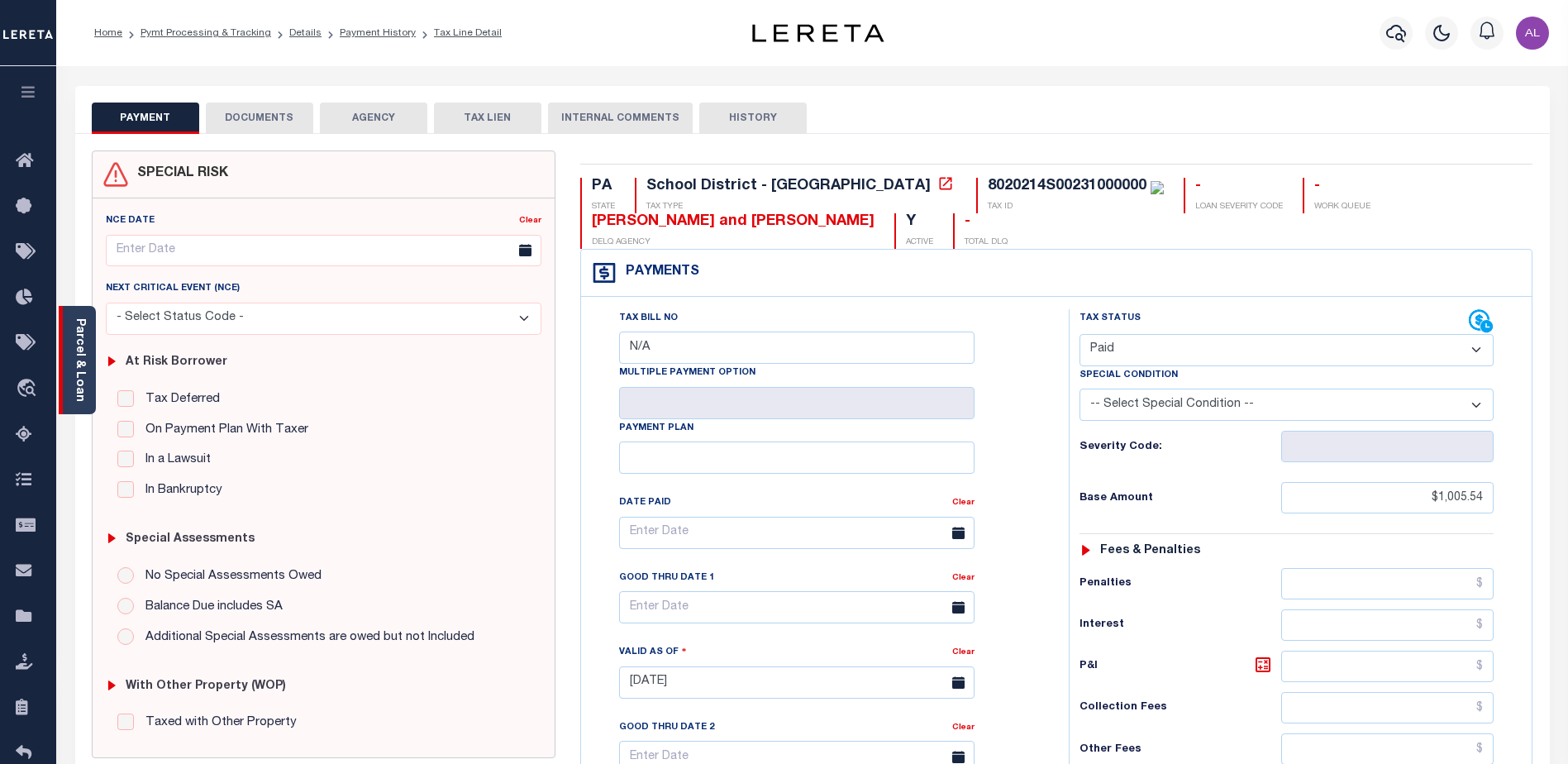
click at [80, 354] on link "Parcel & Loan" at bounding box center [79, 360] width 12 height 84
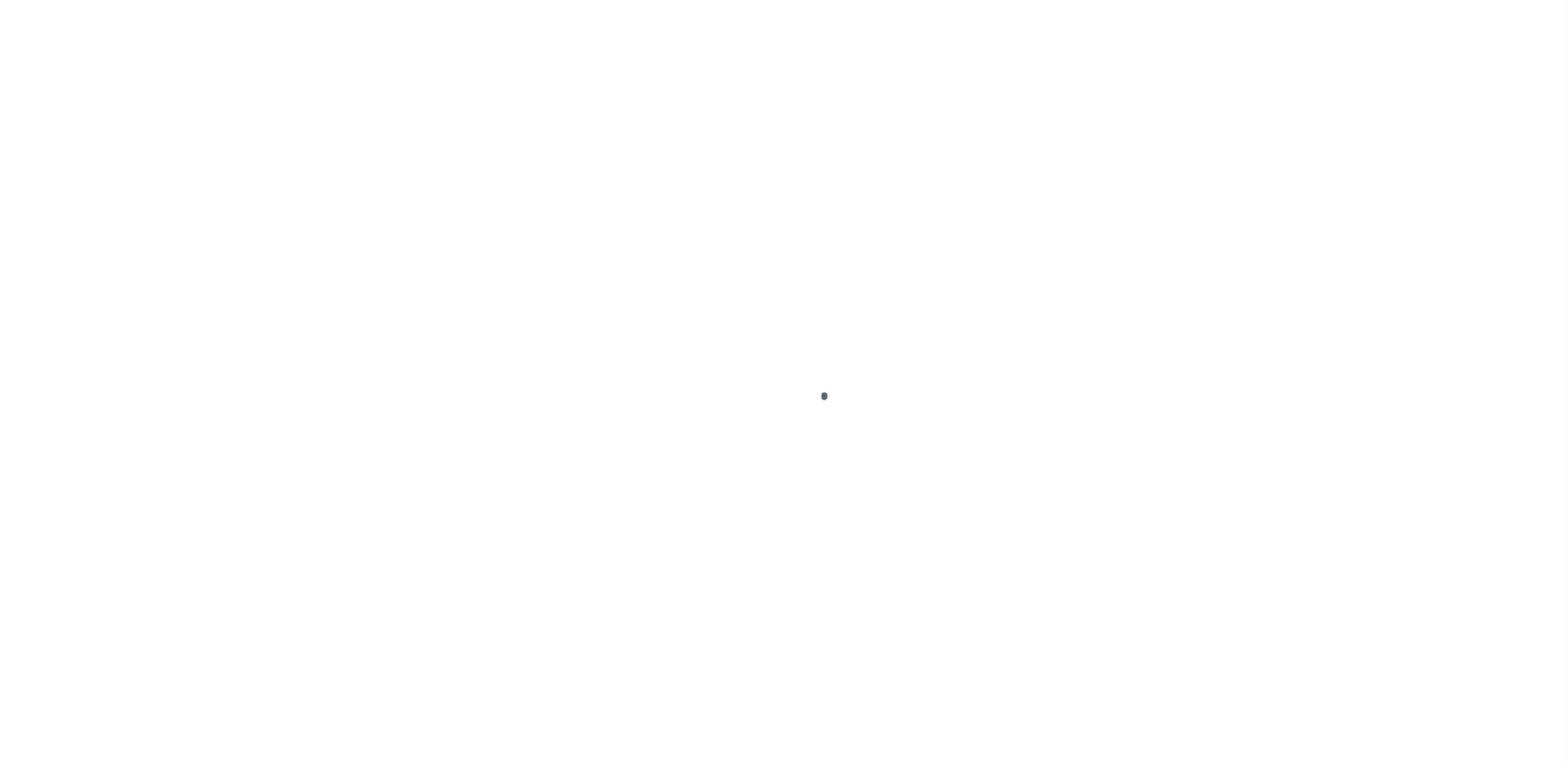
select select "NW2"
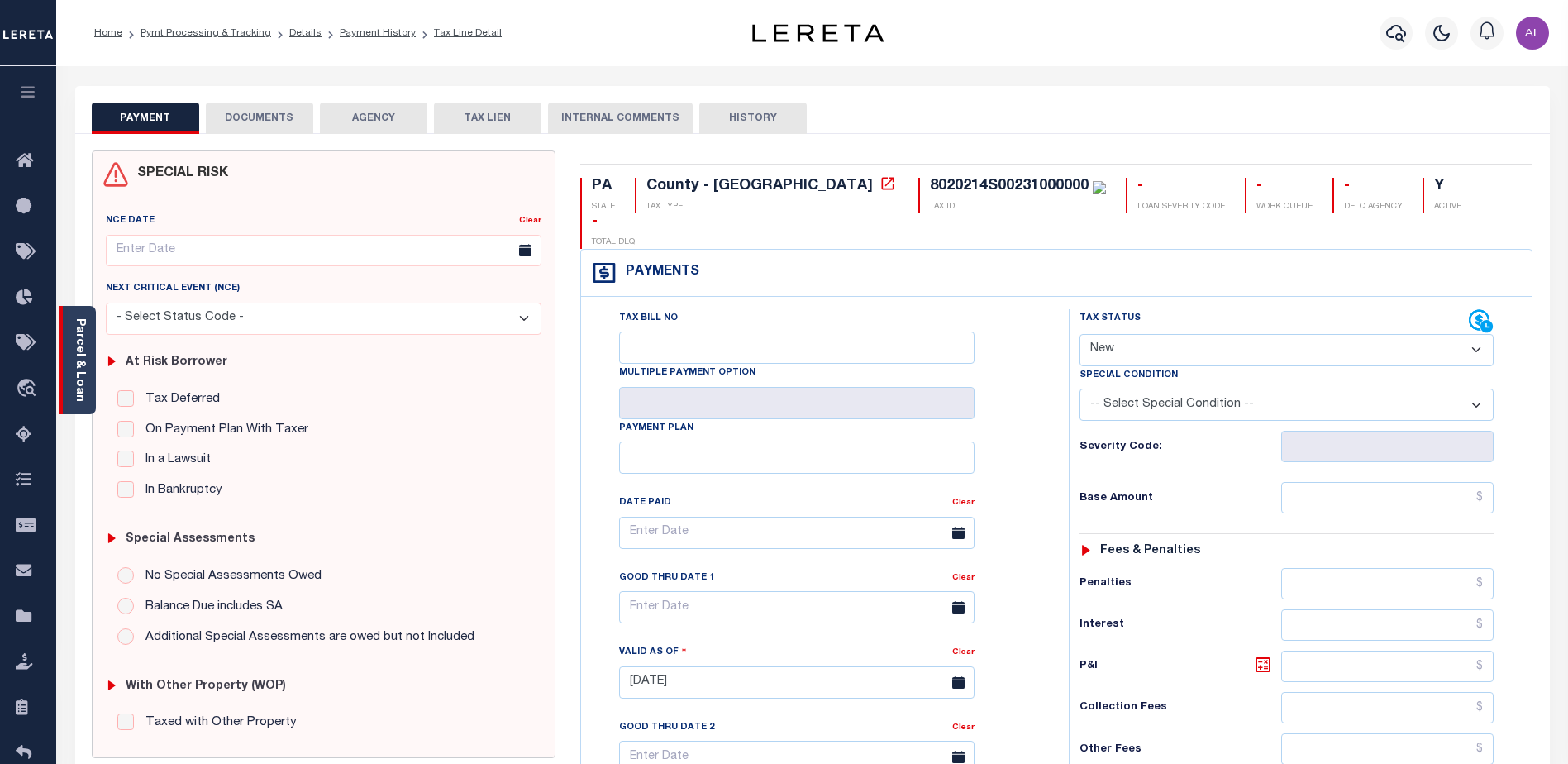
click at [73, 349] on link "Parcel & Loan" at bounding box center [79, 360] width 12 height 84
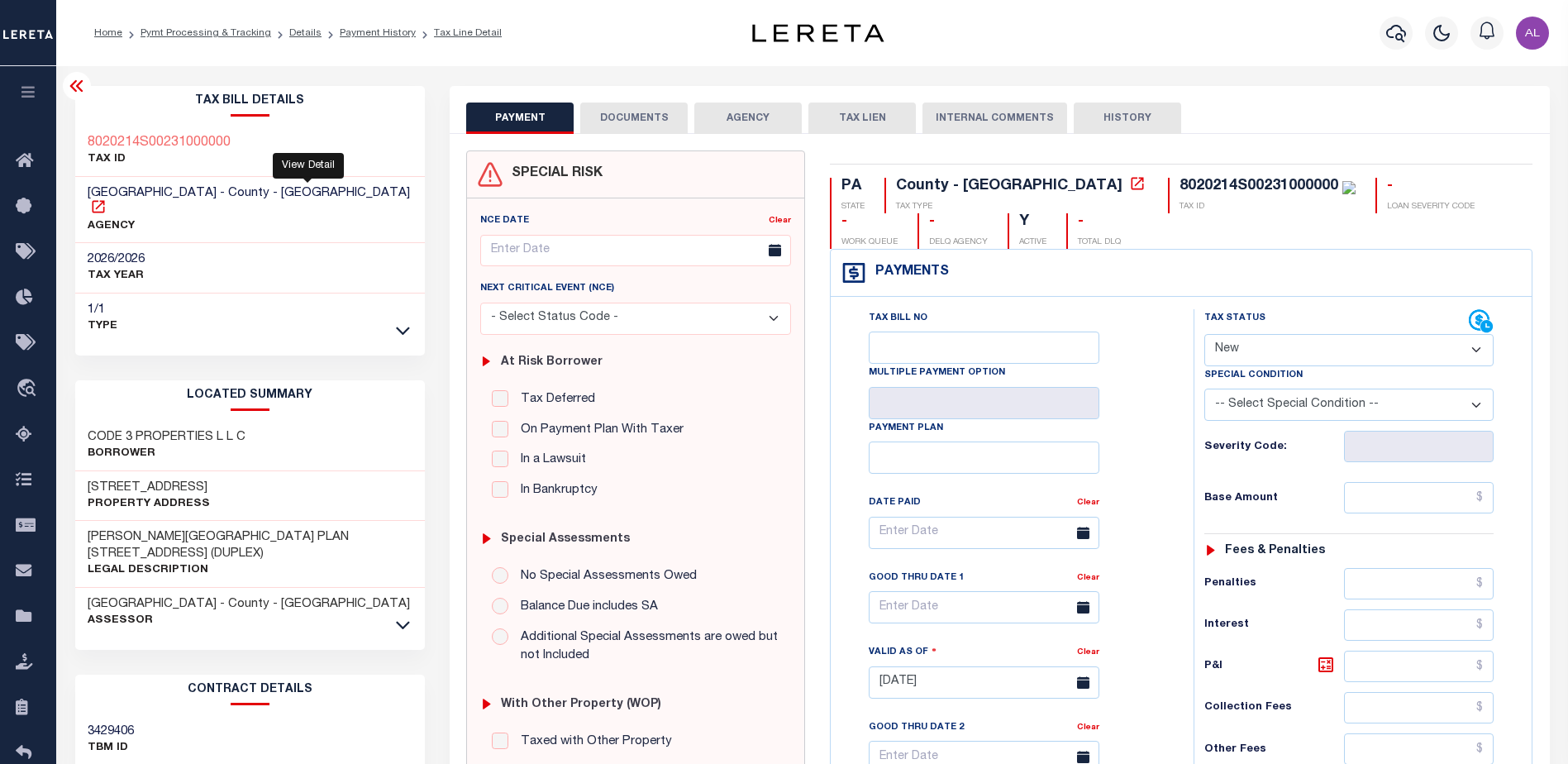
click at [107, 199] on icon at bounding box center [98, 206] width 16 height 16
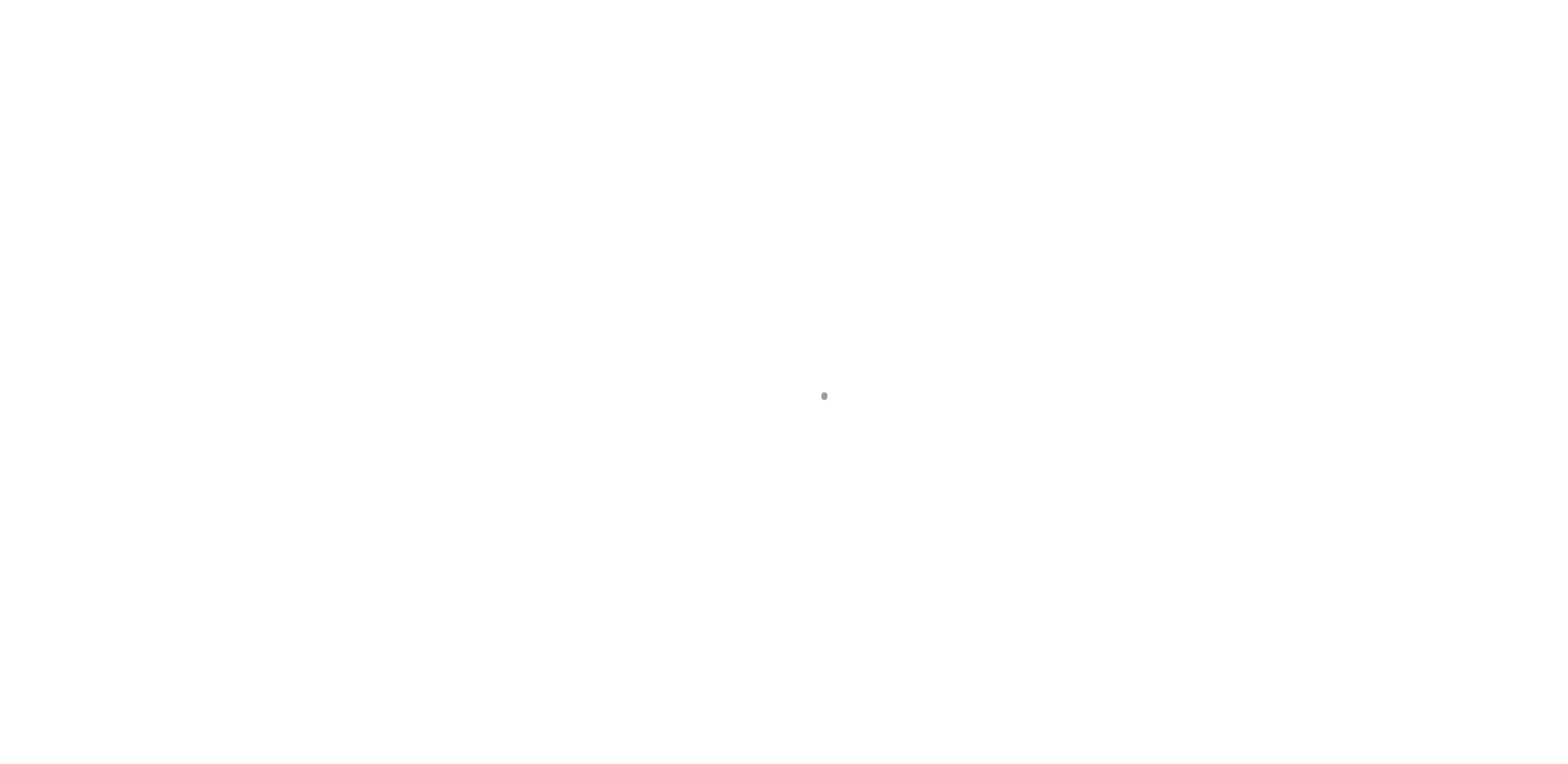
select select "PYD"
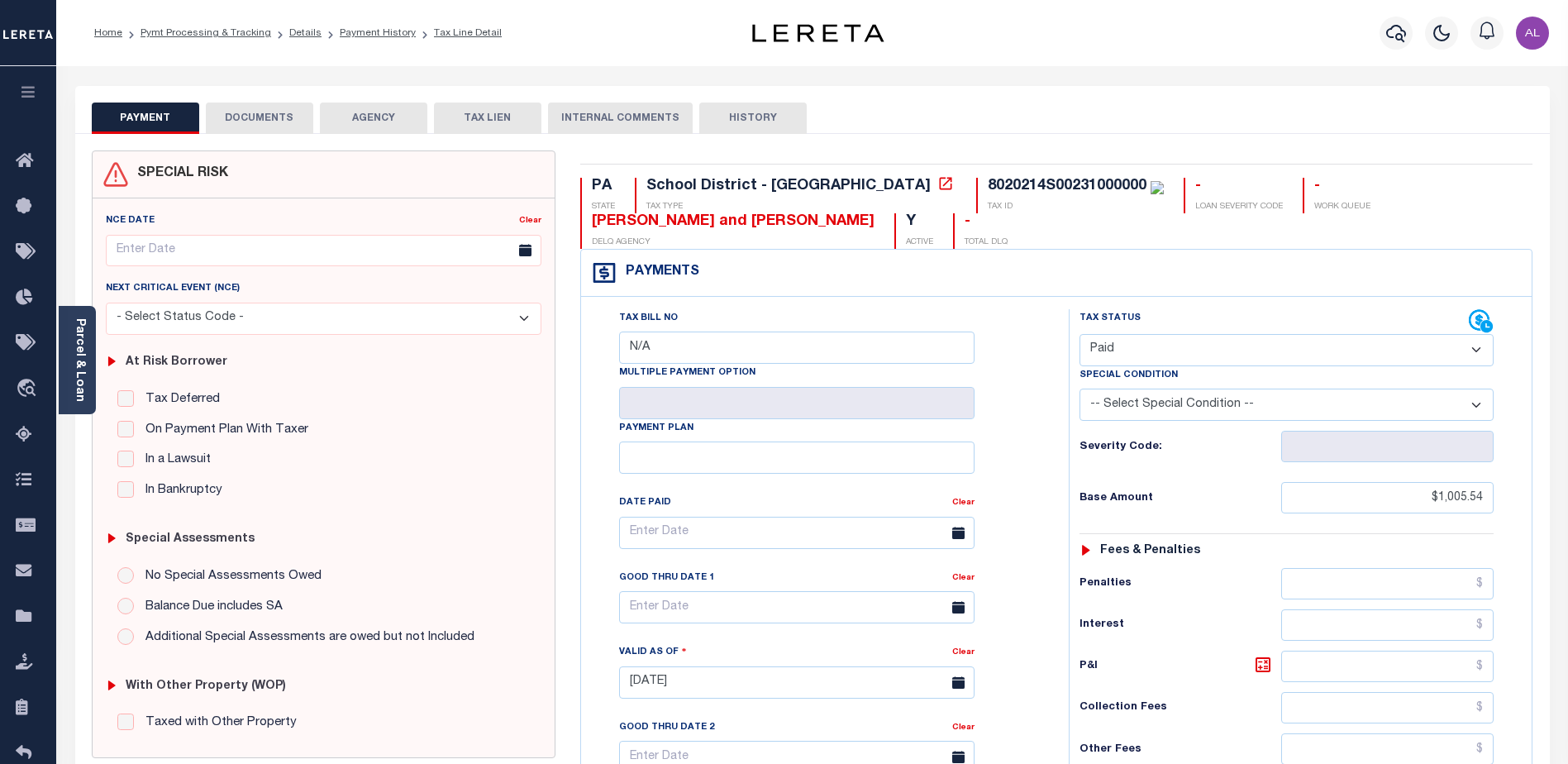
click at [265, 122] on button "DOCUMENTS" at bounding box center [259, 118] width 107 height 32
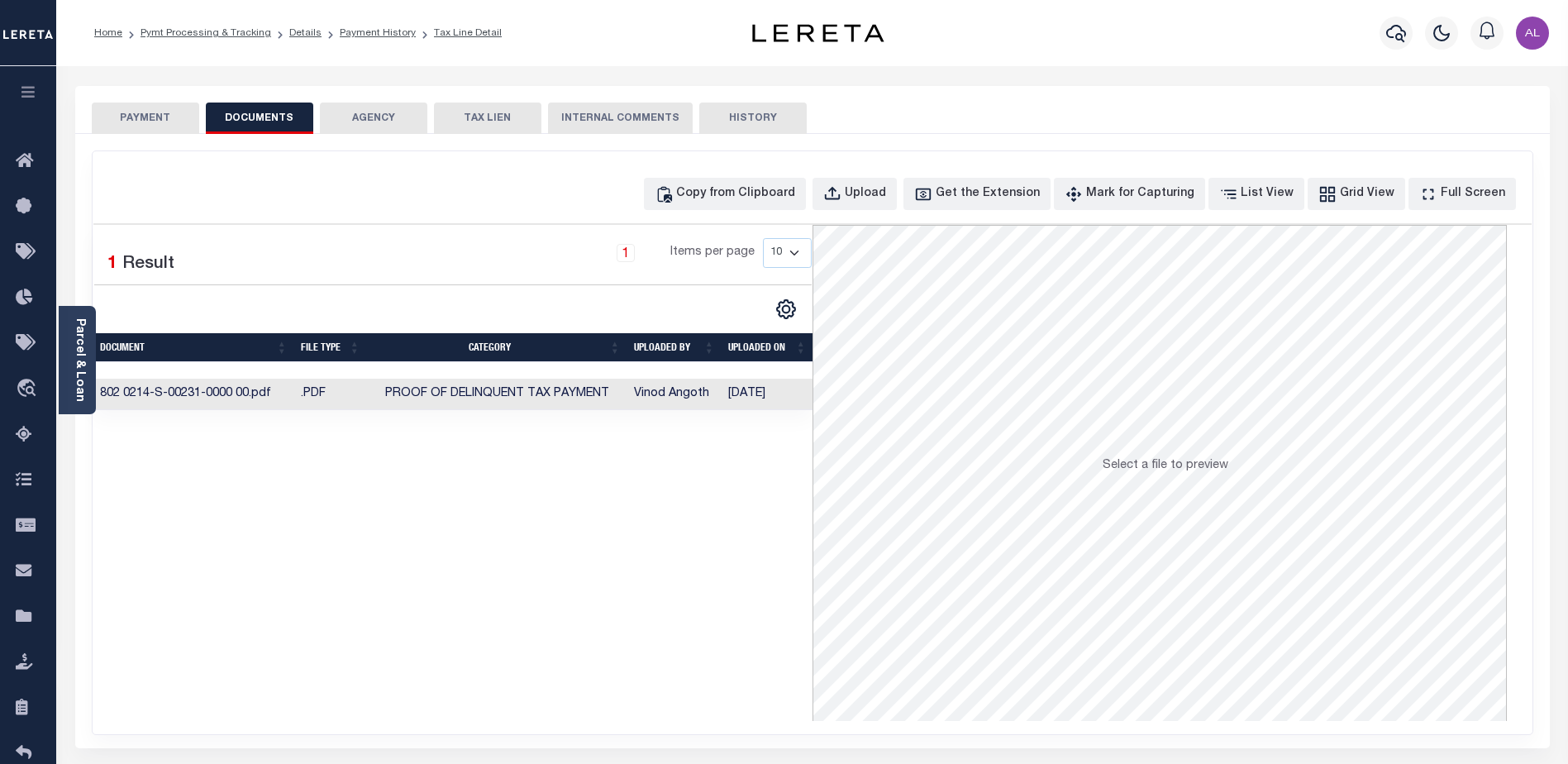
click at [354, 118] on button "AGENCY" at bounding box center [373, 118] width 107 height 32
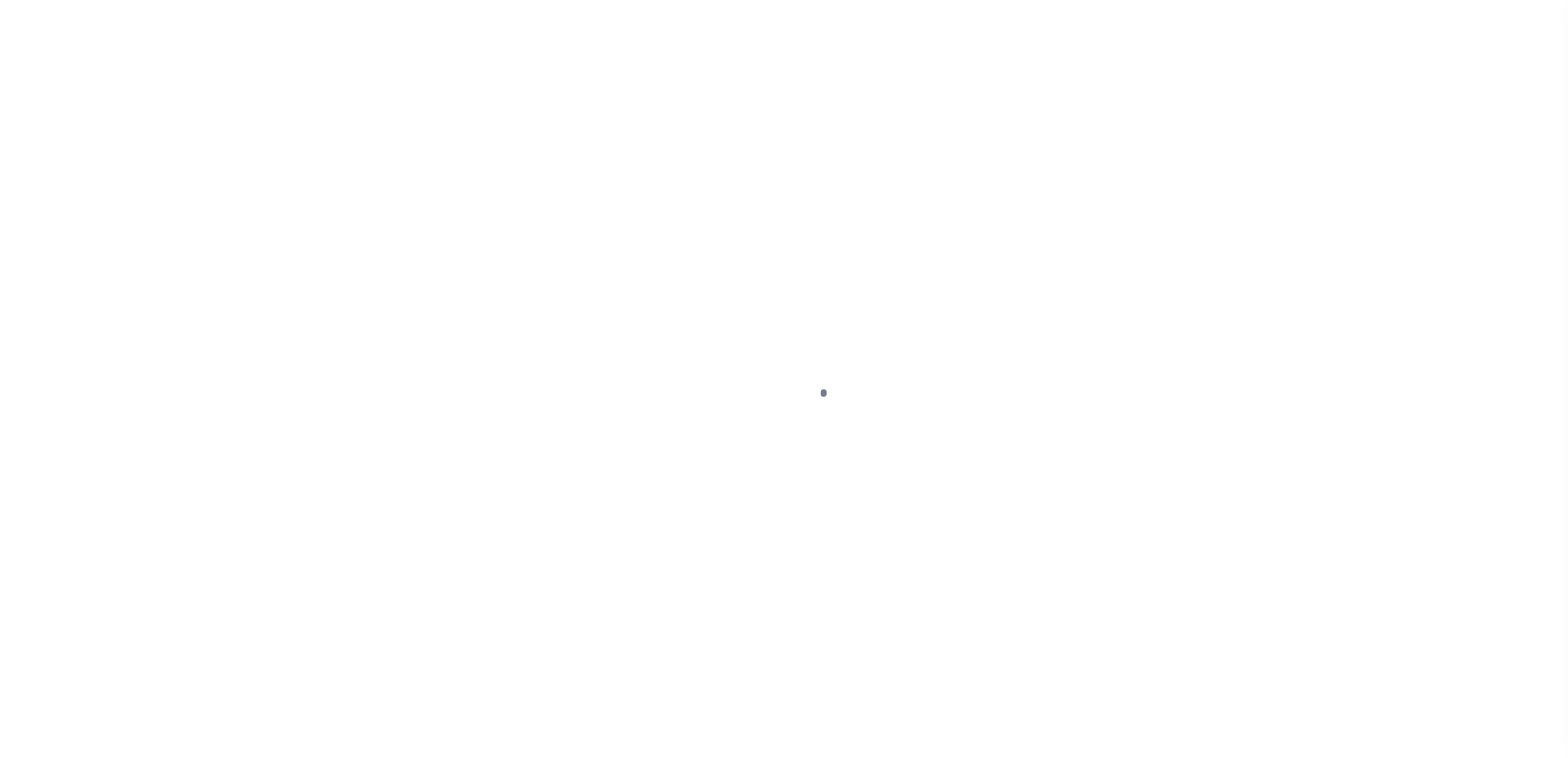
select select "1000"
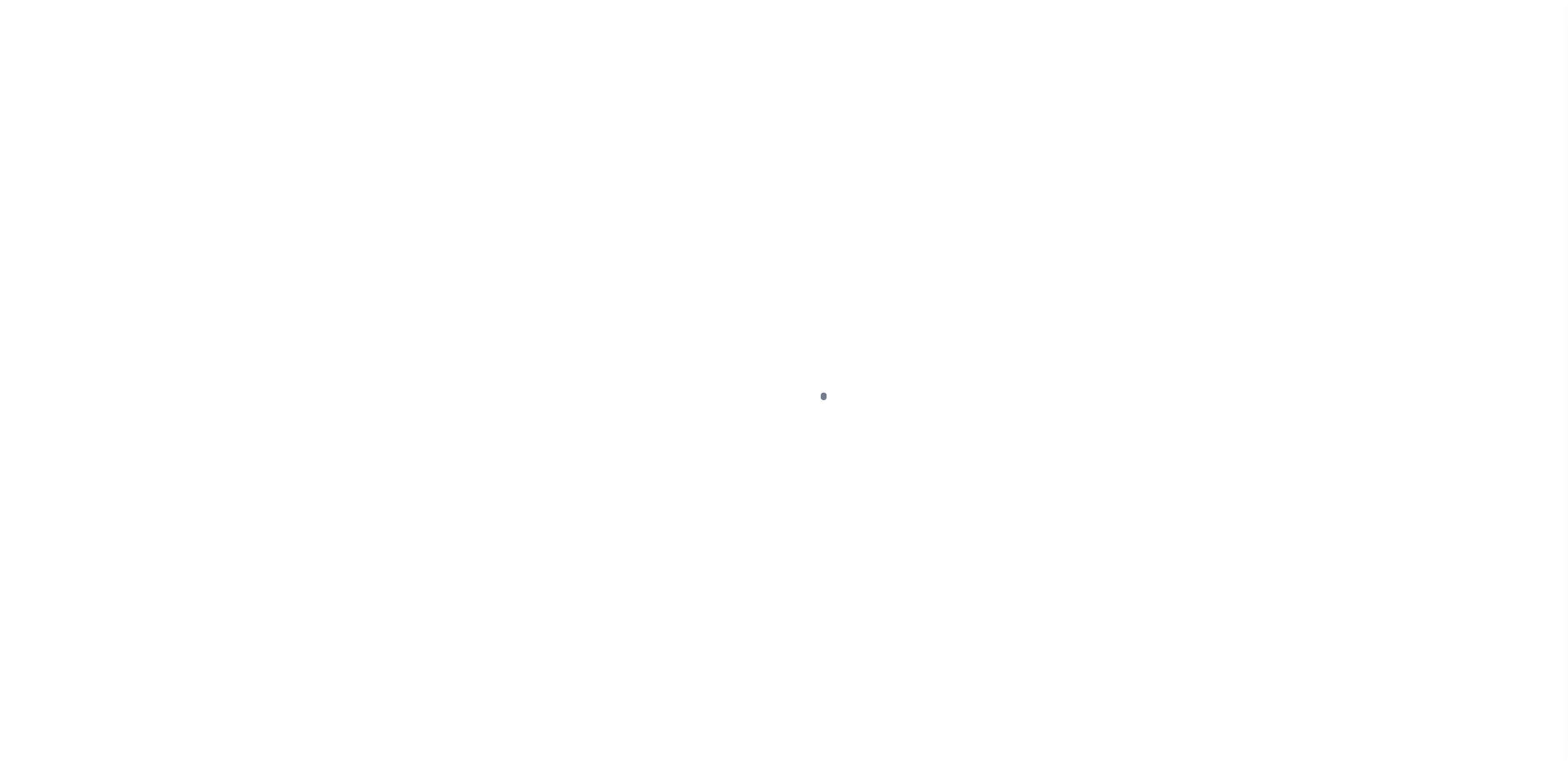
scroll to position [41, 0]
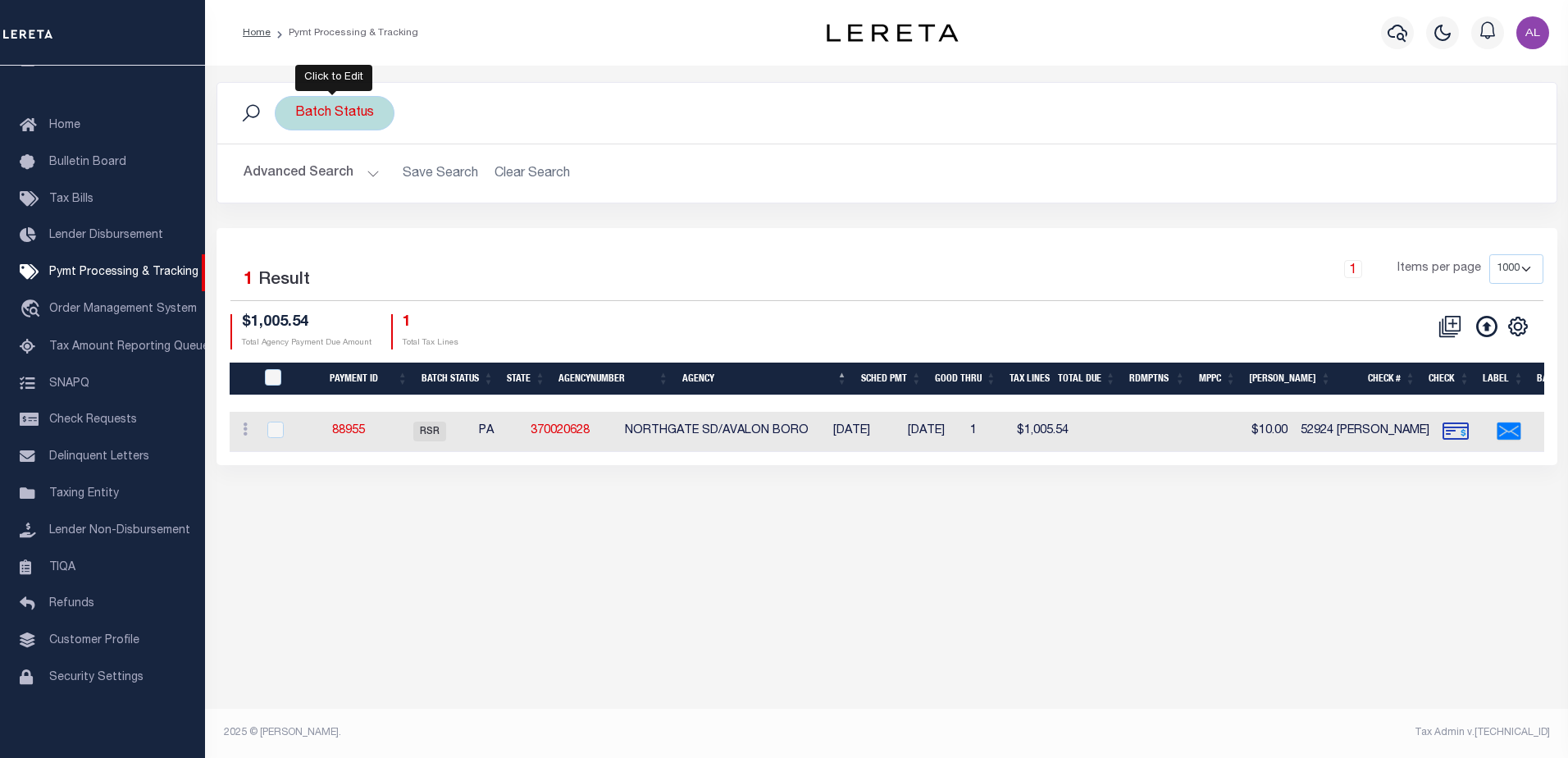
click at [334, 107] on div "Batch Status" at bounding box center [335, 113] width 120 height 35
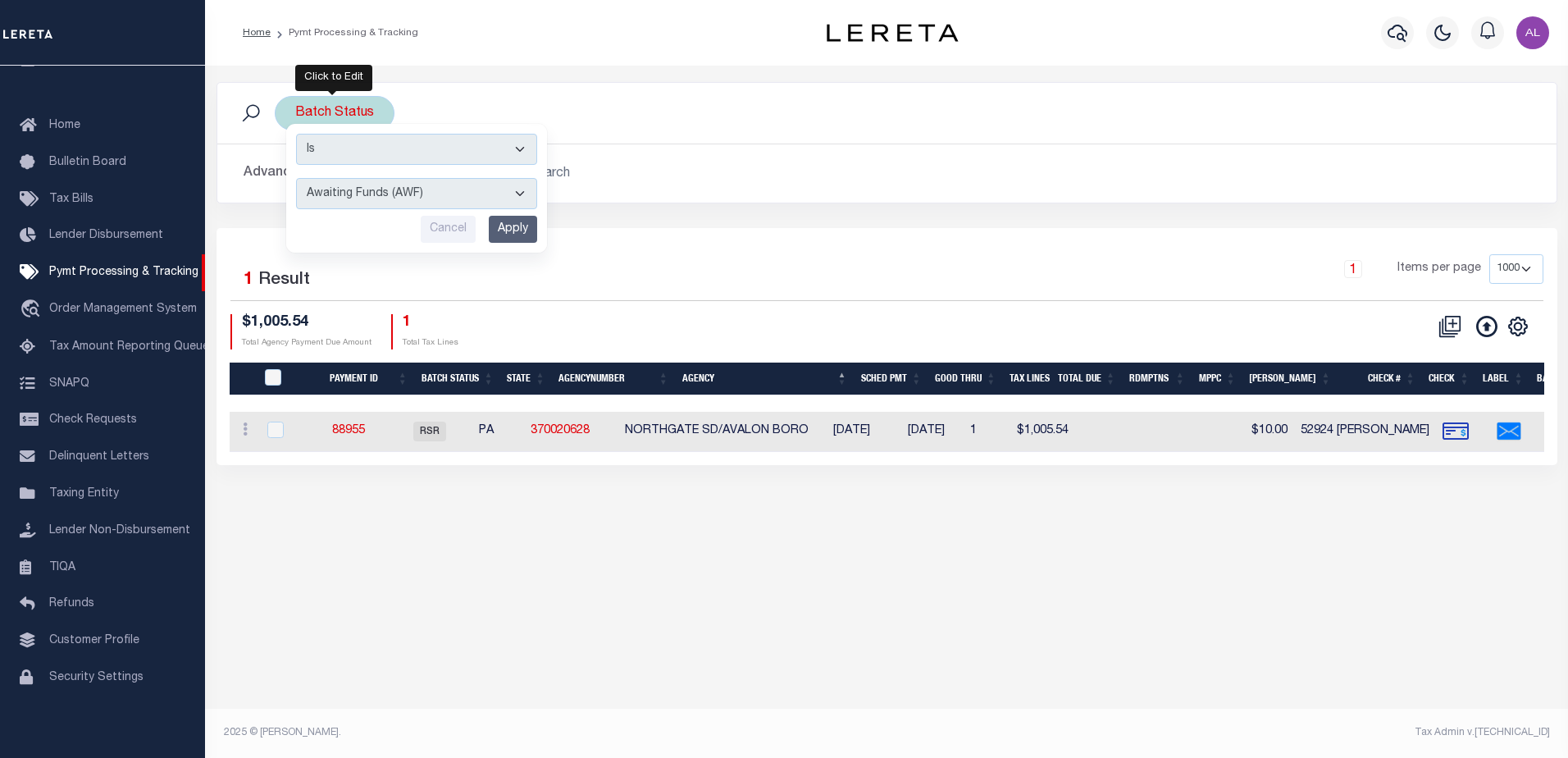
click at [348, 195] on select "Awaiting Funds (AWF) Cleared and Complete (CAC) New Check Needed (NCN) Payment …" at bounding box center [416, 193] width 241 height 31
select select "RFP"
click at [296, 178] on select "Awaiting Funds (AWF) Cleared and Complete (CAC) New Check Needed (NCN) Payment …" at bounding box center [416, 193] width 241 height 31
click at [520, 234] on input "Apply" at bounding box center [513, 229] width 48 height 27
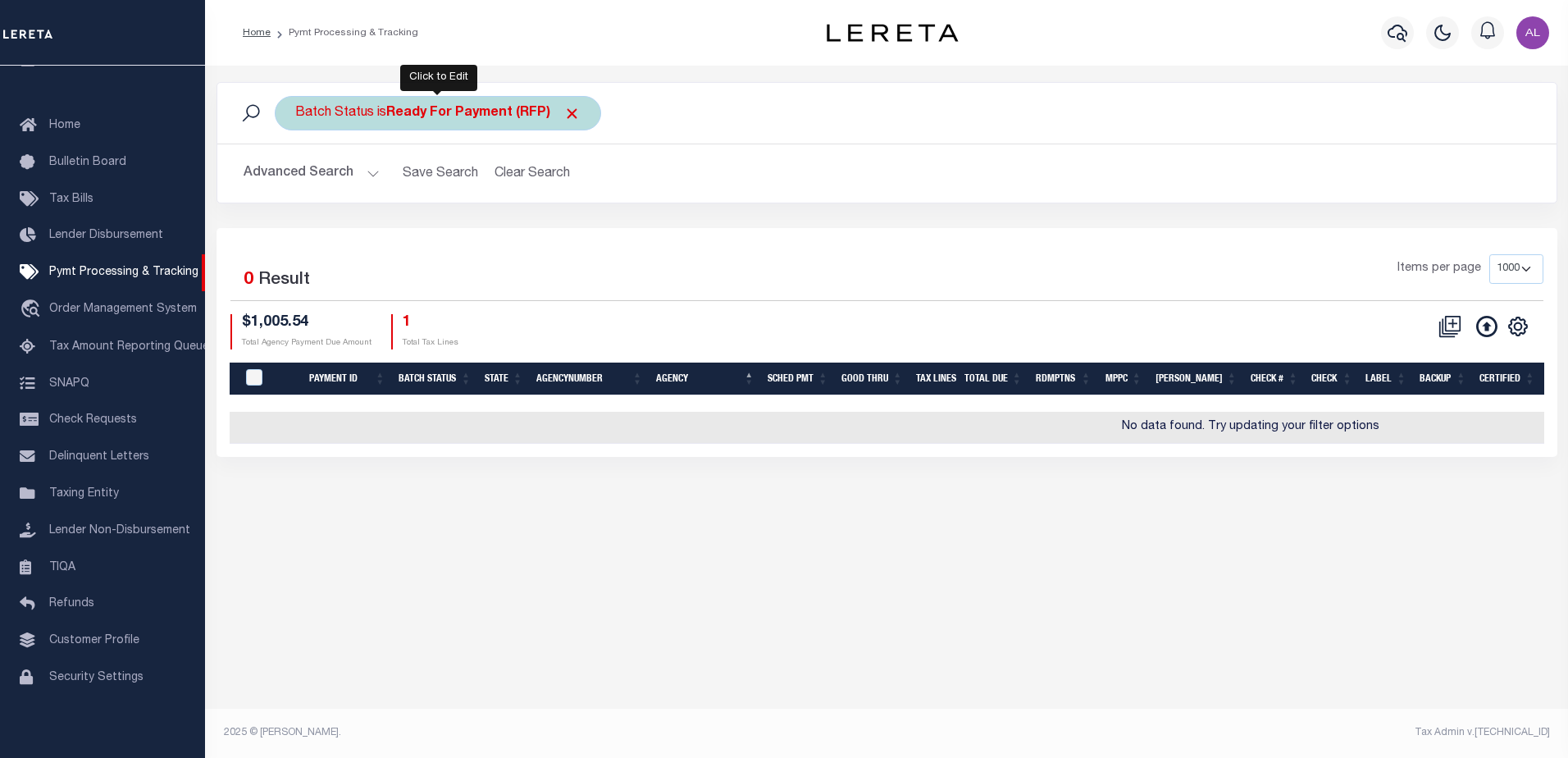
click at [586, 113] on div "Batch Status is Ready For Payment (RFP)" at bounding box center [438, 113] width 327 height 35
select select "RFP"
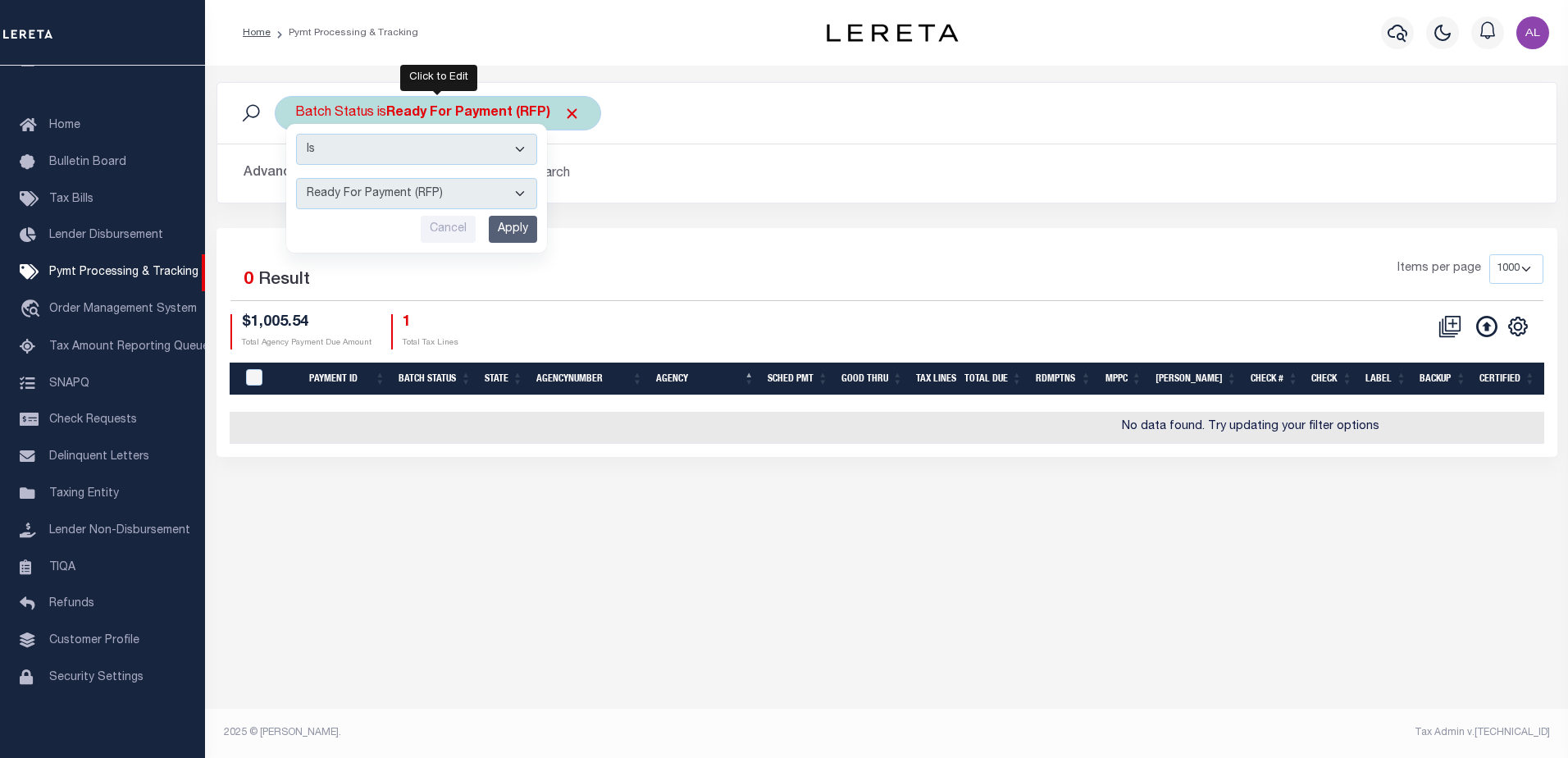
click at [557, 113] on b "Ready For Payment (RFP)" at bounding box center [484, 113] width 195 height 14
select select "RFP"
click at [459, 195] on select "Awaiting Funds (AWF) Cleared and Complete (CAC) New Check Needed (NCN) Payment …" at bounding box center [416, 193] width 241 height 31
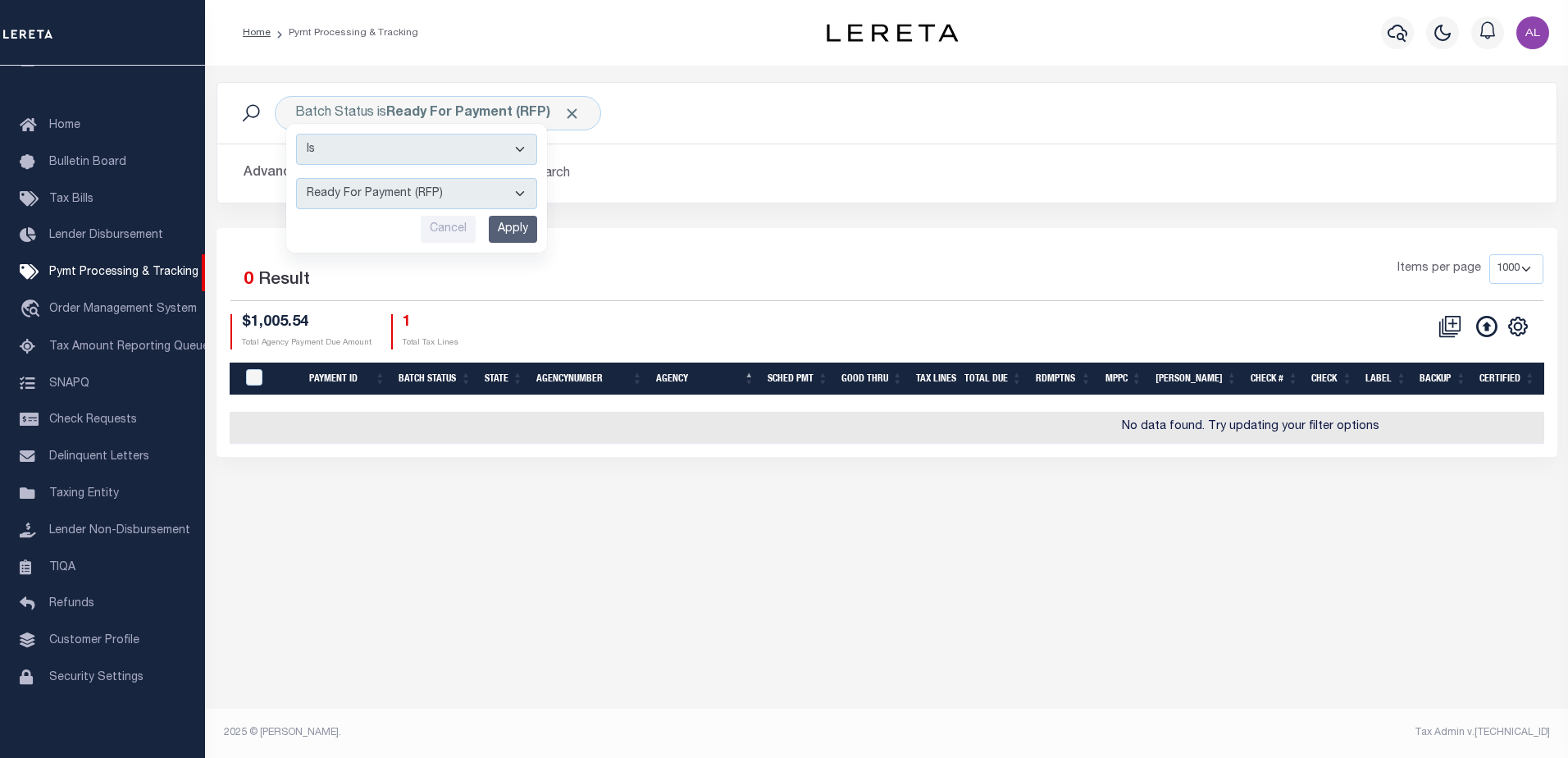
click at [595, 176] on h2 "Advanced Search Save Search Clear Search PayeeSearchTable_dynamictable_____Defa…" at bounding box center [887, 173] width 1313 height 32
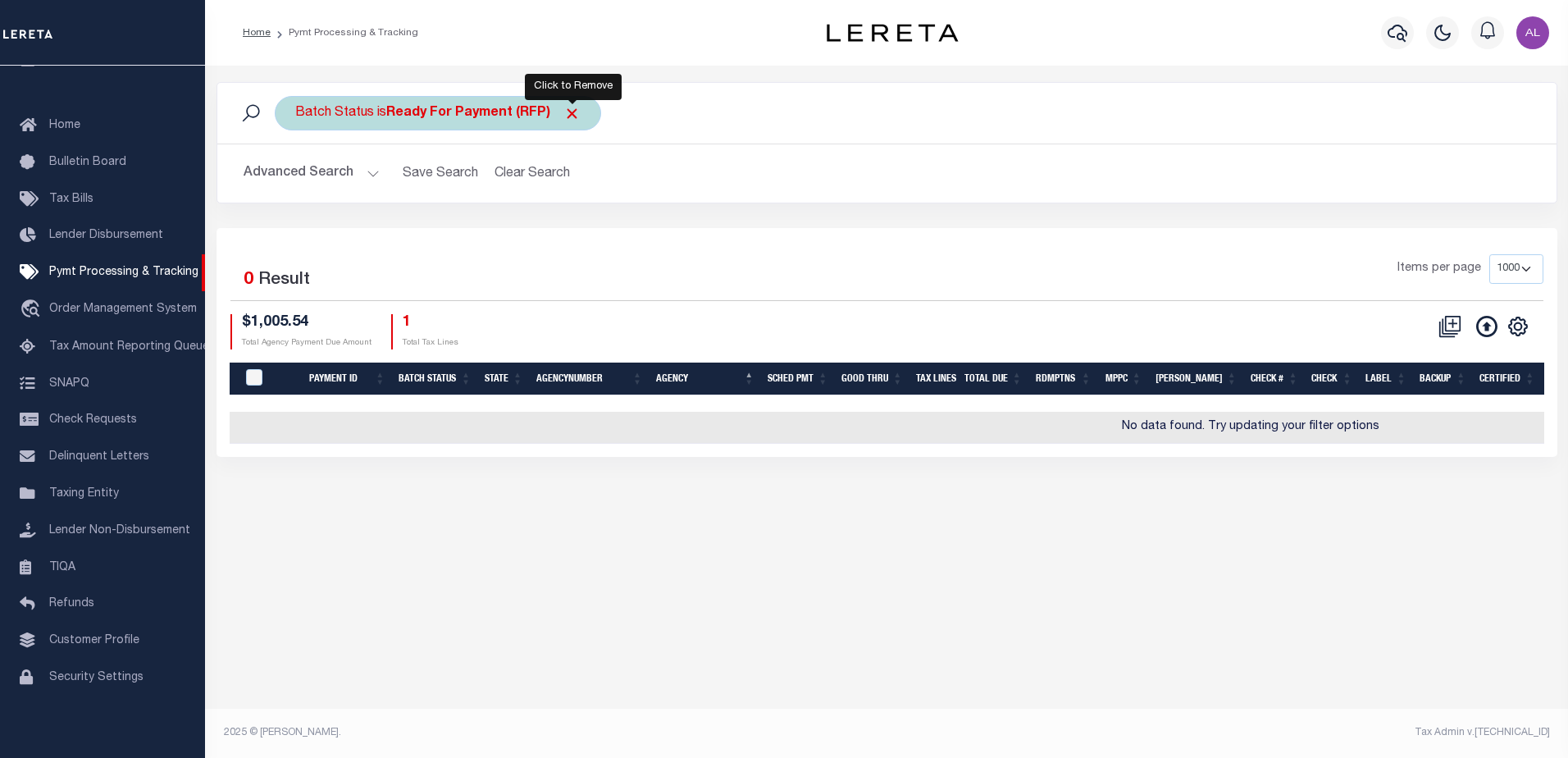
click at [575, 111] on span "Click to Remove" at bounding box center [572, 113] width 17 height 17
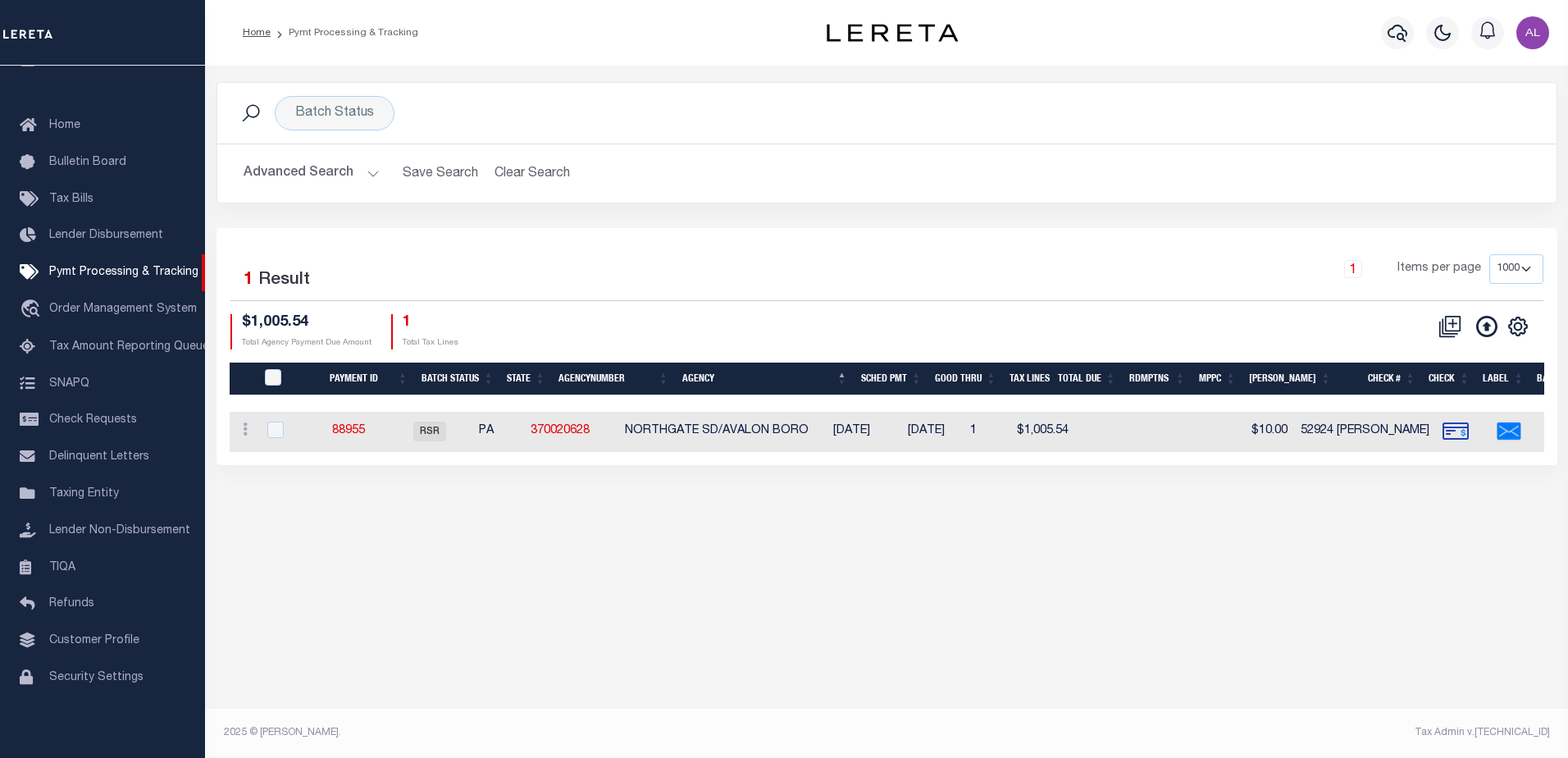
click at [372, 182] on button "Advanced Search" at bounding box center [311, 173] width 136 height 32
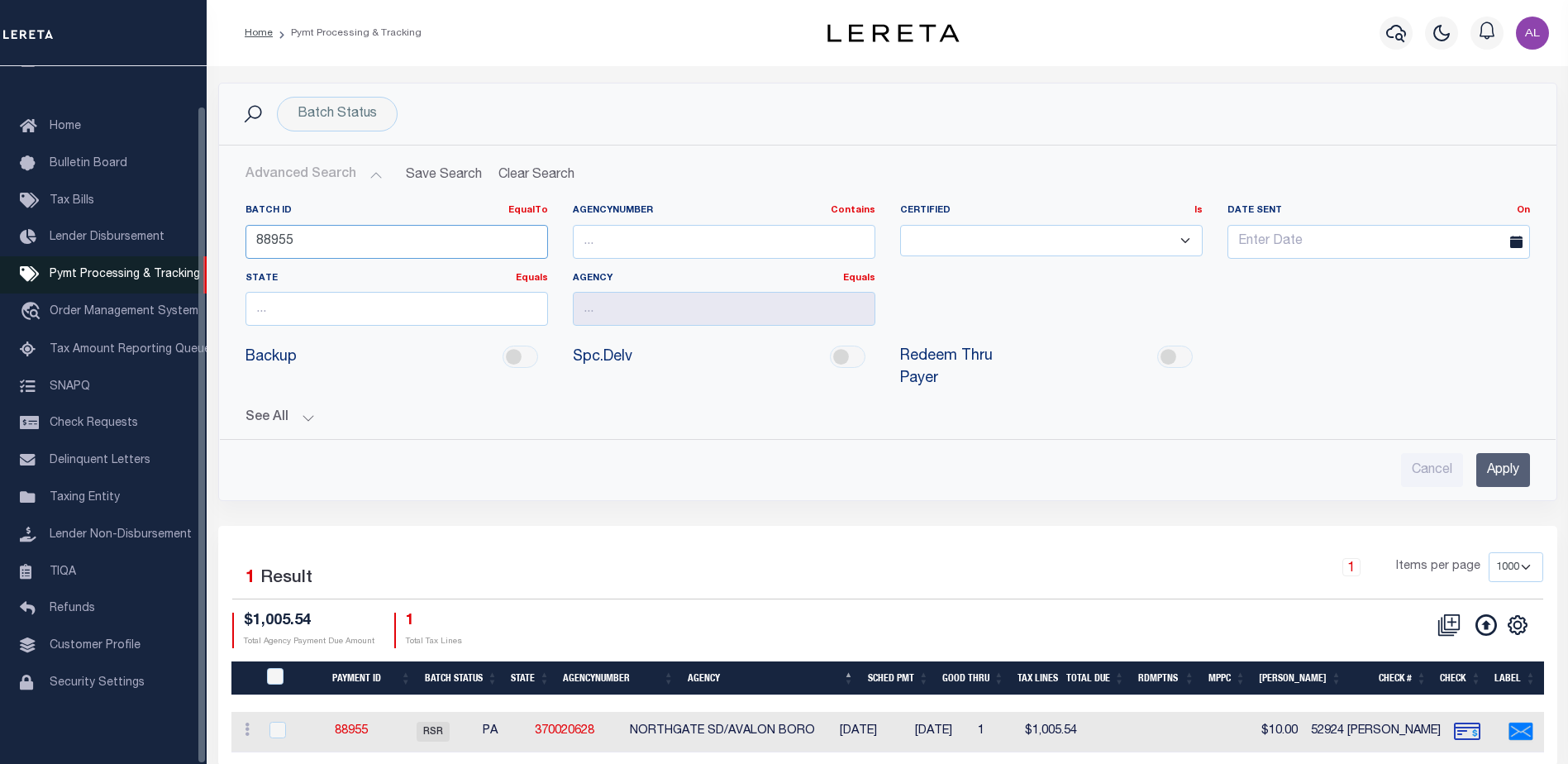
drag, startPoint x: 312, startPoint y: 245, endPoint x: 61, endPoint y: 250, distance: 251.0
click at [61, 250] on div "Home Pymt Processing & Tracking" at bounding box center [784, 408] width 1568 height 815
type input "92077"
click at [1490, 453] on input "Apply" at bounding box center [1502, 470] width 54 height 34
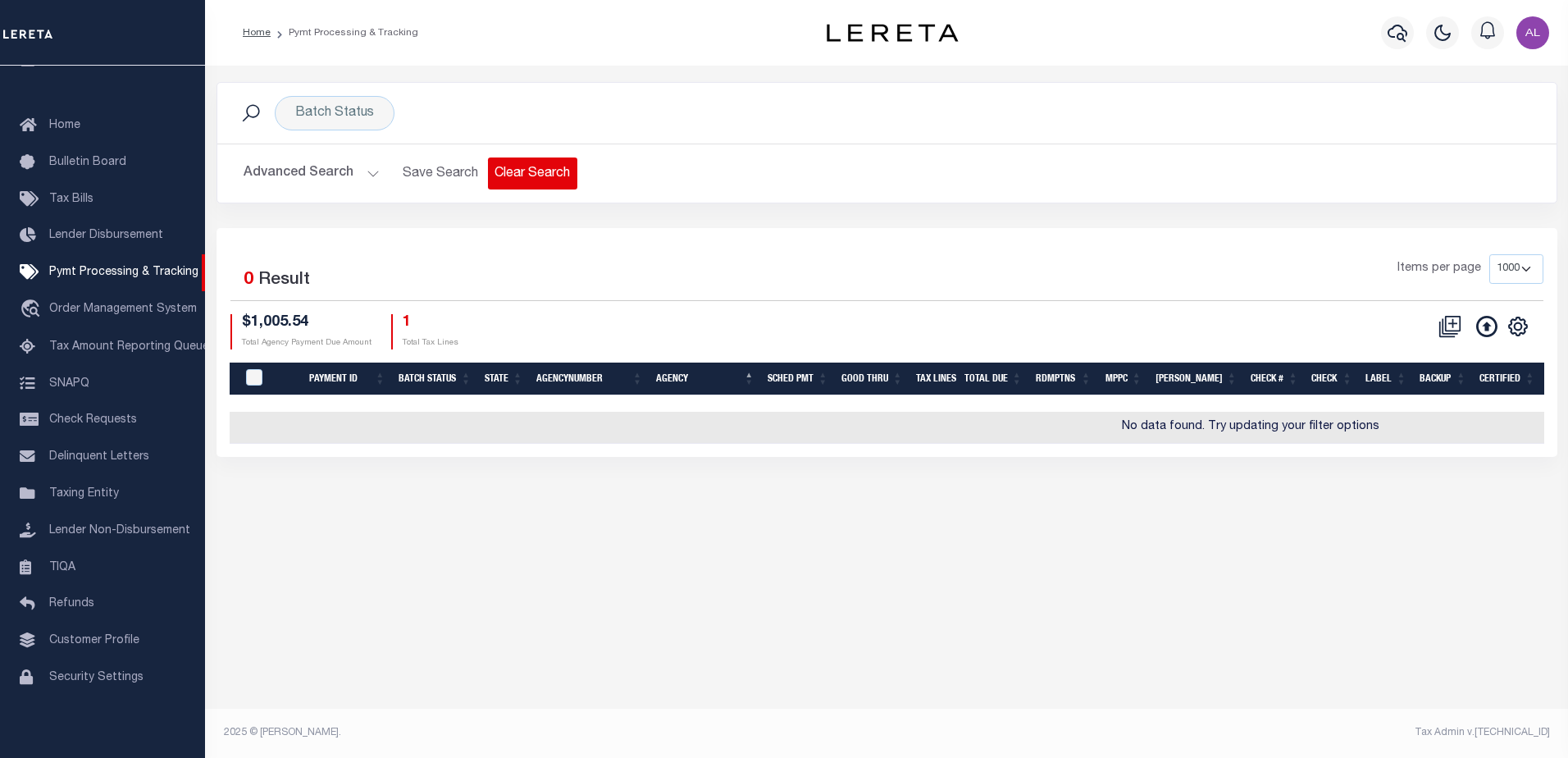
click at [523, 173] on button "Clear Search" at bounding box center [533, 173] width 90 height 32
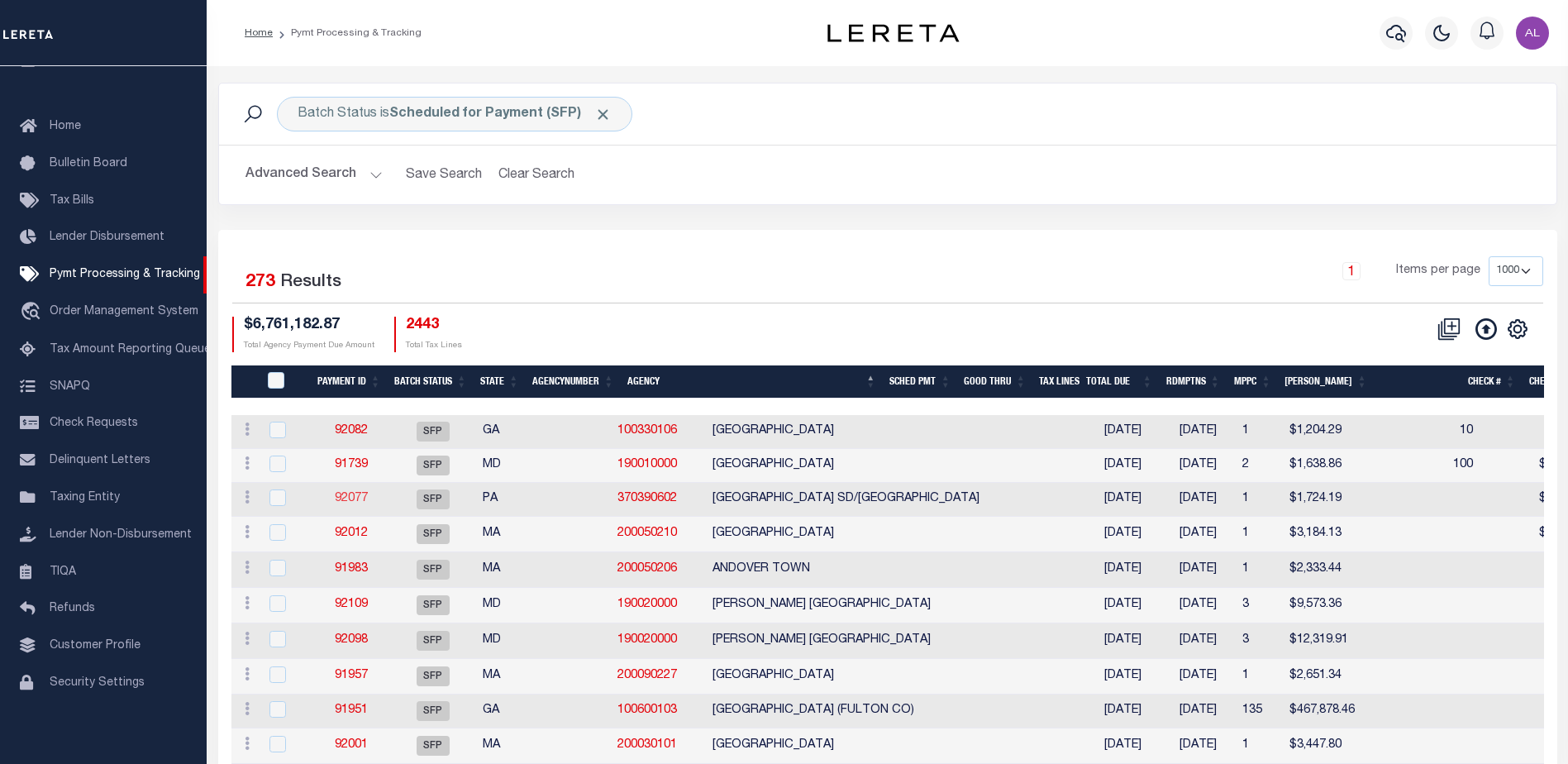
click at [356, 497] on link "92077" at bounding box center [351, 499] width 33 height 12
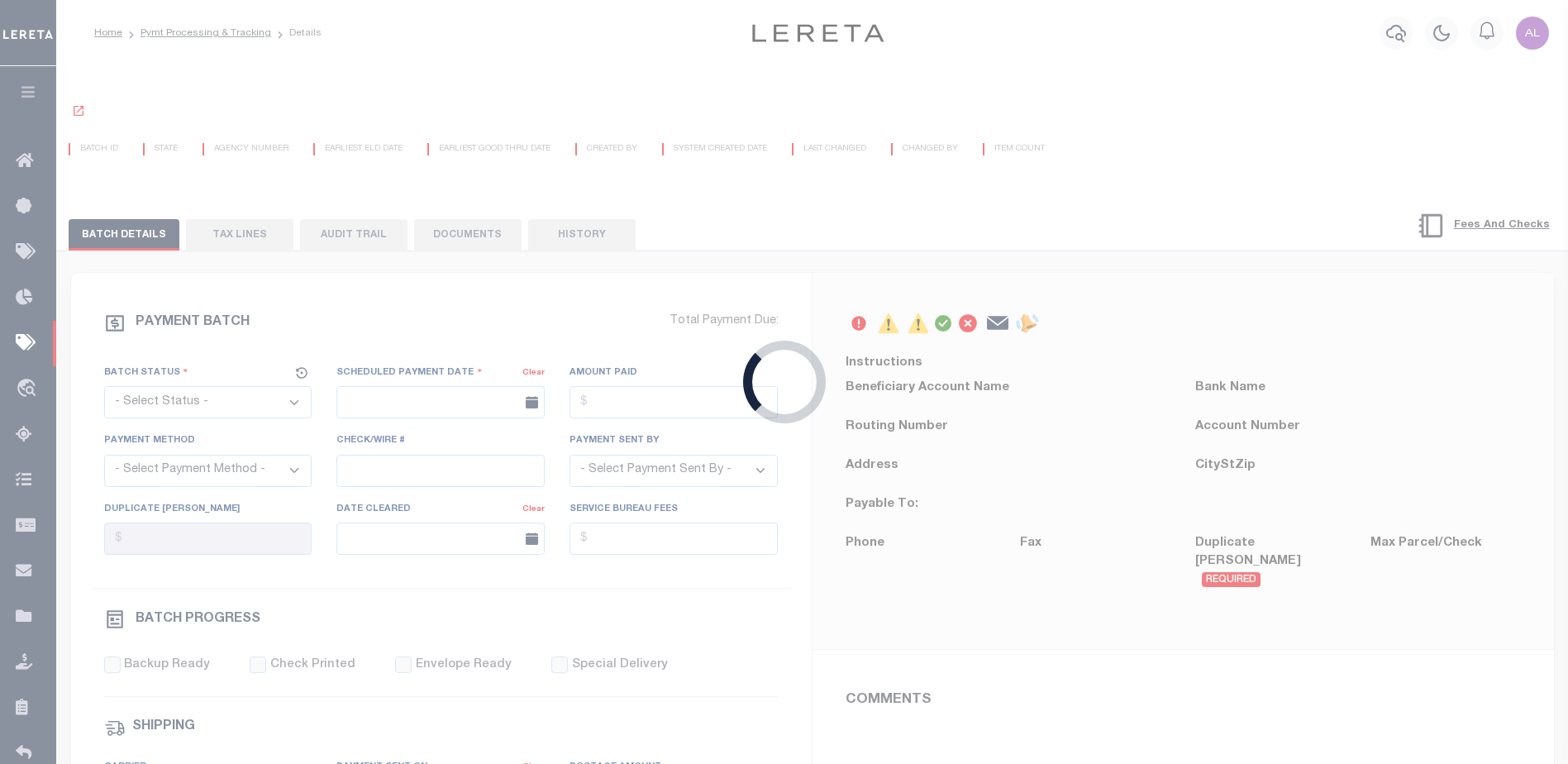
select select "SFP"
type input "[DATE]"
type input "$2.25"
type input "N"
radio input "true"
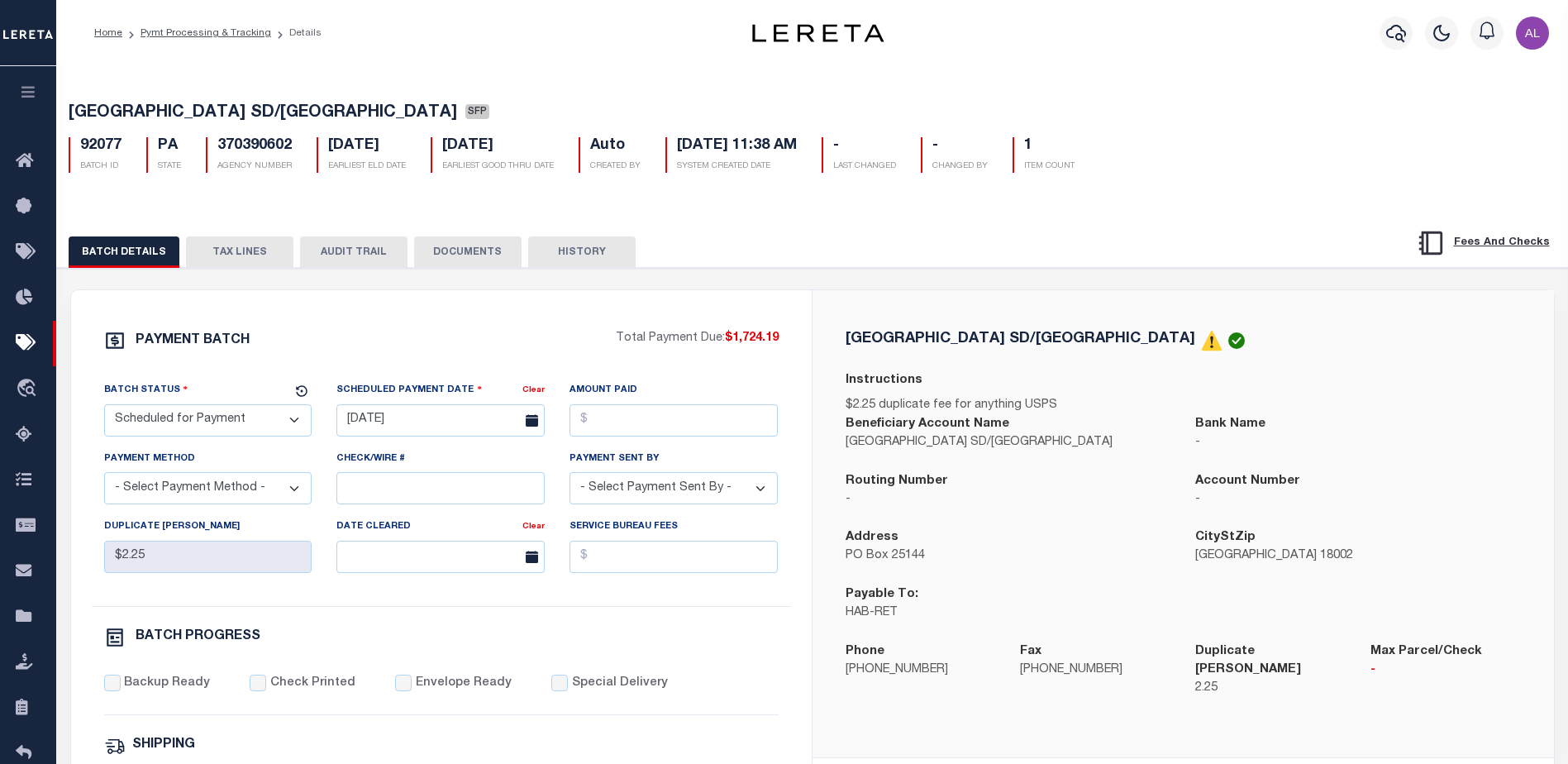
drag, startPoint x: 180, startPoint y: 431, endPoint x: 182, endPoint y: 406, distance: 25.1
click at [180, 431] on select "- Select Status - Scheduled for Payment Ready For Payment Payment Sent Cleared …" at bounding box center [208, 420] width 208 height 32
select select "RFP"
click at [104, 408] on select "- Select Status - Scheduled for Payment Ready For Payment Payment Sent Cleared …" at bounding box center [208, 420] width 208 height 32
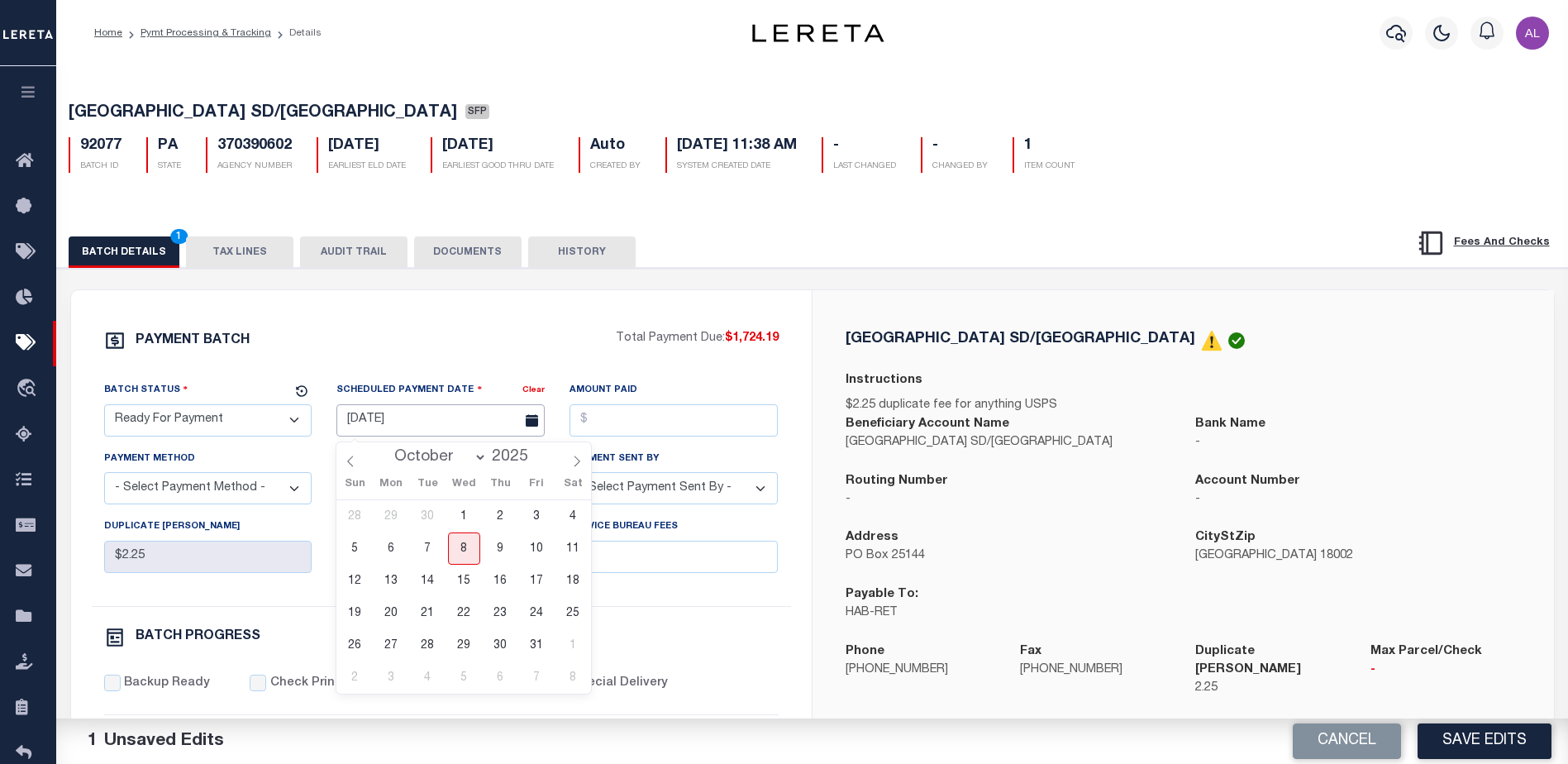
click at [407, 427] on input "[DATE]" at bounding box center [441, 420] width 208 height 32
drag, startPoint x: 466, startPoint y: 545, endPoint x: 473, endPoint y: 537, distance: 10.6
click at [468, 543] on span "8" at bounding box center [464, 548] width 32 height 32
type input "[DATE]"
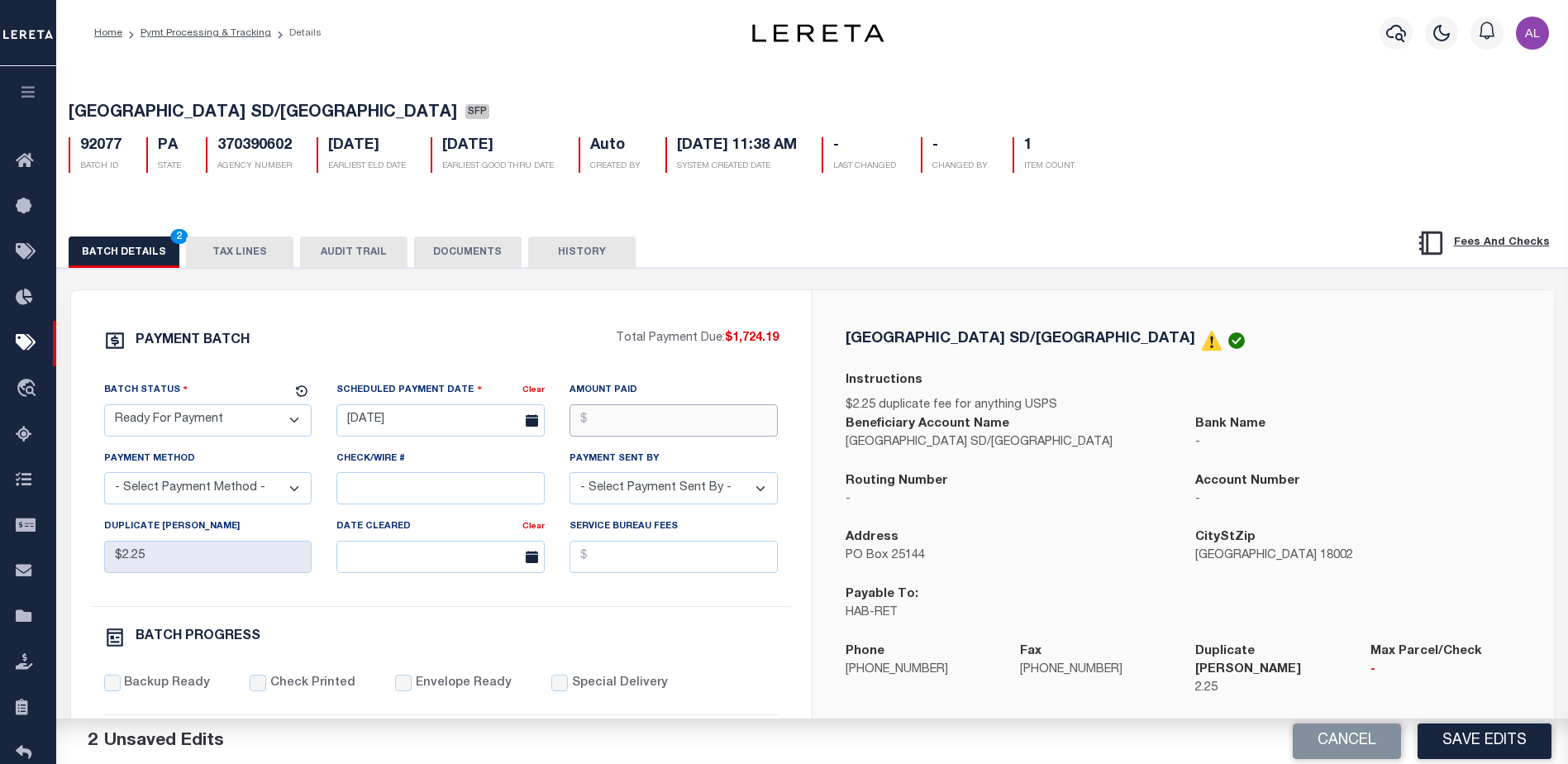
click at [624, 421] on input "Amount Paid" at bounding box center [674, 420] width 208 height 32
type input "$1,724.19"
click at [238, 486] on select "- Select Payment Method - ACH Certified Check Check Direct Deposit Wire Transfer" at bounding box center [208, 488] width 208 height 32
select select "CHK"
click at [104, 477] on select "- Select Payment Method - ACH Certified Check Check Direct Deposit Wire Transfer" at bounding box center [208, 488] width 208 height 32
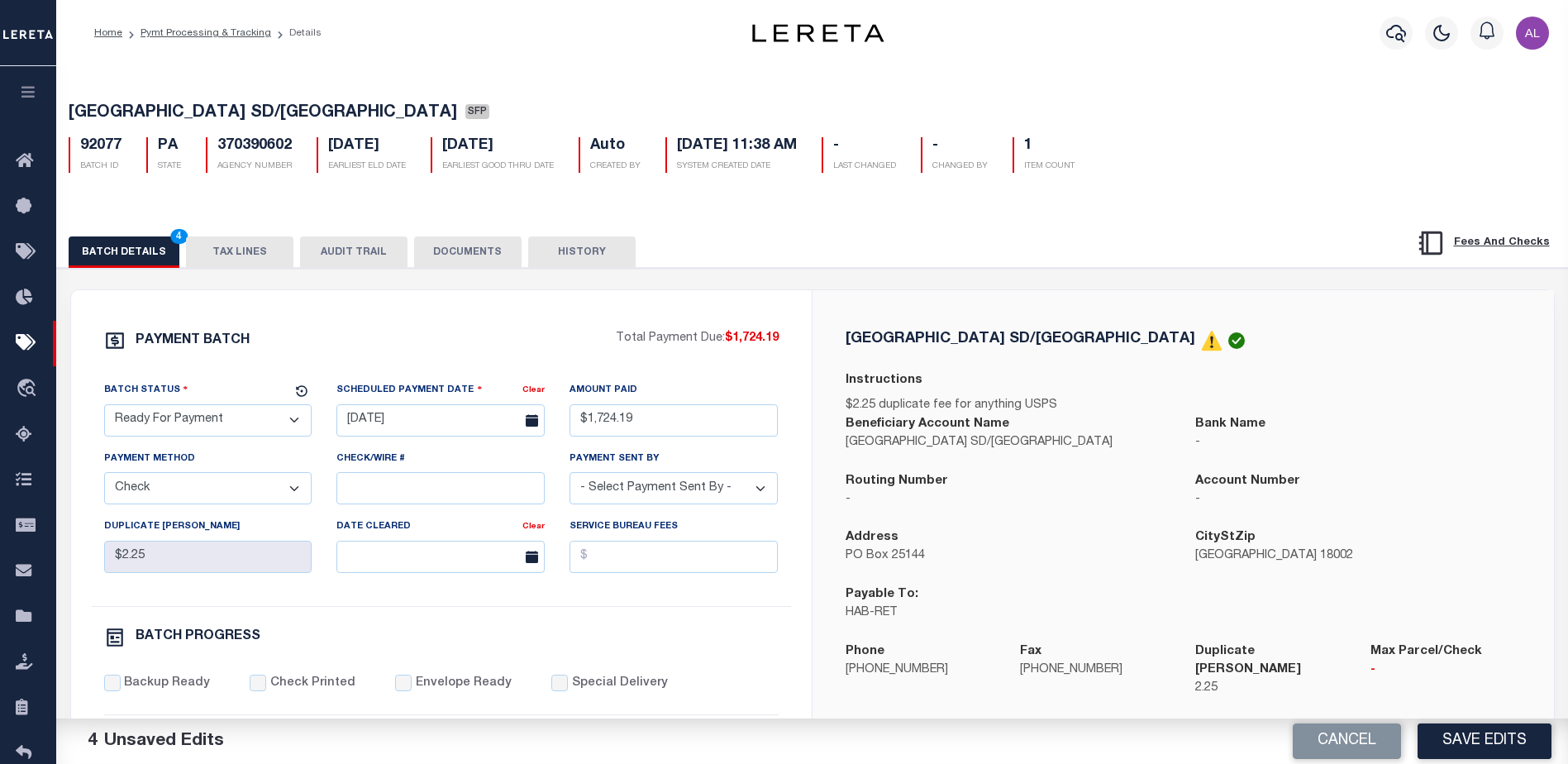
click at [627, 494] on select "- Select Payment Sent By - Aakash Patel Abdul Muzain Adams, Pamela S Adhikary R…" at bounding box center [674, 488] width 208 height 32
select select "[PERSON_NAME]"
drag, startPoint x: 107, startPoint y: 689, endPoint x: 118, endPoint y: 687, distance: 11.2
click at [107, 689] on input "Backup Ready" at bounding box center [112, 682] width 16 height 16
checkbox input "true"
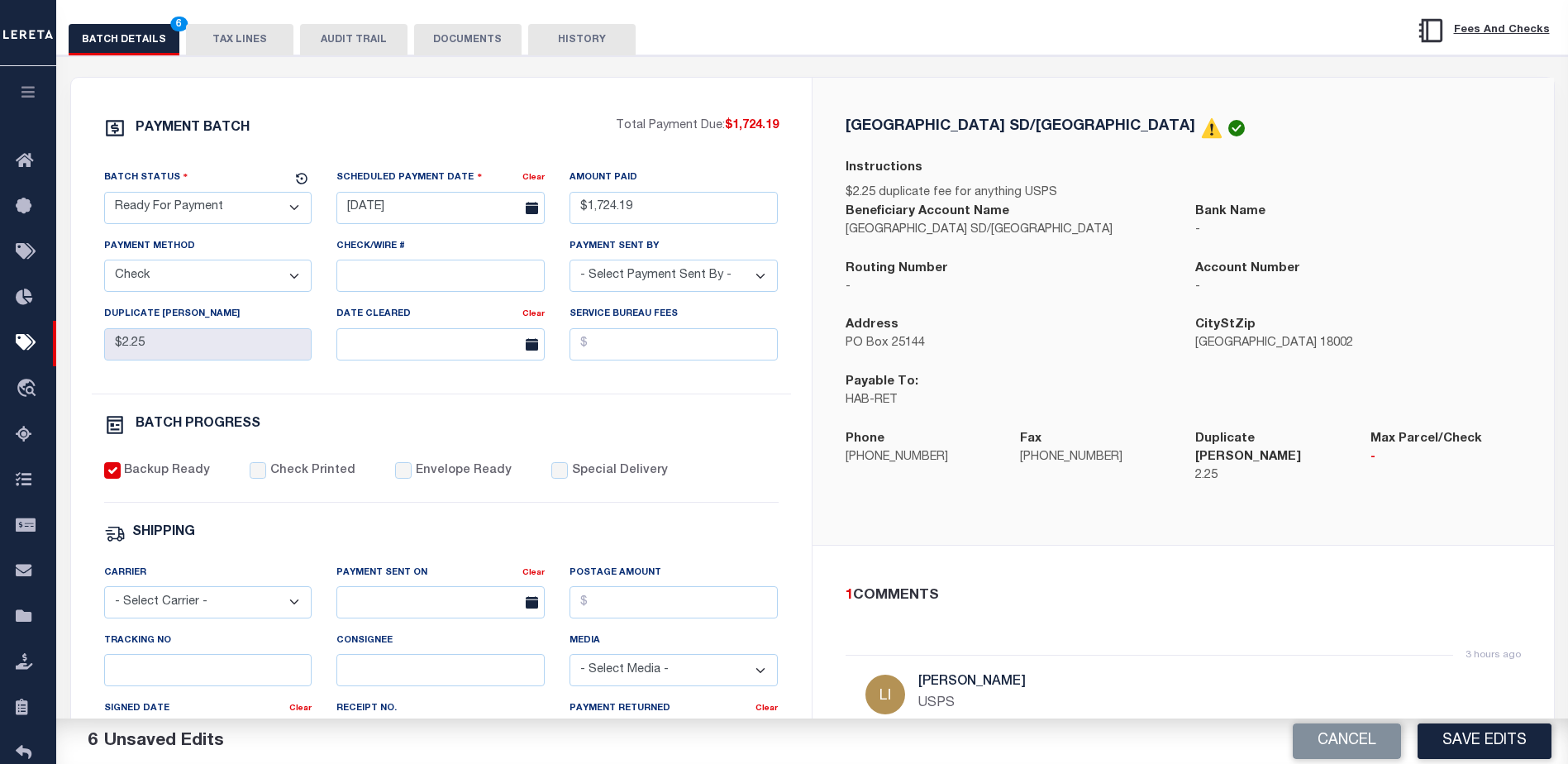
scroll to position [331, 0]
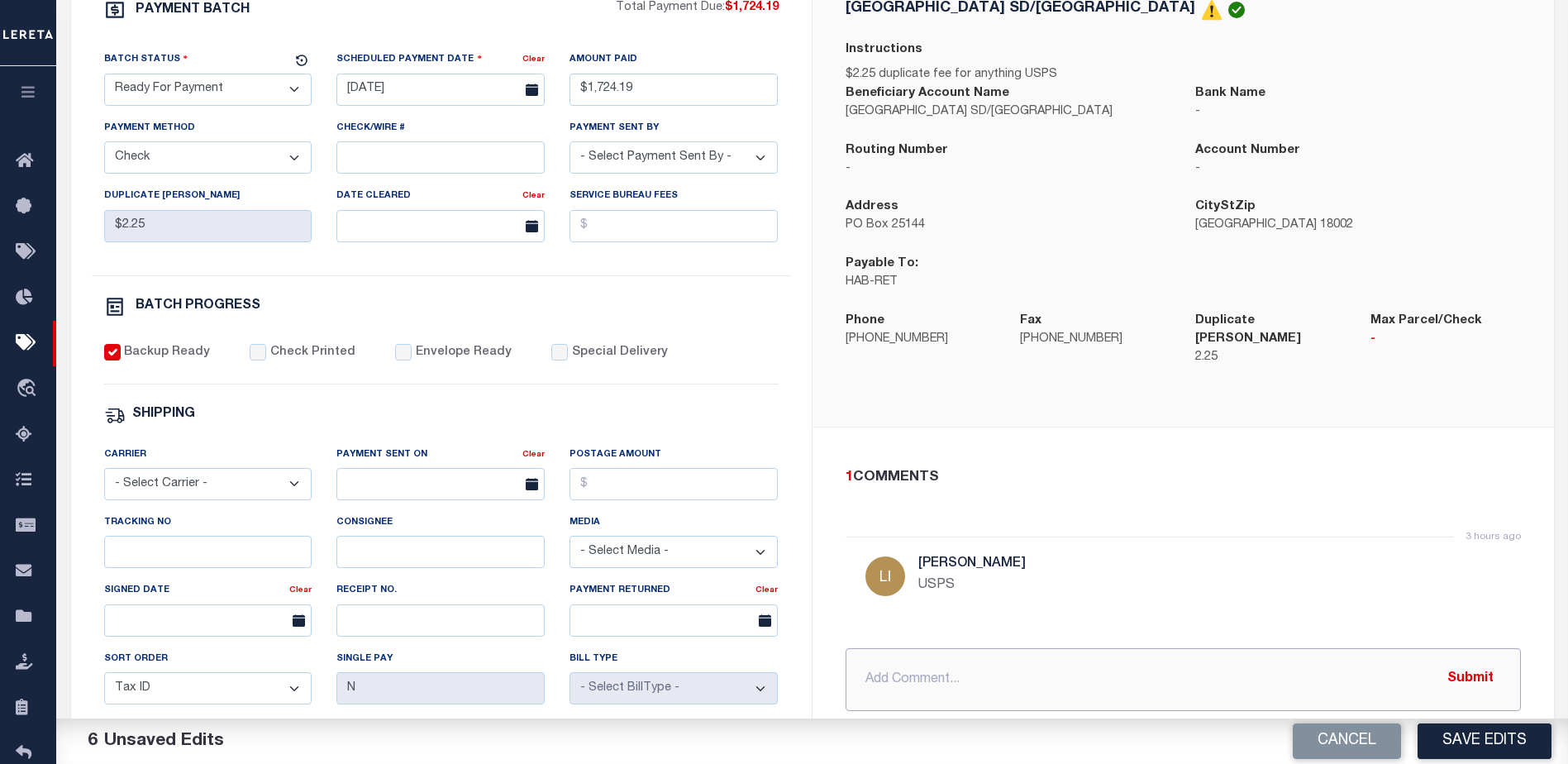
click at [900, 668] on input "text" at bounding box center [1183, 680] width 675 height 63
type input "P"
type input "P&I requested $35.19"
click at [1495, 742] on button "Save Edits" at bounding box center [1484, 741] width 134 height 36
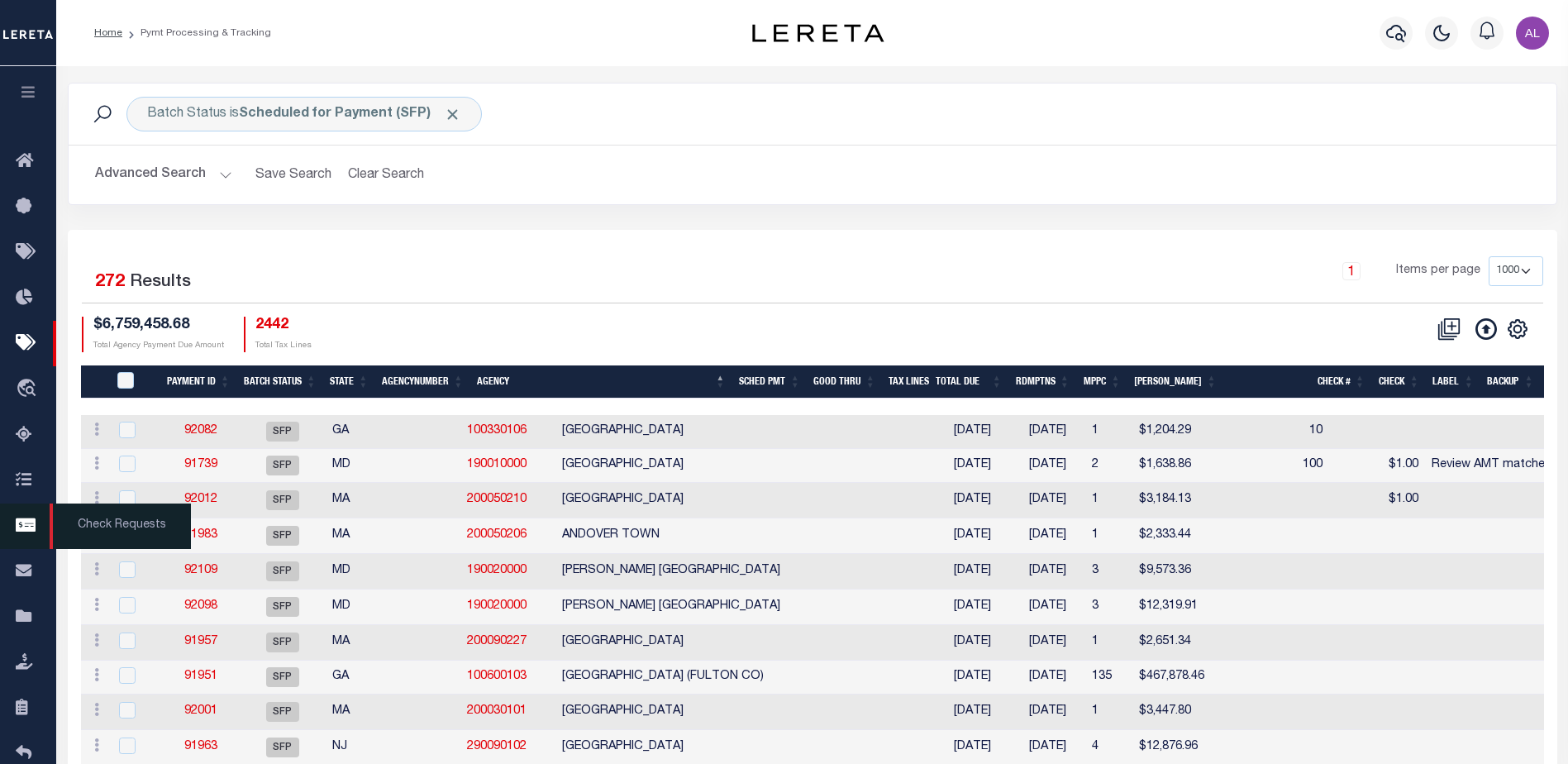
click at [29, 524] on icon at bounding box center [28, 526] width 26 height 20
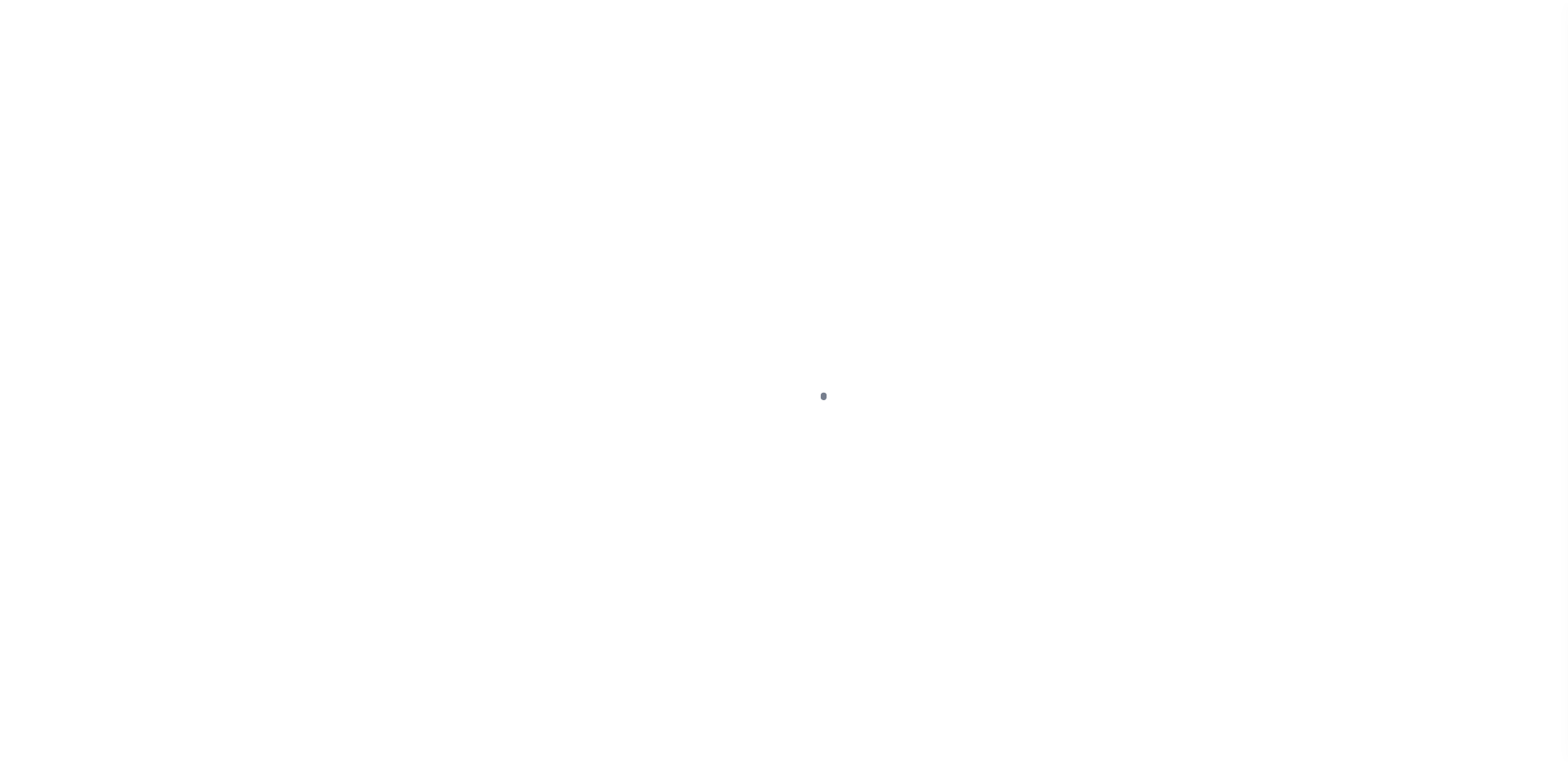
scroll to position [41, 0]
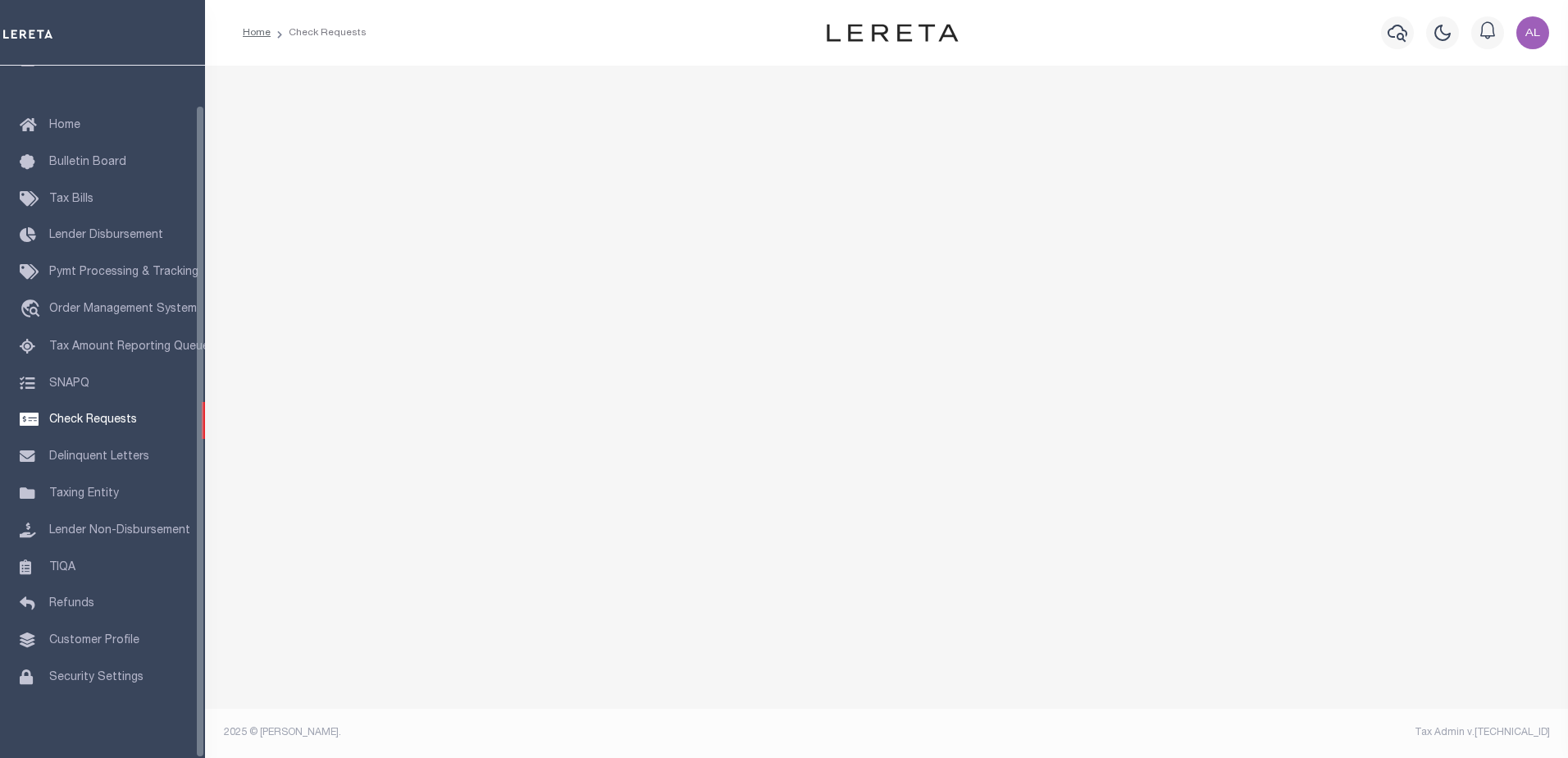
select select "50"
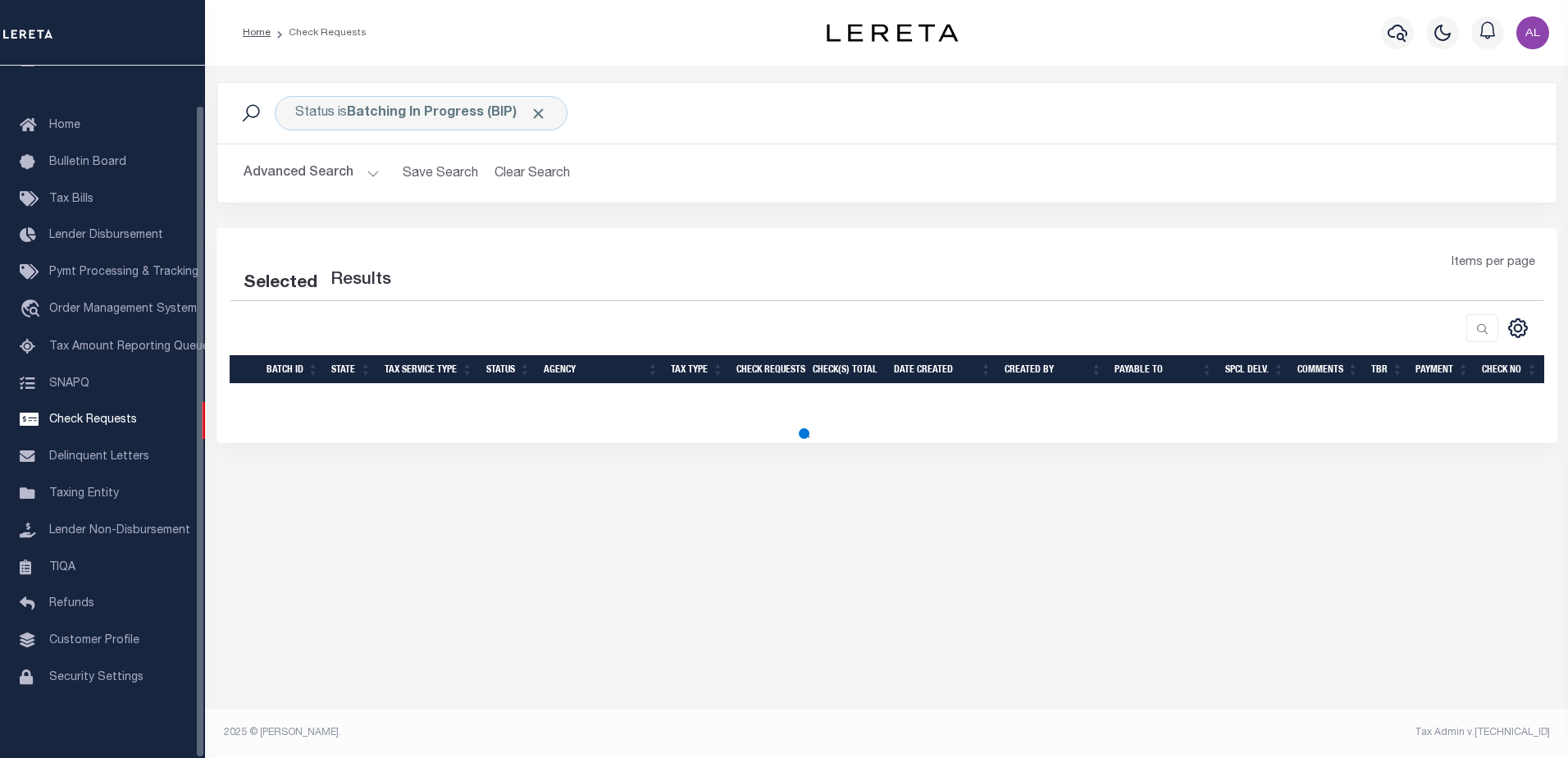
select select "50"
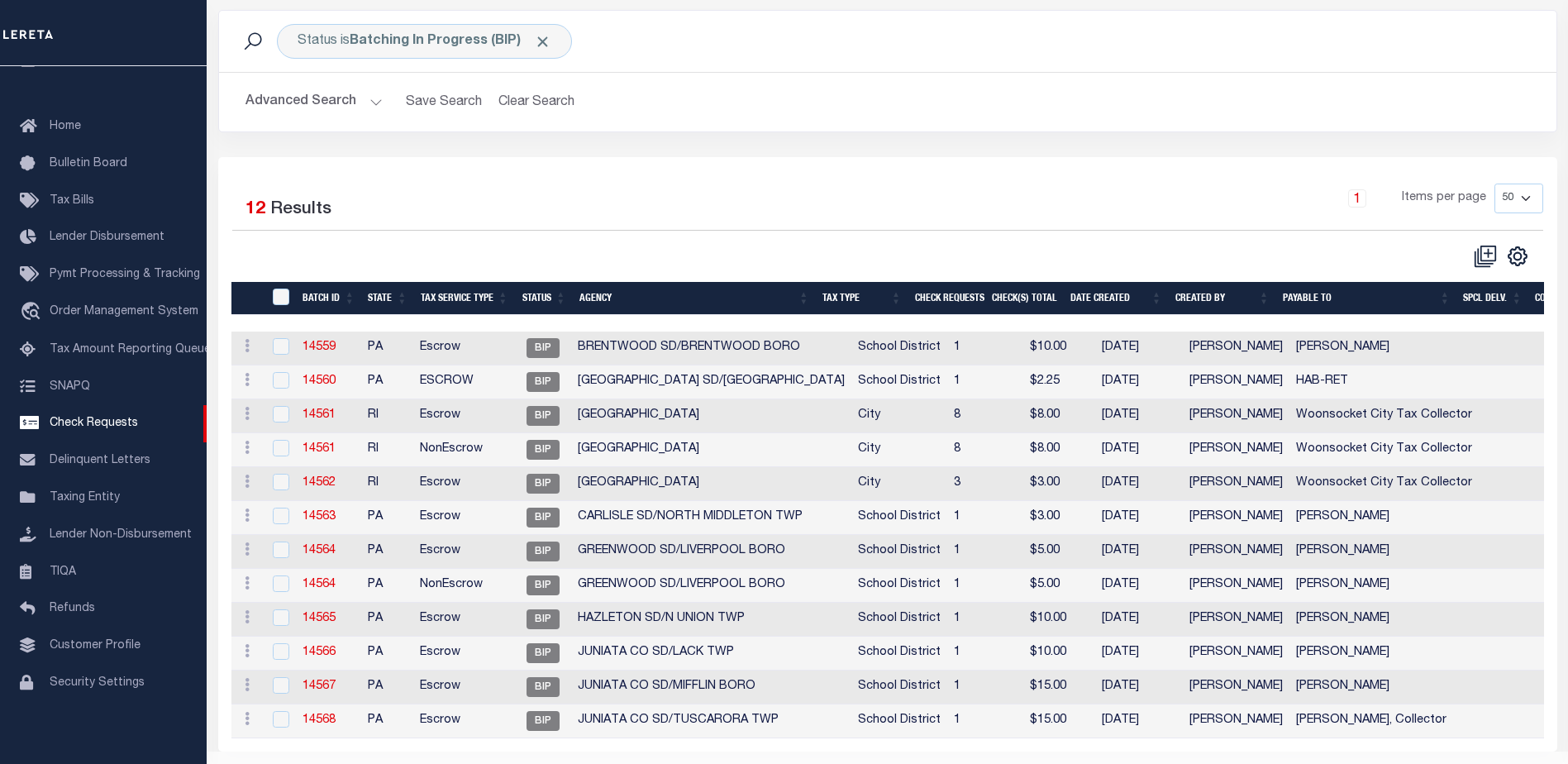
scroll to position [122, 0]
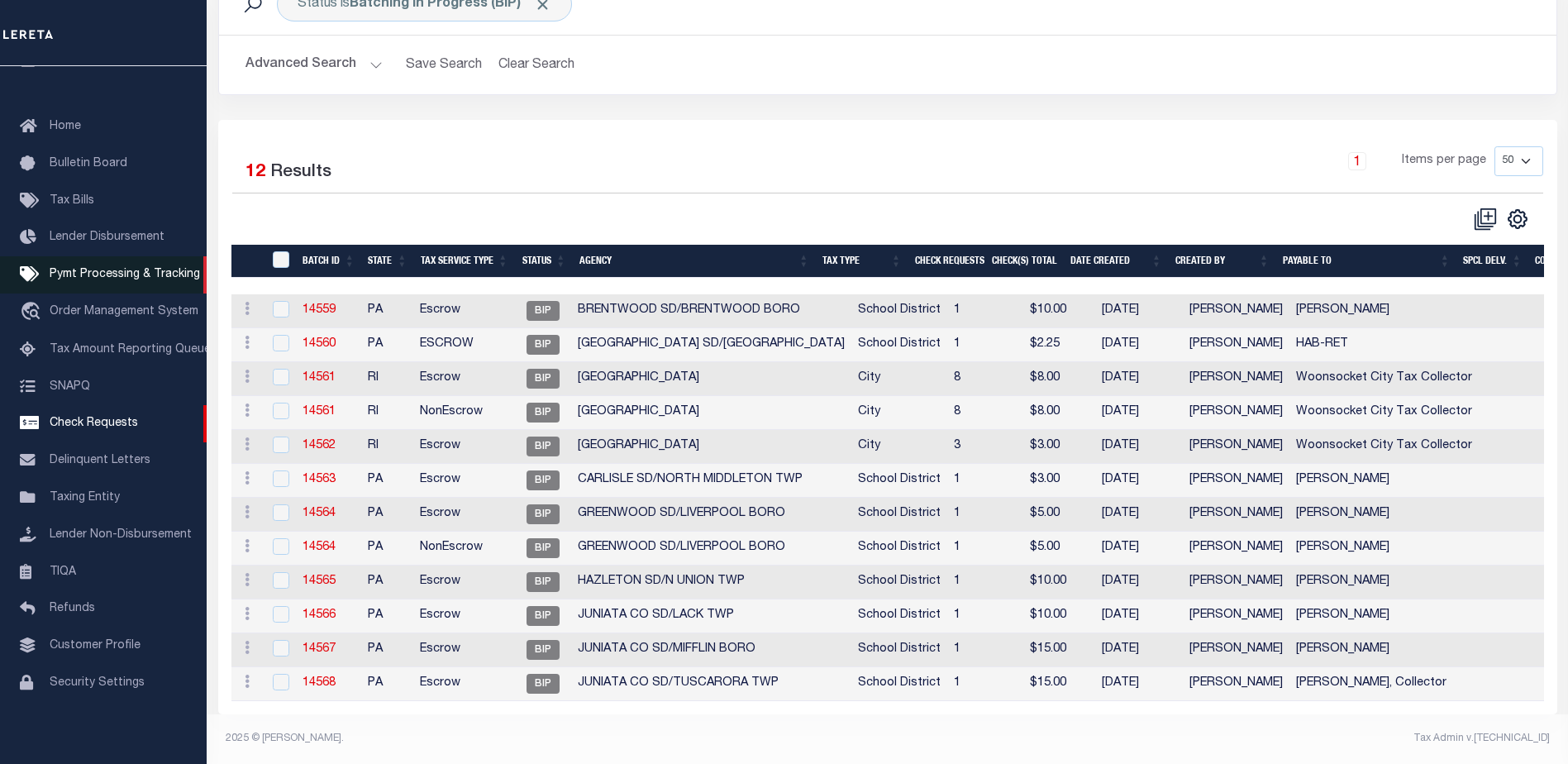
click at [101, 269] on span "Pymt Processing & Tracking" at bounding box center [124, 275] width 150 height 12
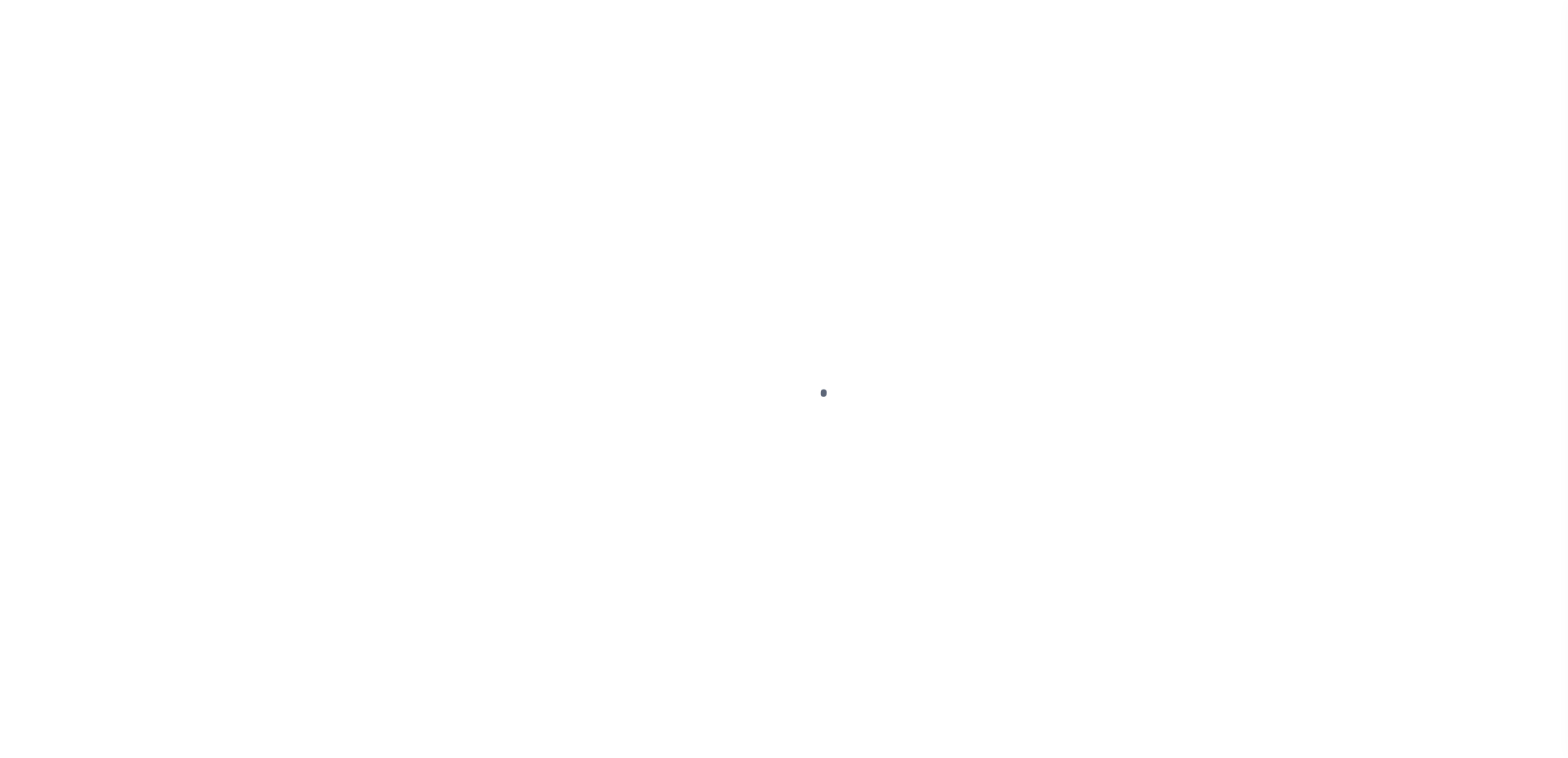
select select "1000"
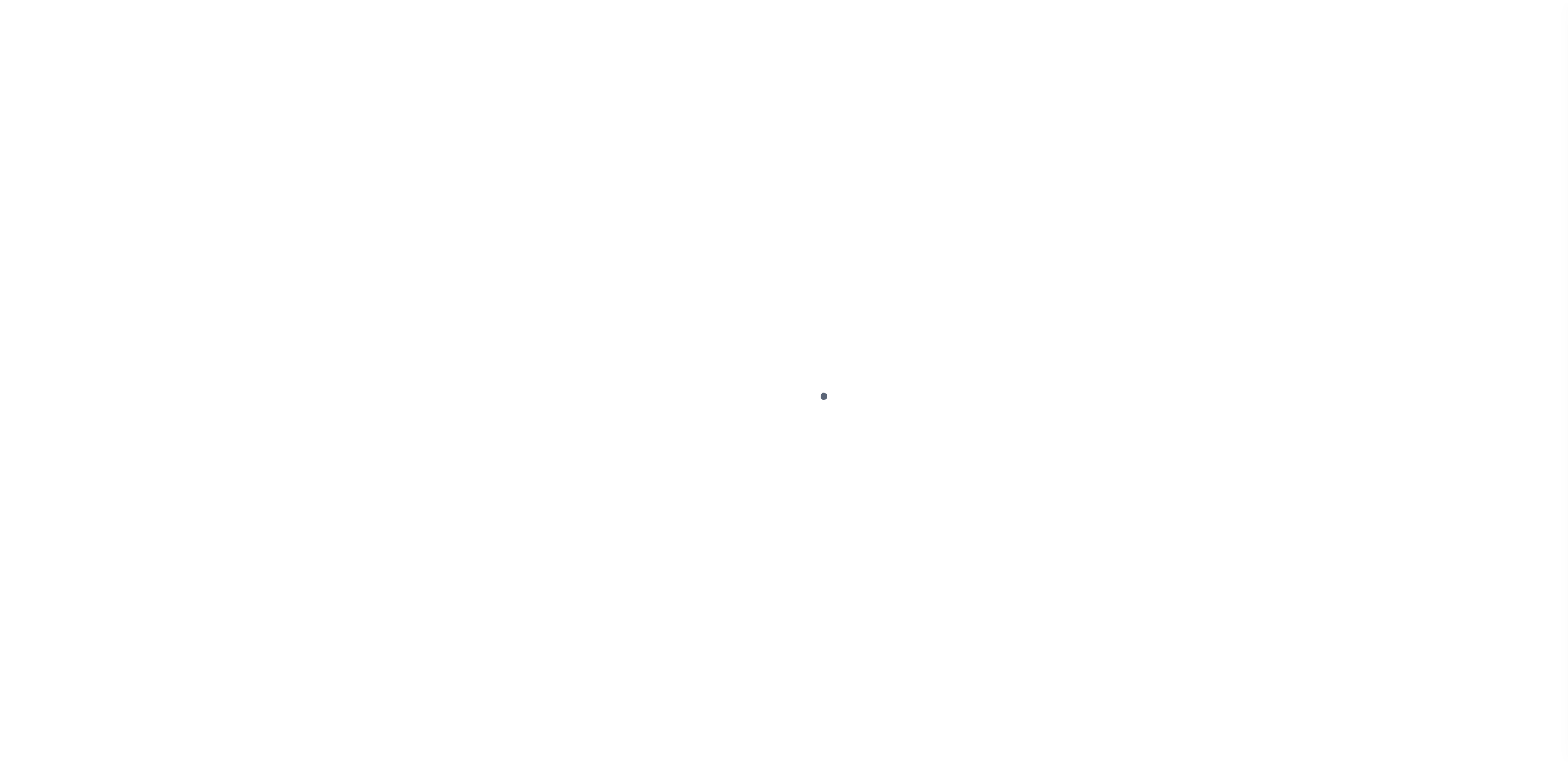
scroll to position [41, 0]
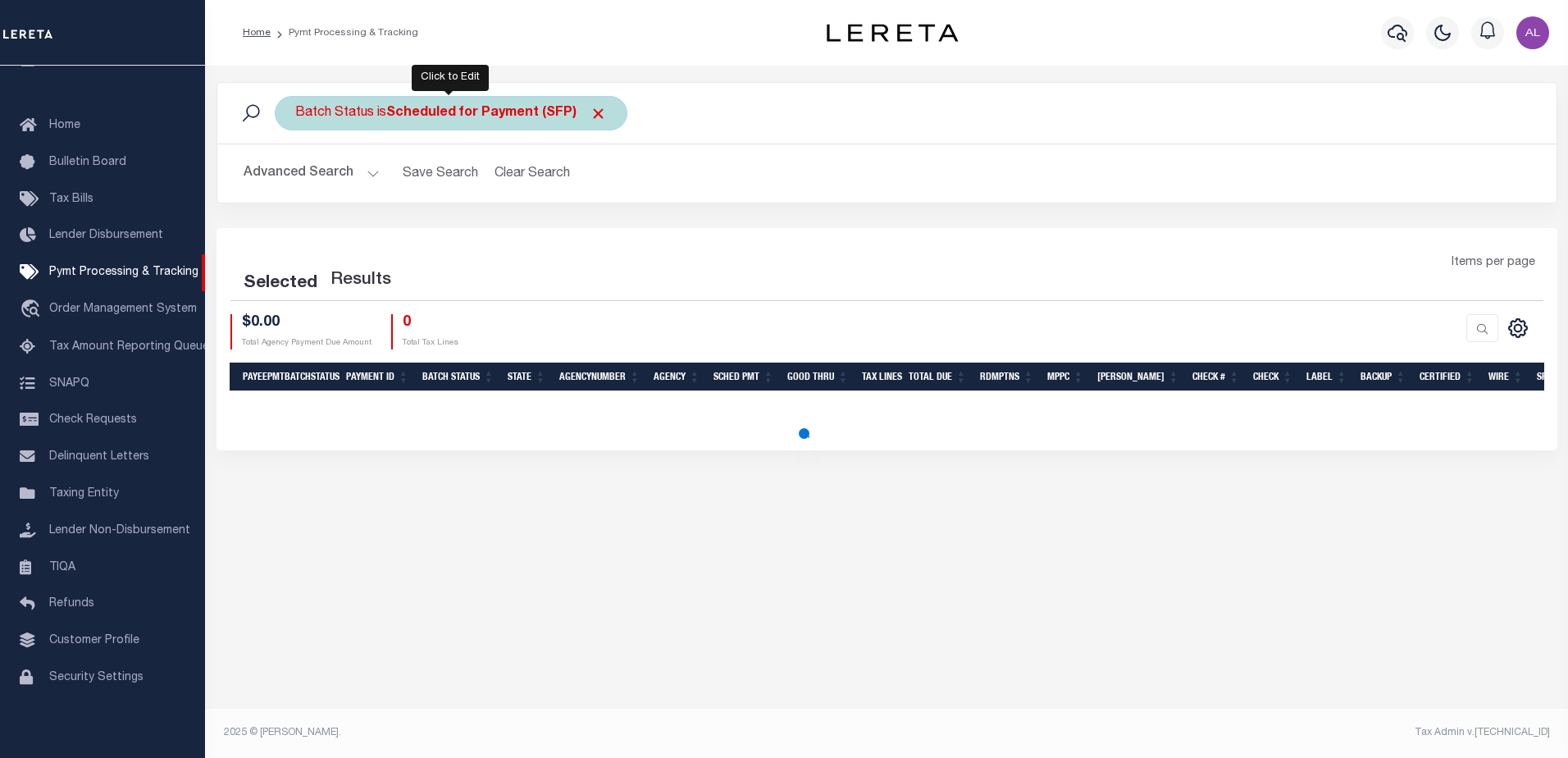
click at [521, 107] on b "Scheduled for Payment (SFP)" at bounding box center [497, 113] width 221 height 14
select select "SFP"
select select "1000"
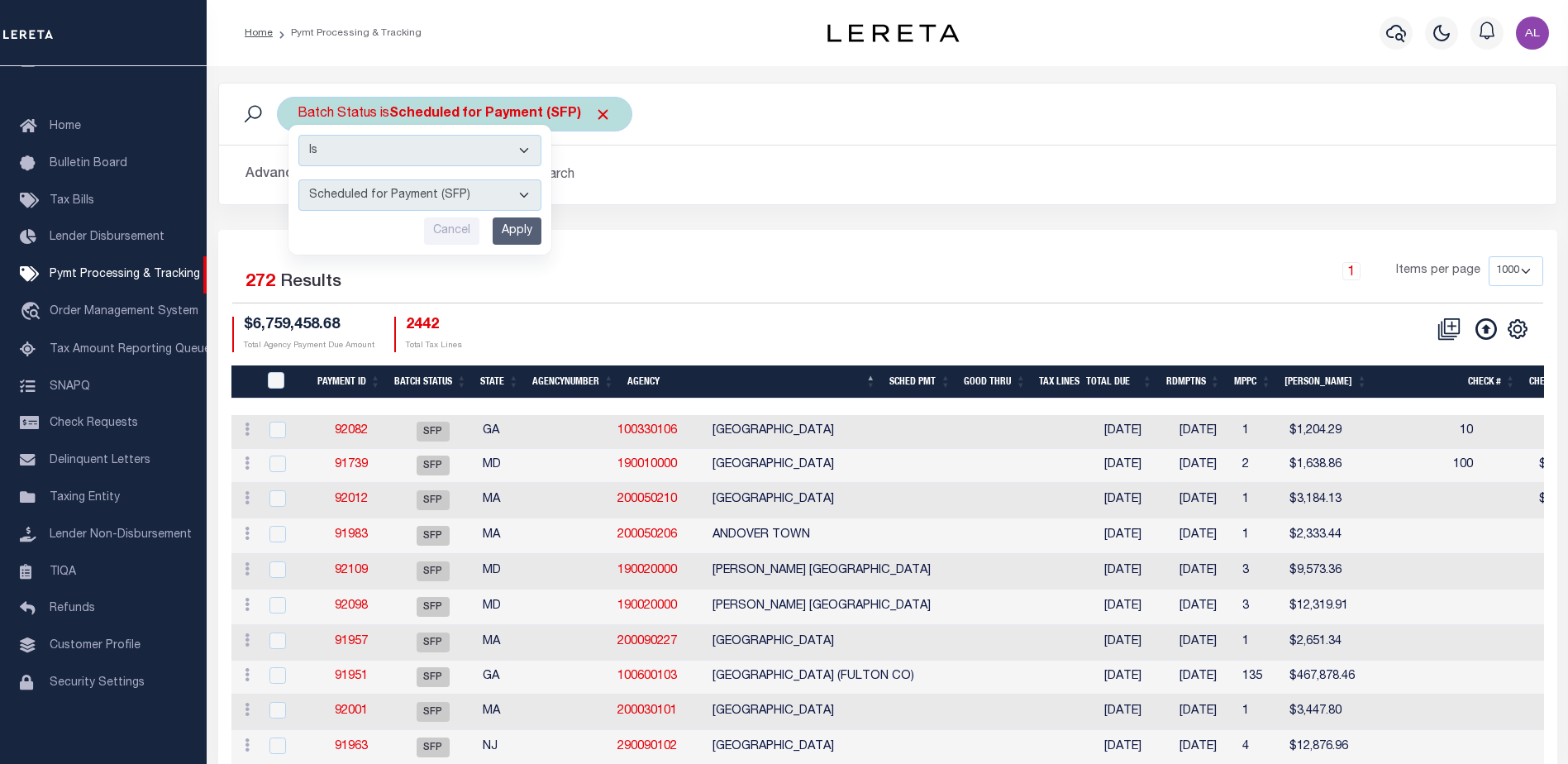
click at [431, 189] on select "Awaiting Funds (AWF) Cleared and Complete (CAC) New Check Needed (NCN) Payment …" at bounding box center [419, 194] width 243 height 32
select select "RFP"
click at [298, 179] on select "Awaiting Funds (AWF) Cleared and Complete (CAC) New Check Needed (NCN) Payment …" at bounding box center [419, 194] width 243 height 32
click at [524, 217] on div "Is Contains Awaiting Funds (AWF) Cleared and Complete (CAC) New Check Needed (N…" at bounding box center [419, 189] width 263 height 130
click at [524, 231] on input "Apply" at bounding box center [517, 231] width 49 height 27
